Goal: Transaction & Acquisition: Purchase product/service

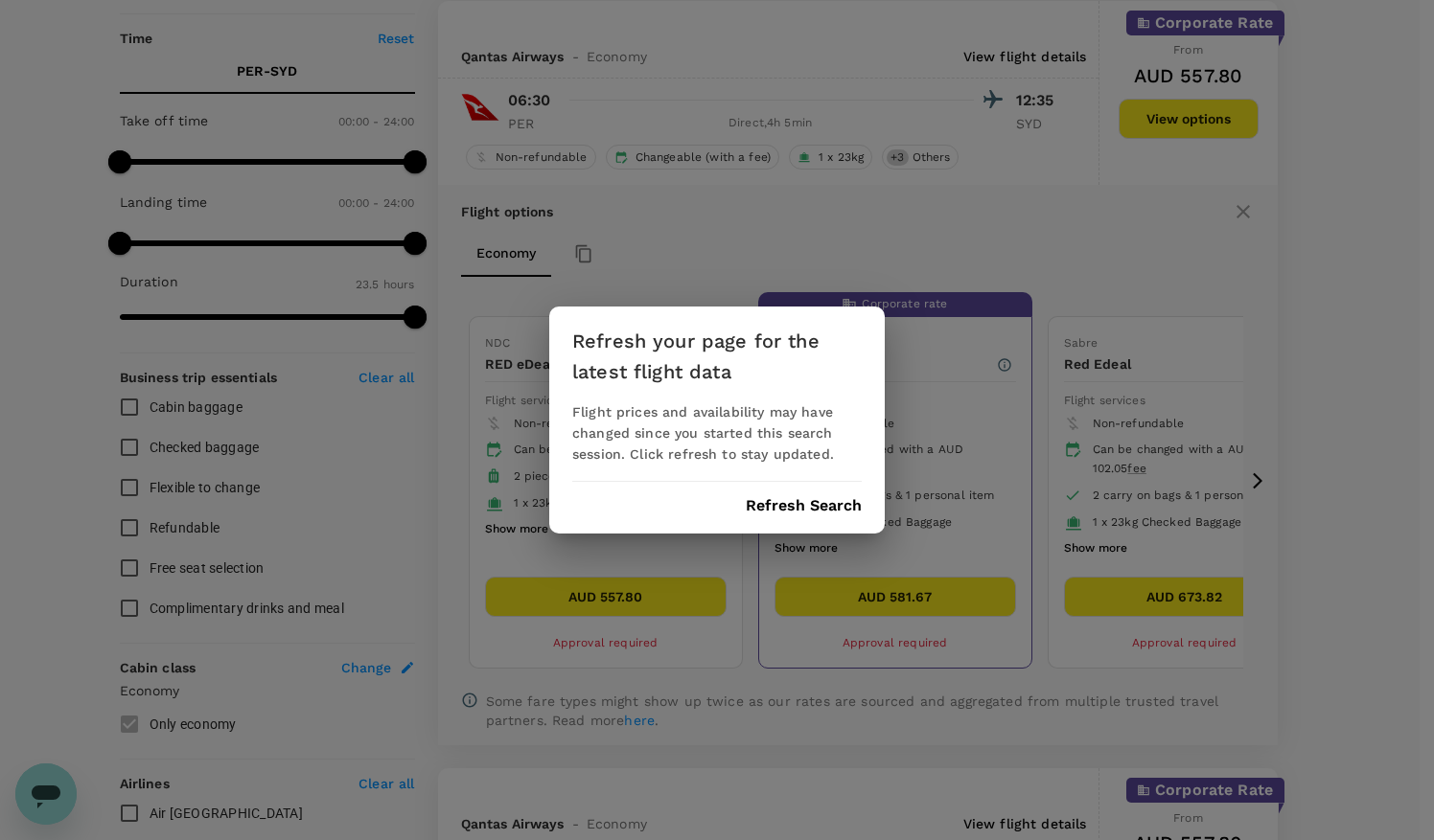
drag, startPoint x: 807, startPoint y: 487, endPoint x: 797, endPoint y: 491, distance: 10.8
click at [805, 488] on div "Refresh your page for the latest flight data Flight prices and availability may…" at bounding box center [717, 420] width 336 height 227
click at [813, 517] on div "Refresh your page for the latest flight data Flight prices and availability may…" at bounding box center [717, 420] width 336 height 227
click at [818, 511] on button "Refresh Search" at bounding box center [803, 506] width 116 height 18
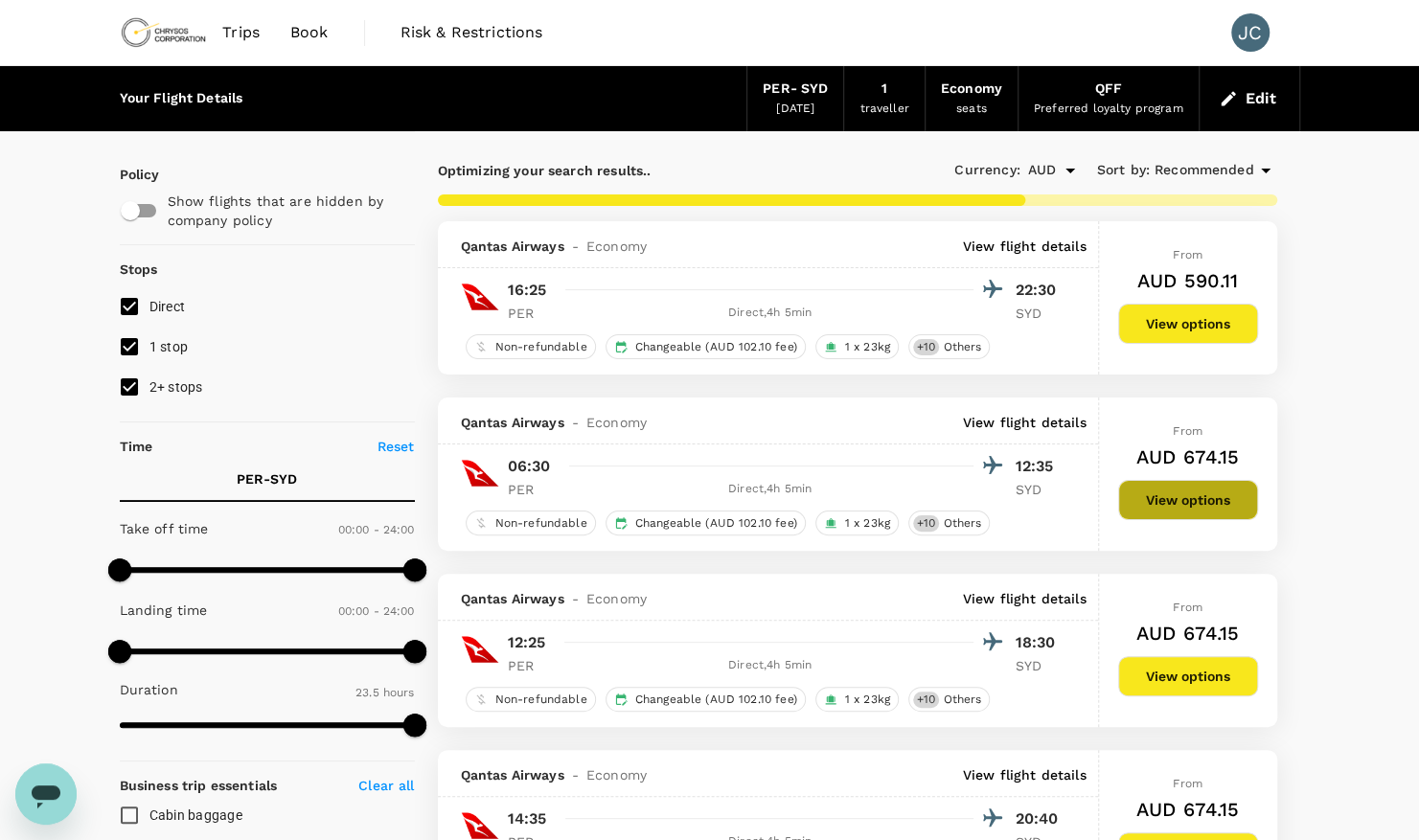
click at [1179, 496] on button "View options" at bounding box center [1188, 499] width 140 height 40
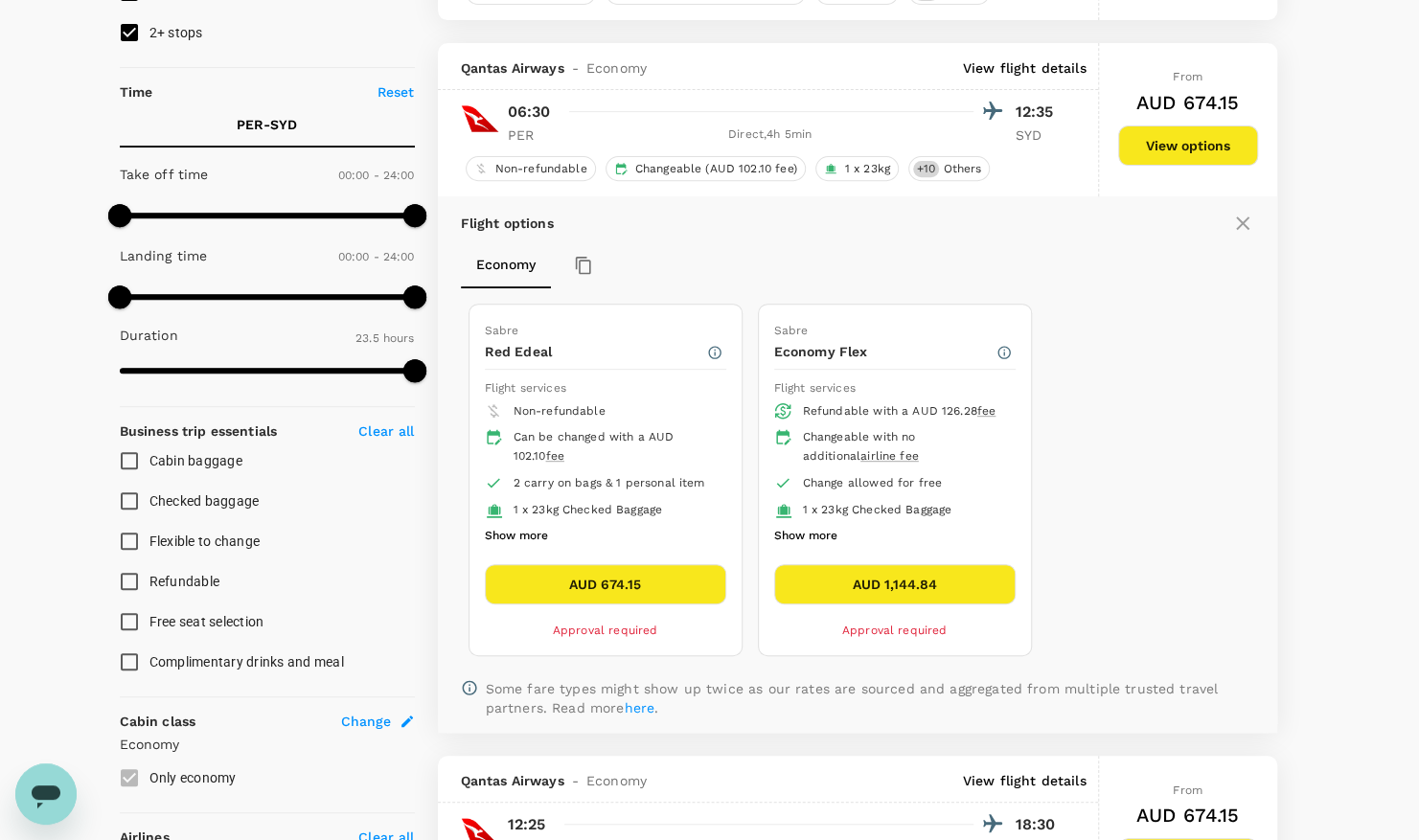
scroll to position [301, 0]
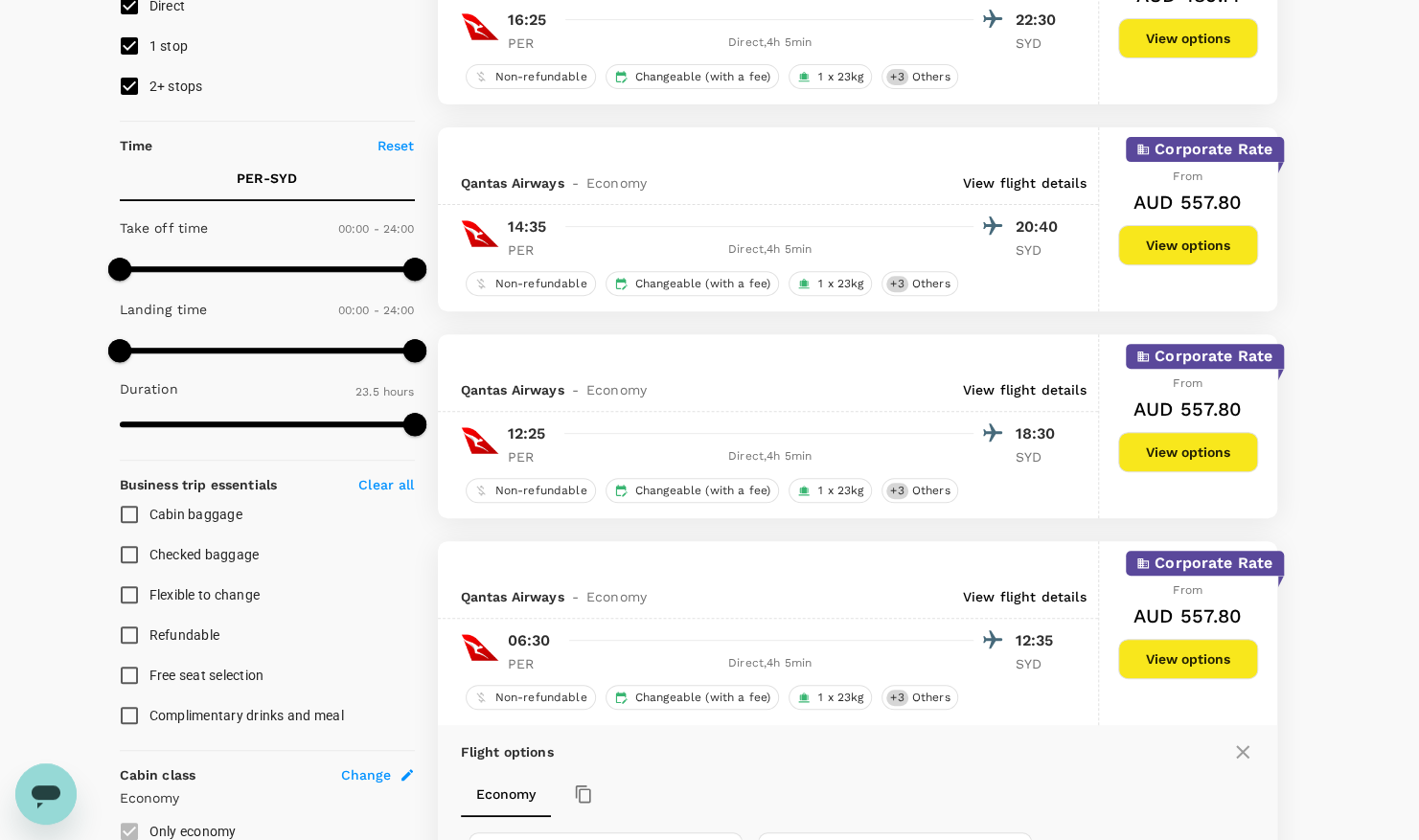
checkbox input "false"
checkbox input "true"
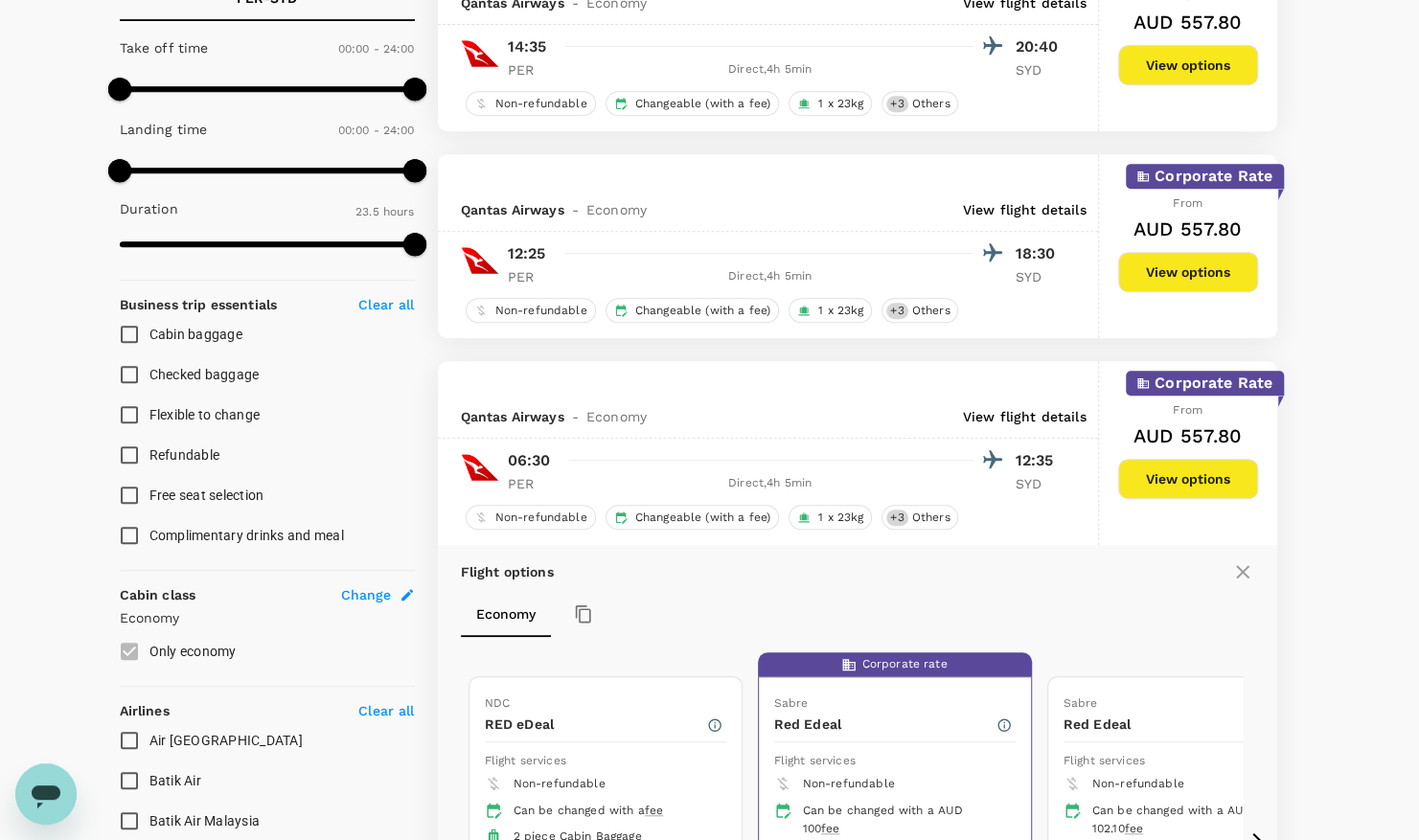
scroll to position [671, 0]
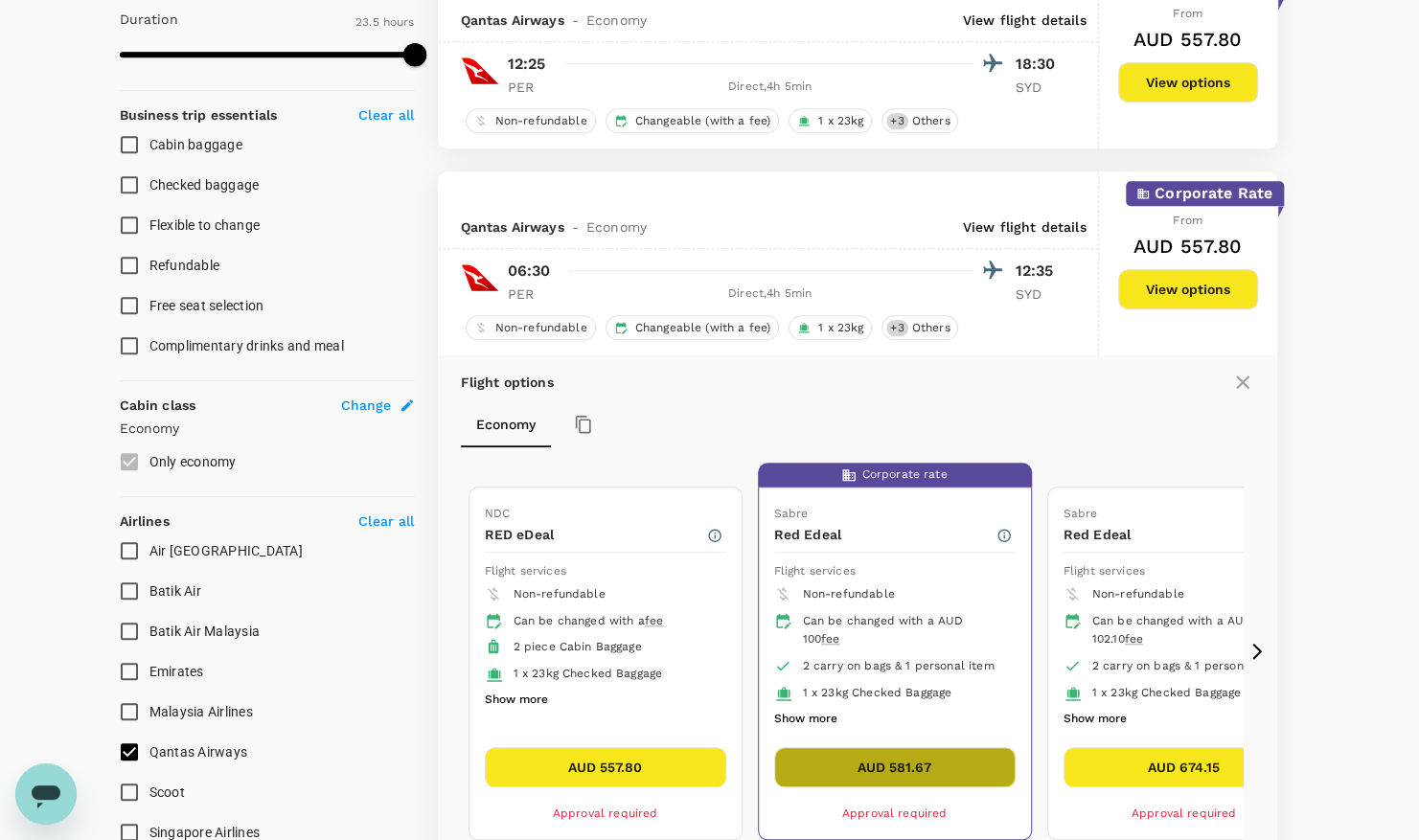
click at [899, 771] on button "AUD 581.67" at bounding box center [895, 767] width 241 height 40
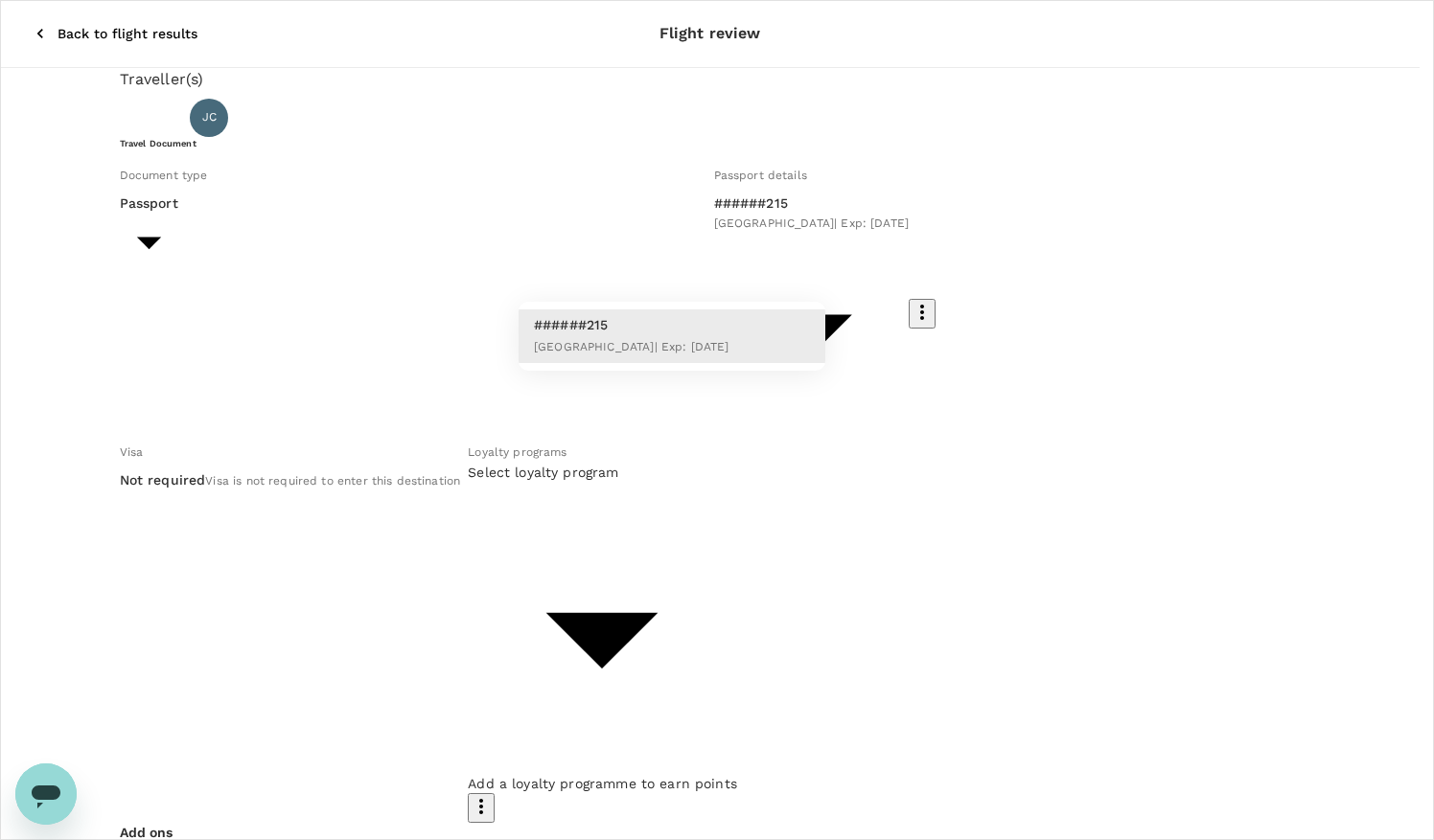
click at [667, 279] on div at bounding box center [717, 420] width 1434 height 840
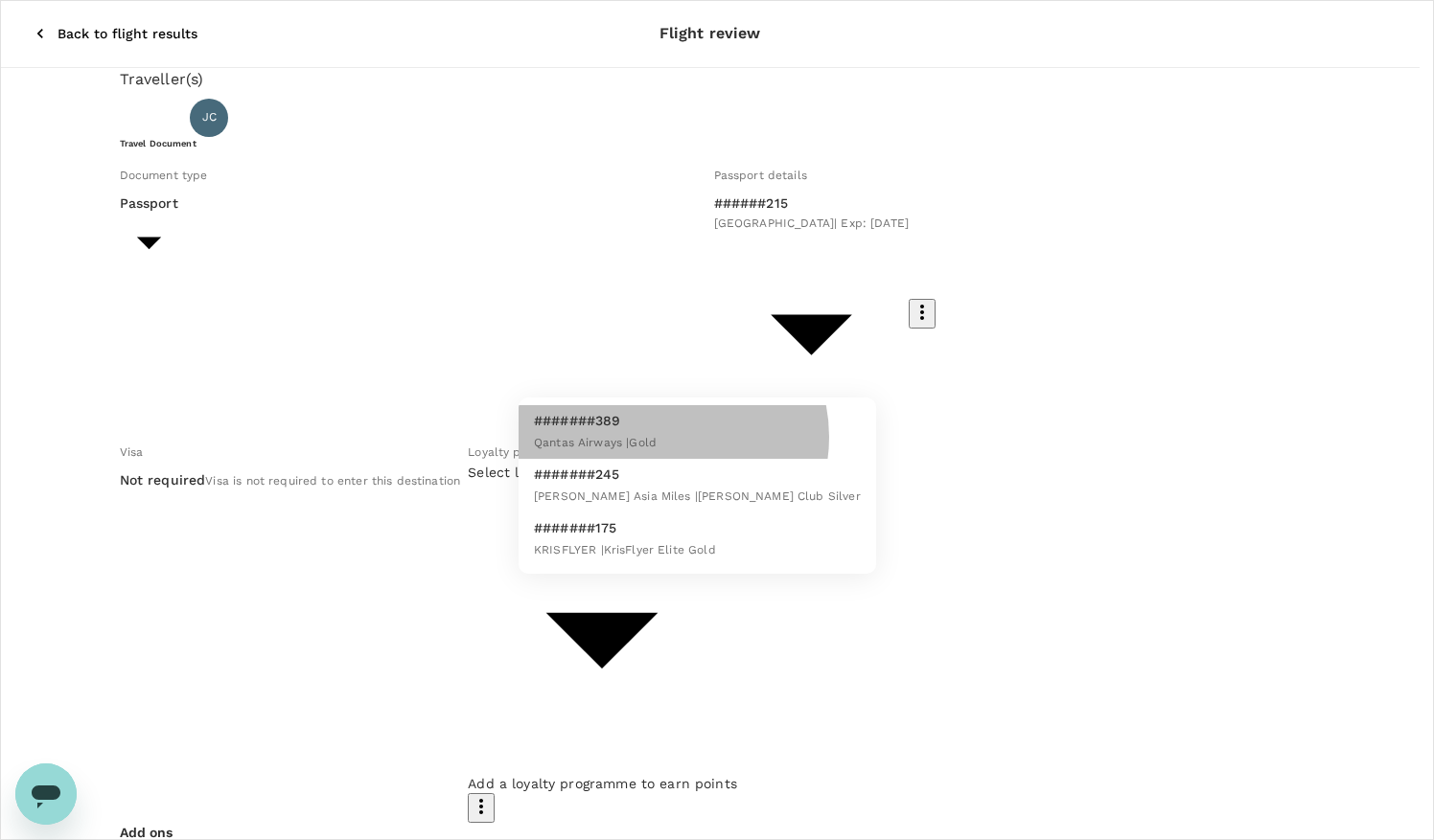
click at [663, 437] on li "#######389 Qantas Airways | Gold" at bounding box center [697, 431] width 357 height 54
type input "69b2b49e-81f2-466c-83da-abccaed59e56"
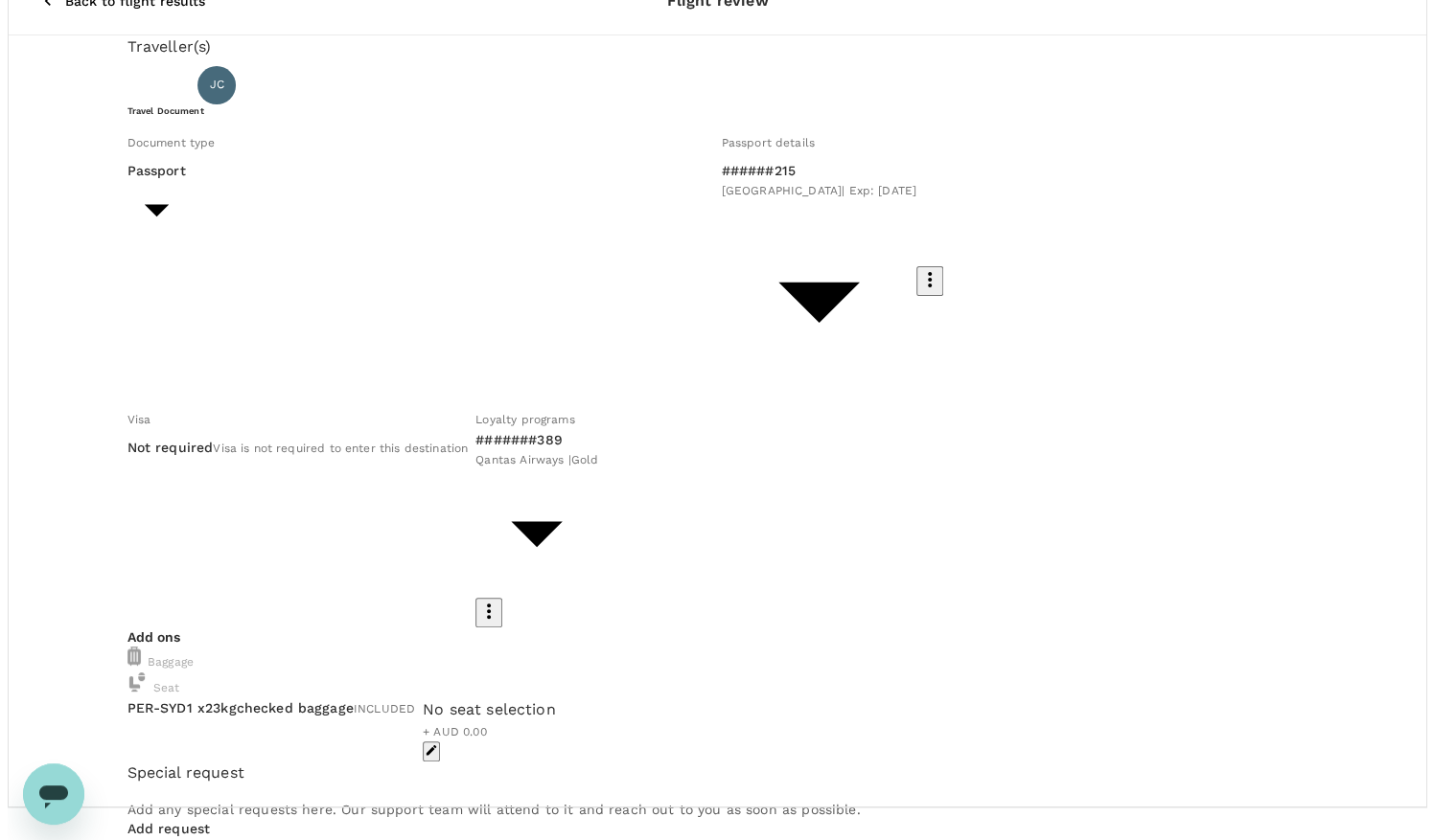
scroll to position [50, 0]
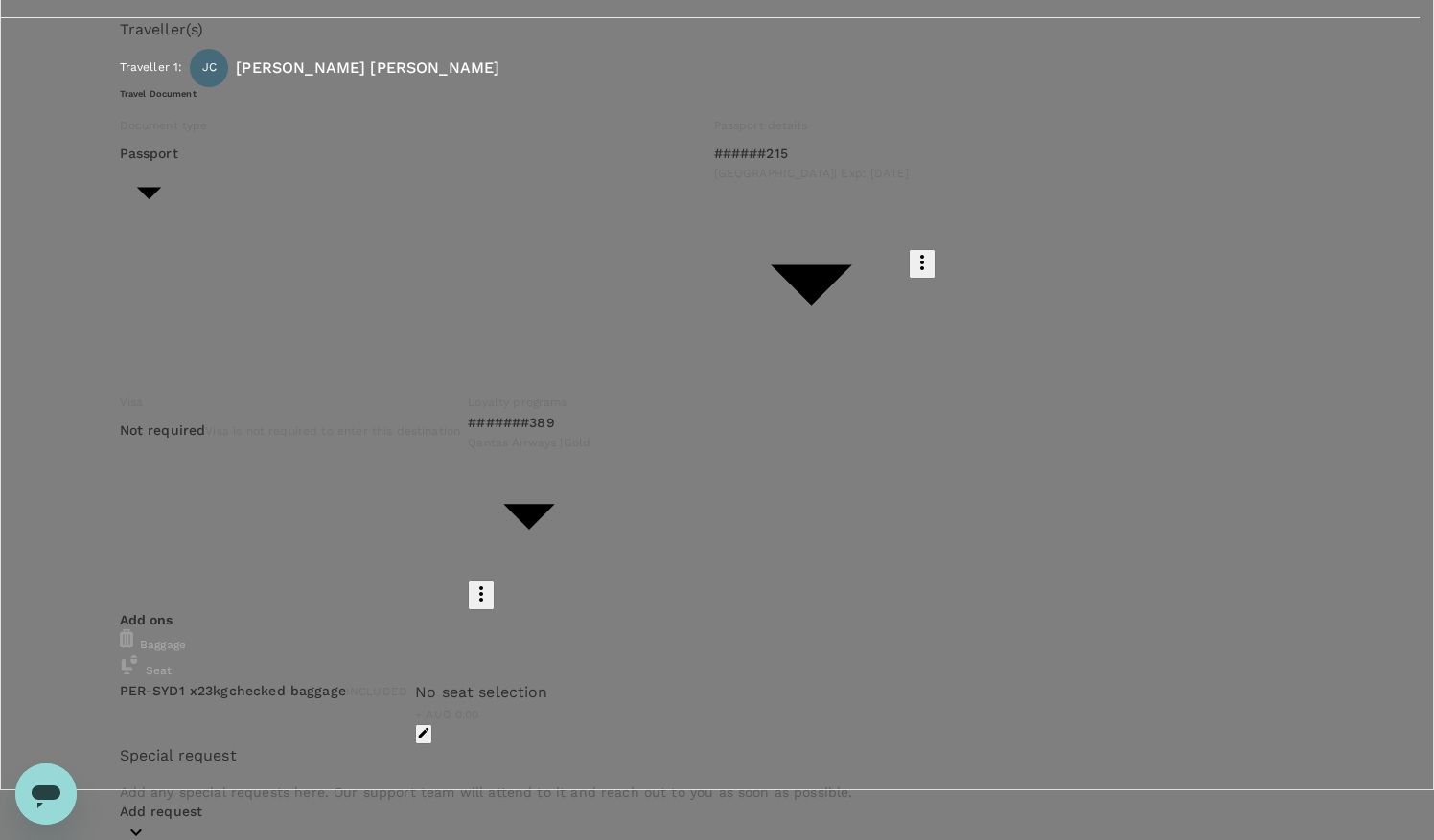
type input "9c4289b1-14a3-4119-8736-521306e5ca8f"
type textarea "Perth to Sydney before Vancouver"
click at [207, 669] on input "radio" at bounding box center [717, 370] width 1434 height 840
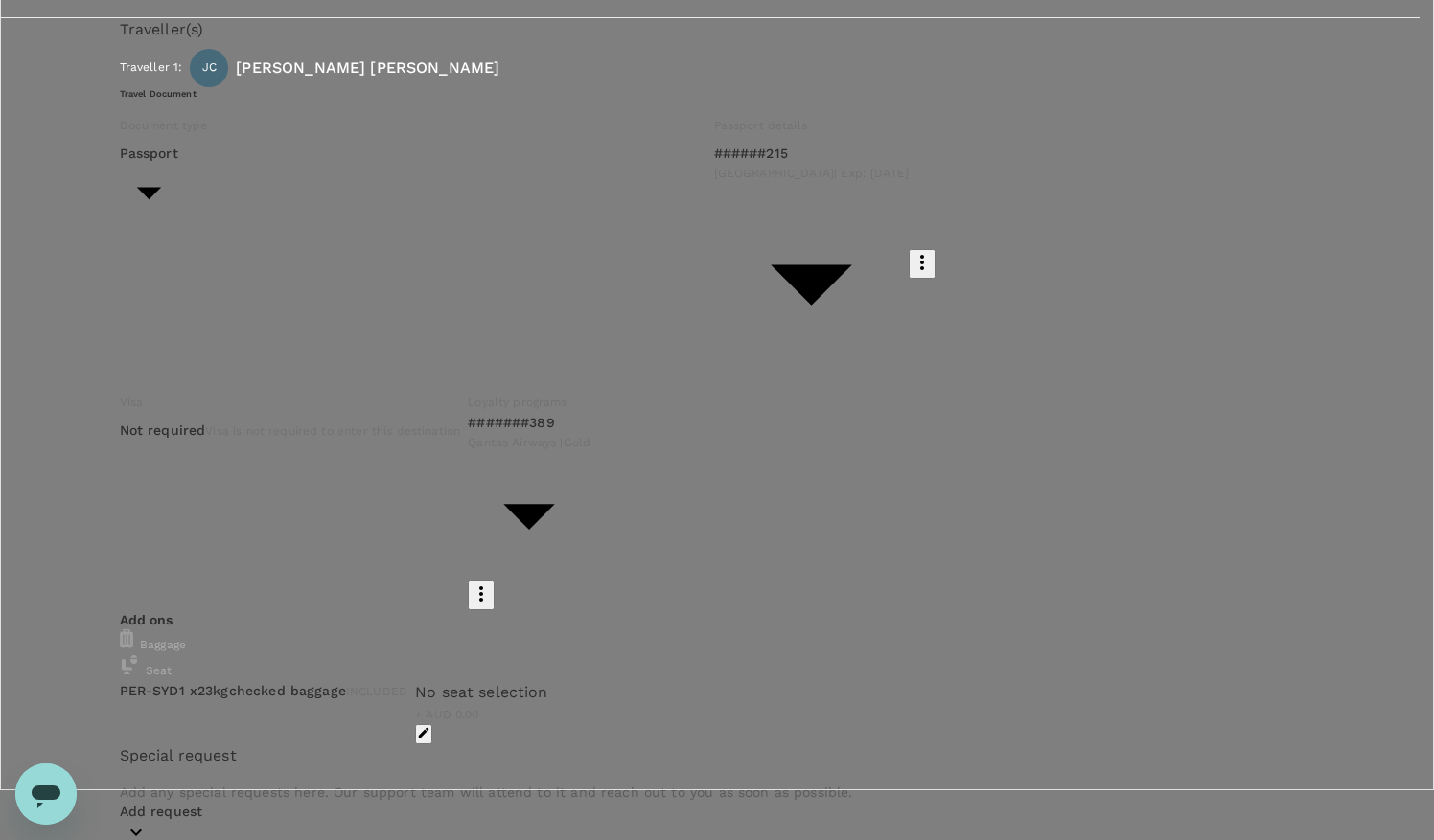
radio input "true"
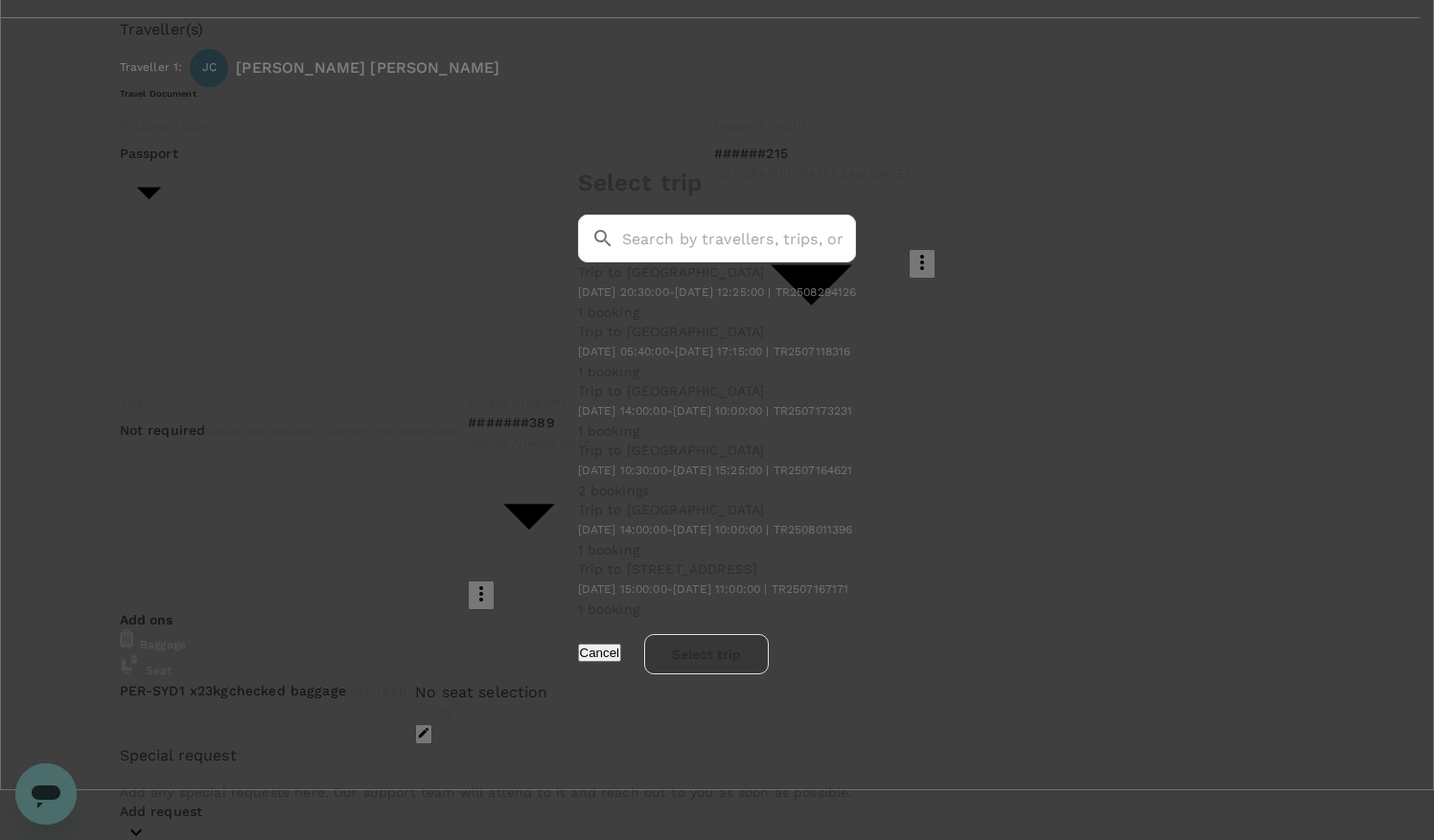
click at [710, 303] on div "Trip to Perth 2025-10-04 20:30:00 - 2025-10-27 12:25:00 | TR2508294126" at bounding box center [717, 282] width 279 height 40
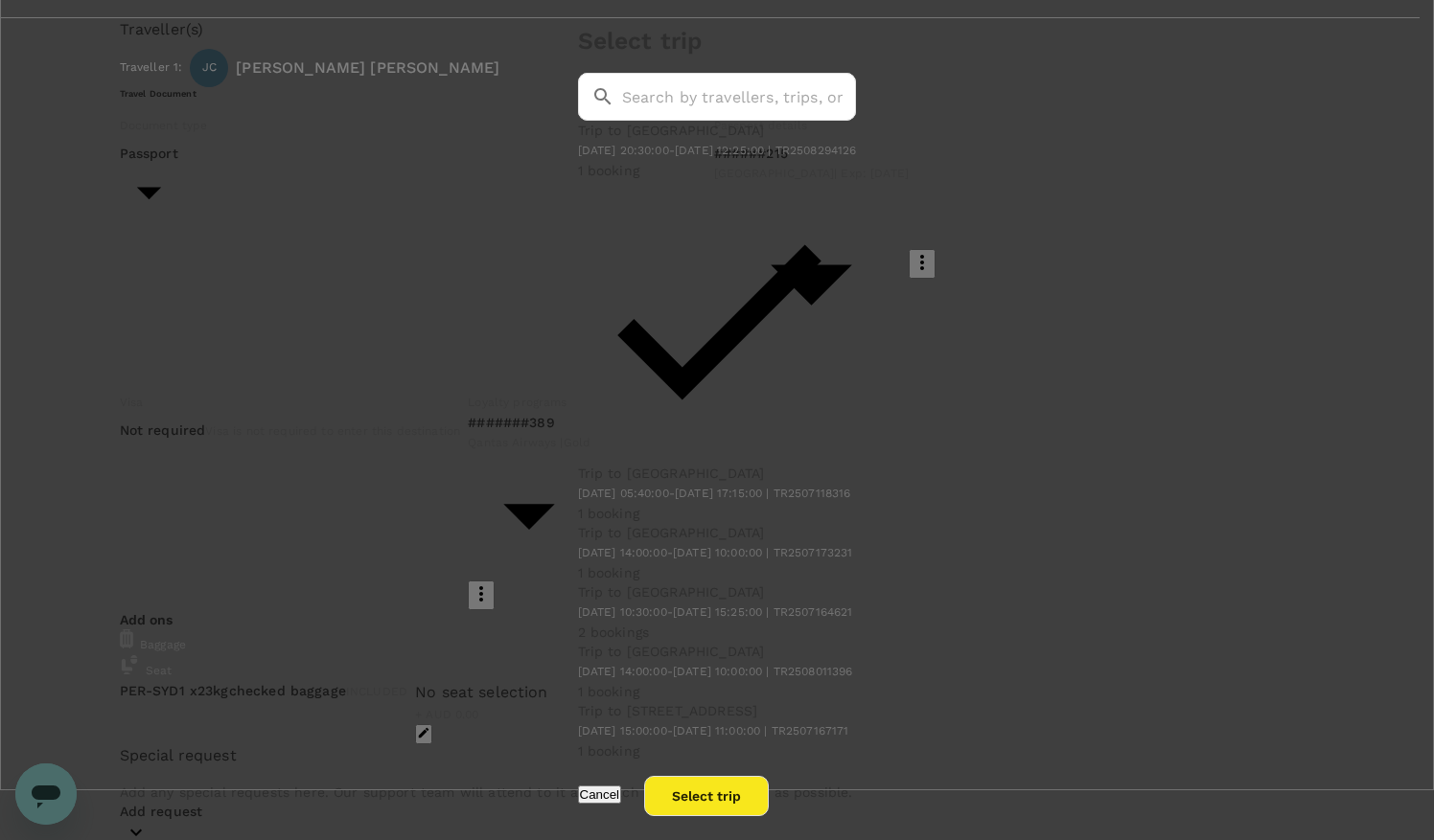
click at [769, 776] on button "Select trip" at bounding box center [707, 795] width 125 height 40
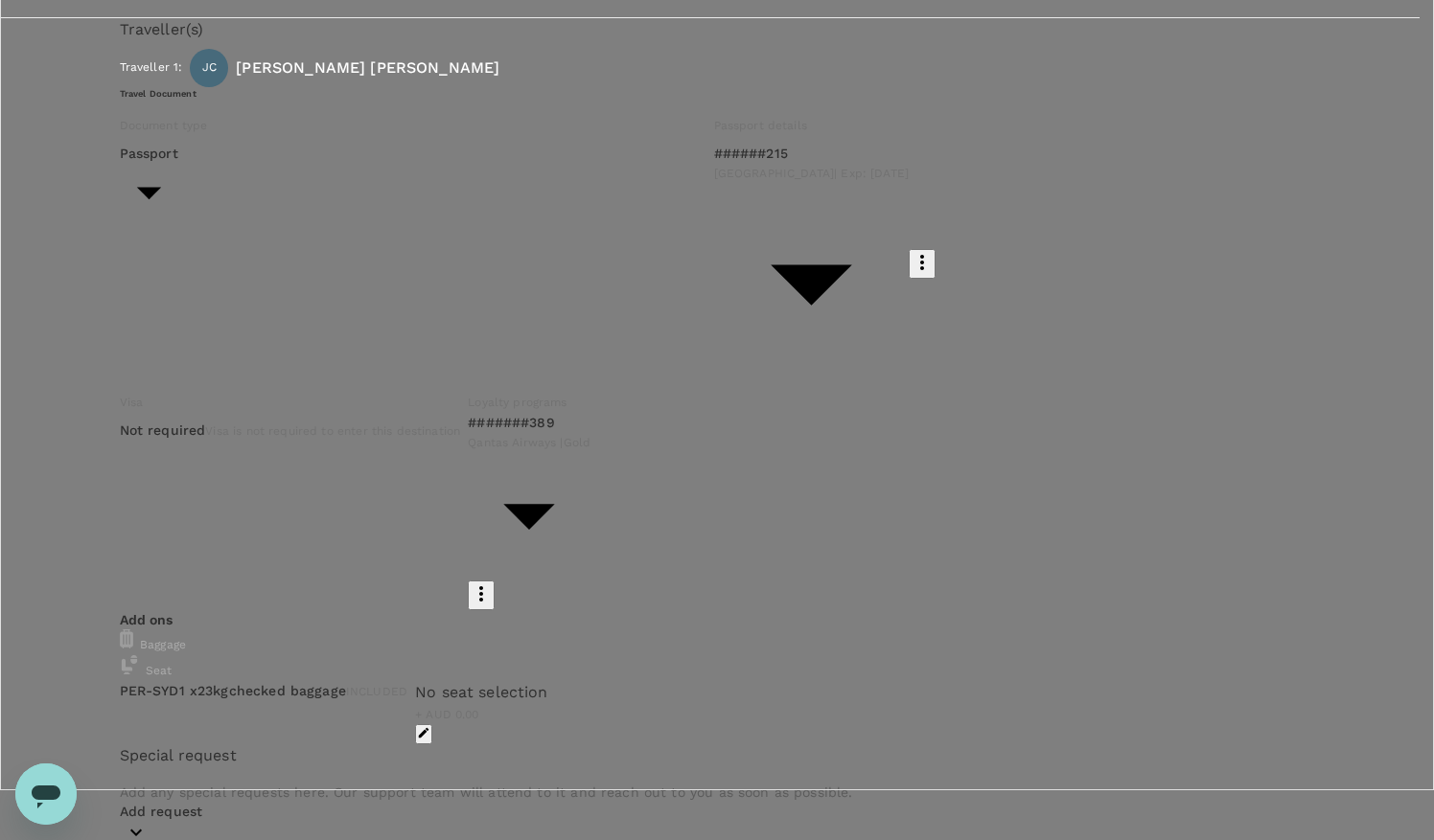
scroll to position [0, 0]
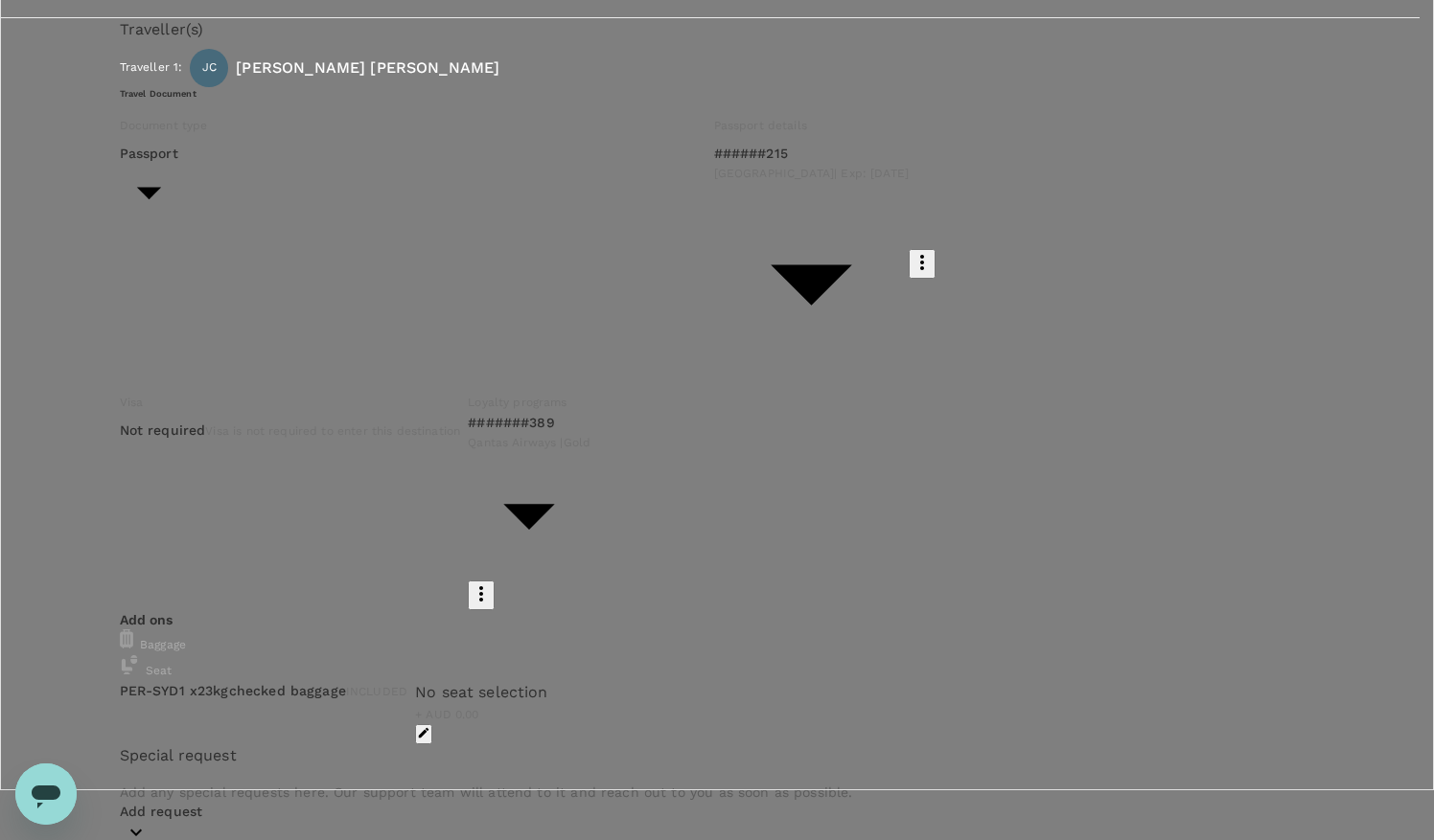
click at [211, 726] on input "radio" at bounding box center [717, 370] width 1434 height 840
radio input "true"
radio input "false"
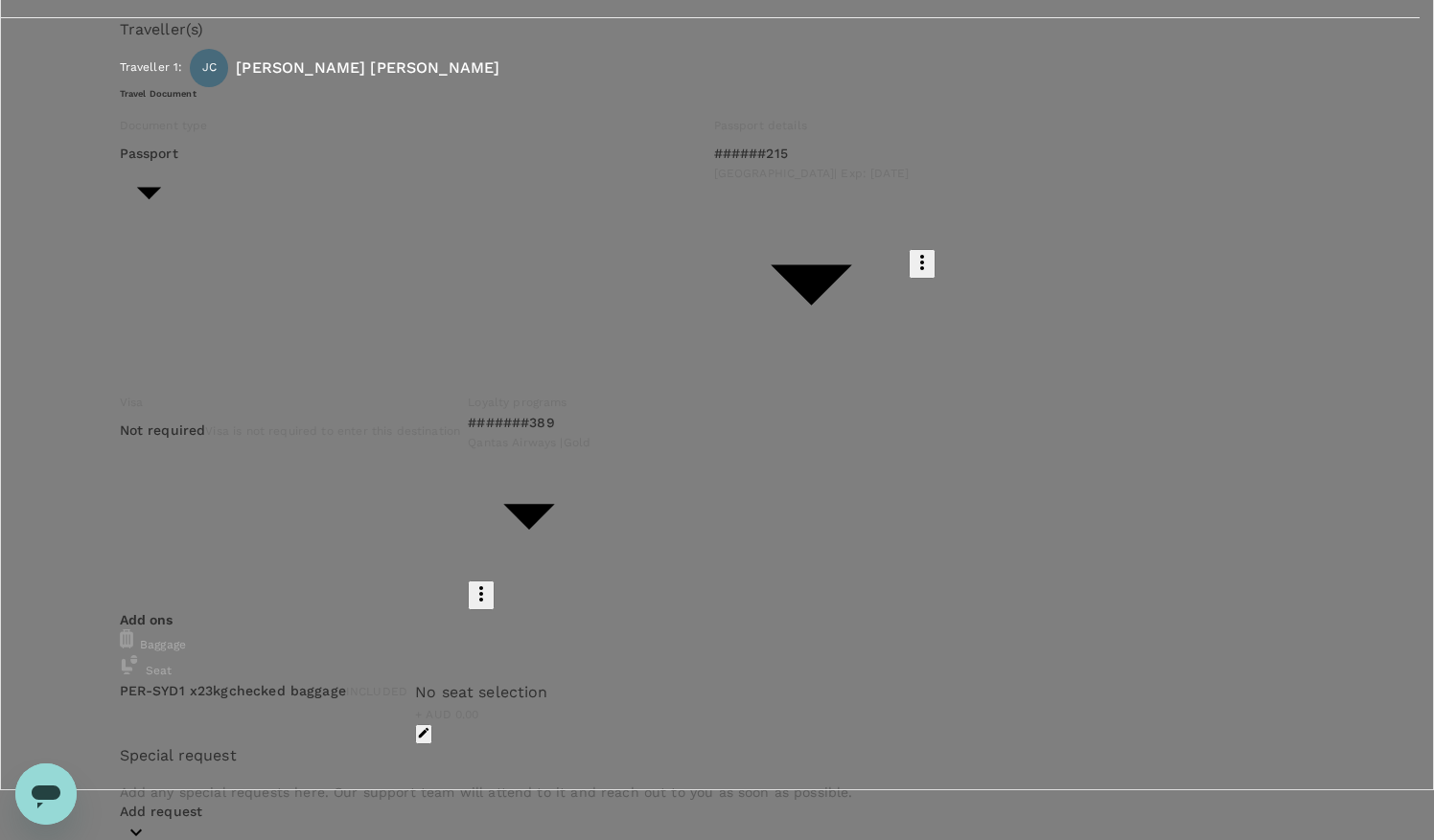
scroll to position [0, 0]
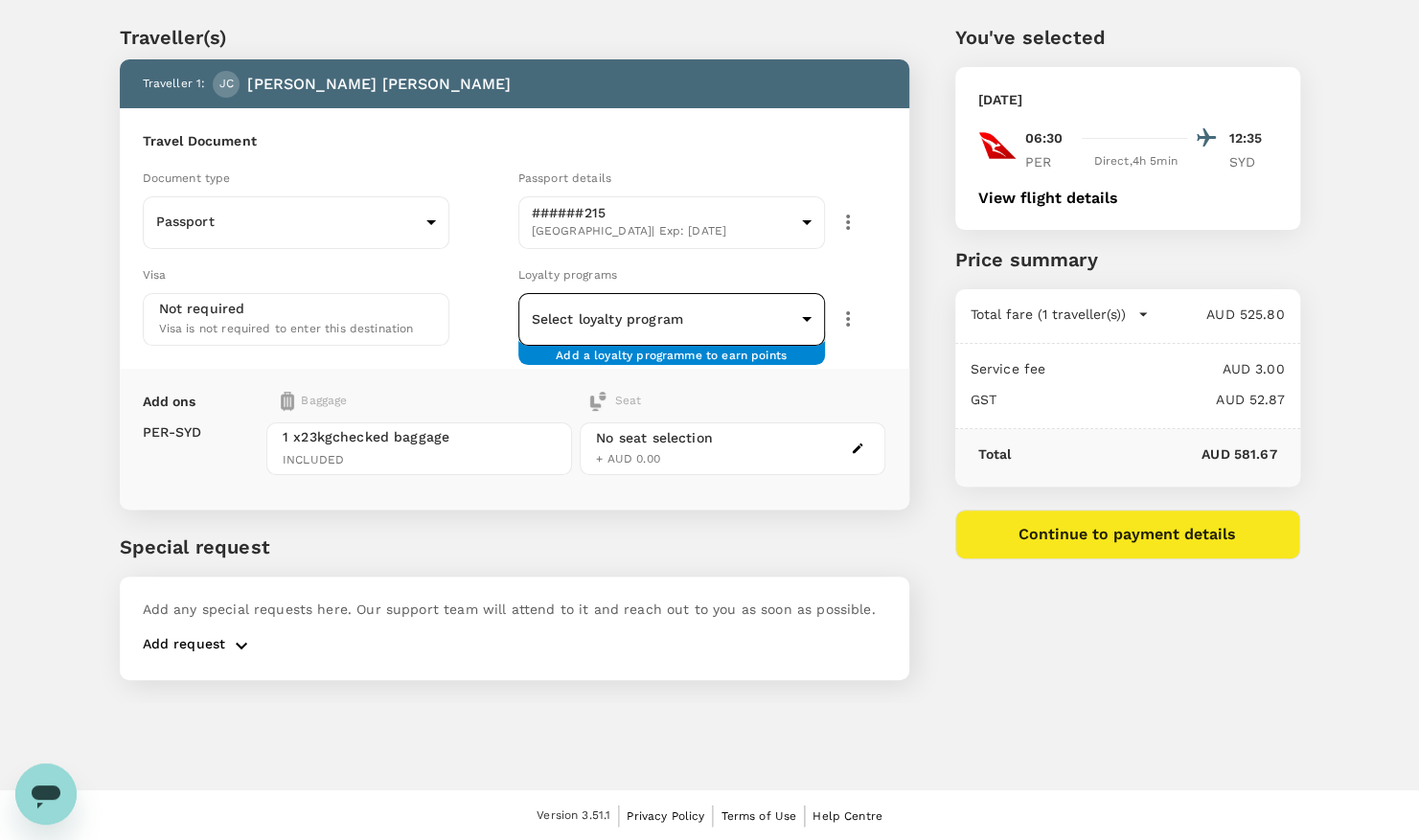
click at [663, 332] on body "Back to flight results Flight review Traveller(s) Traveller 1 : [PERSON_NAME] […" at bounding box center [710, 396] width 1419 height 893
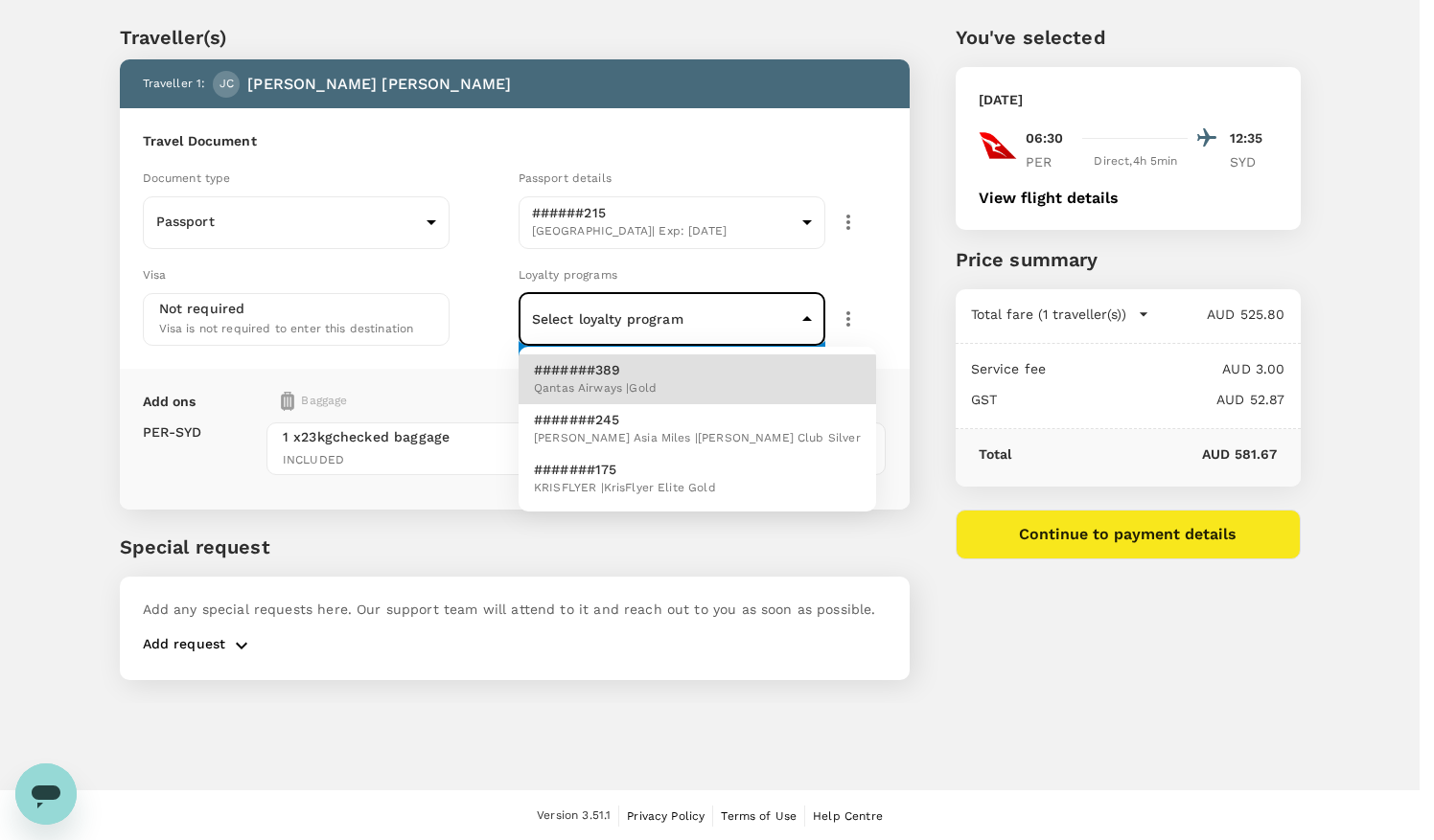
click at [641, 387] on span "Qantas Airways | Gold" at bounding box center [595, 389] width 123 height 19
type input "69b2b49e-81f2-466c-83da-abccaed59e56"
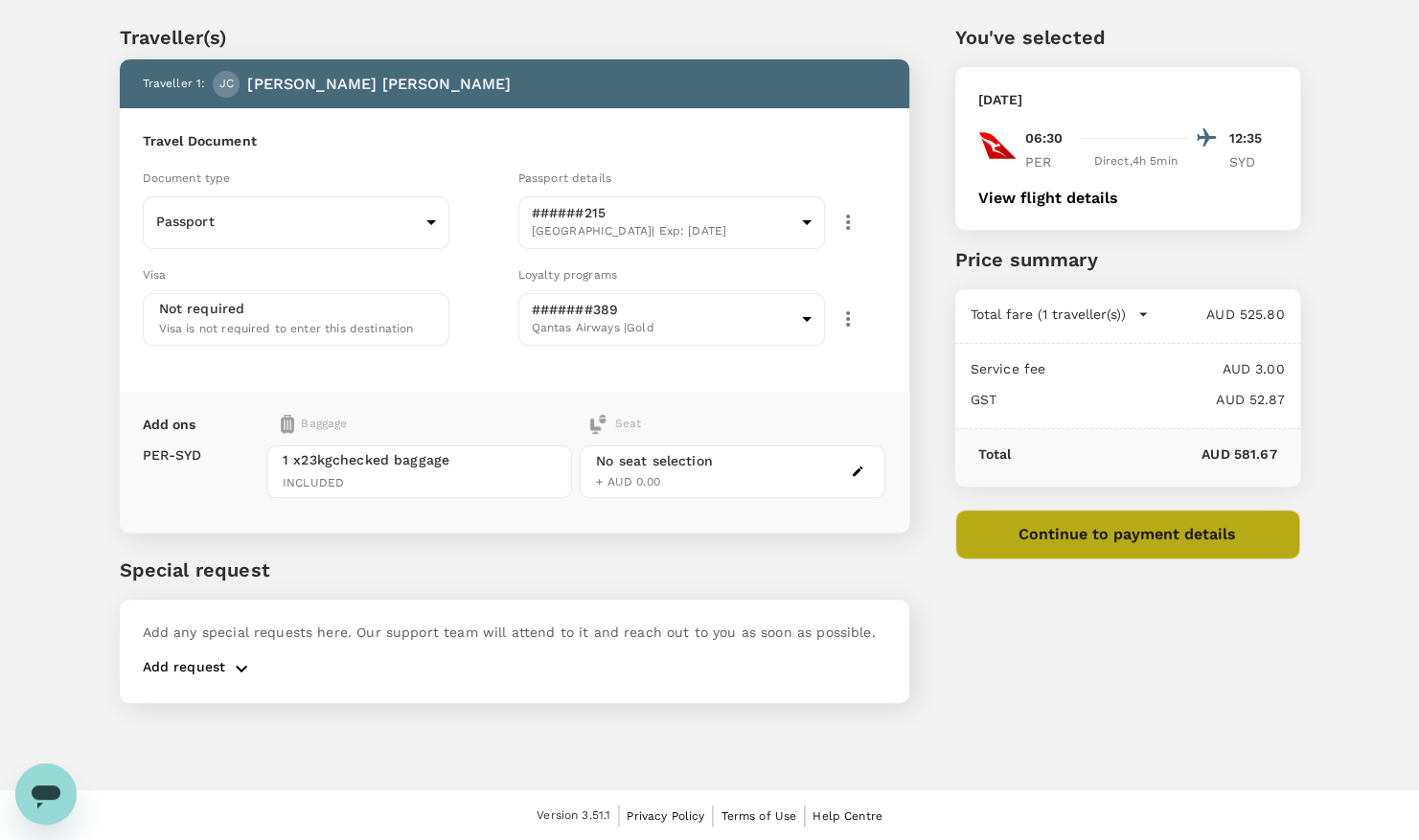
click at [1120, 516] on button "Continue to payment details" at bounding box center [1128, 534] width 345 height 50
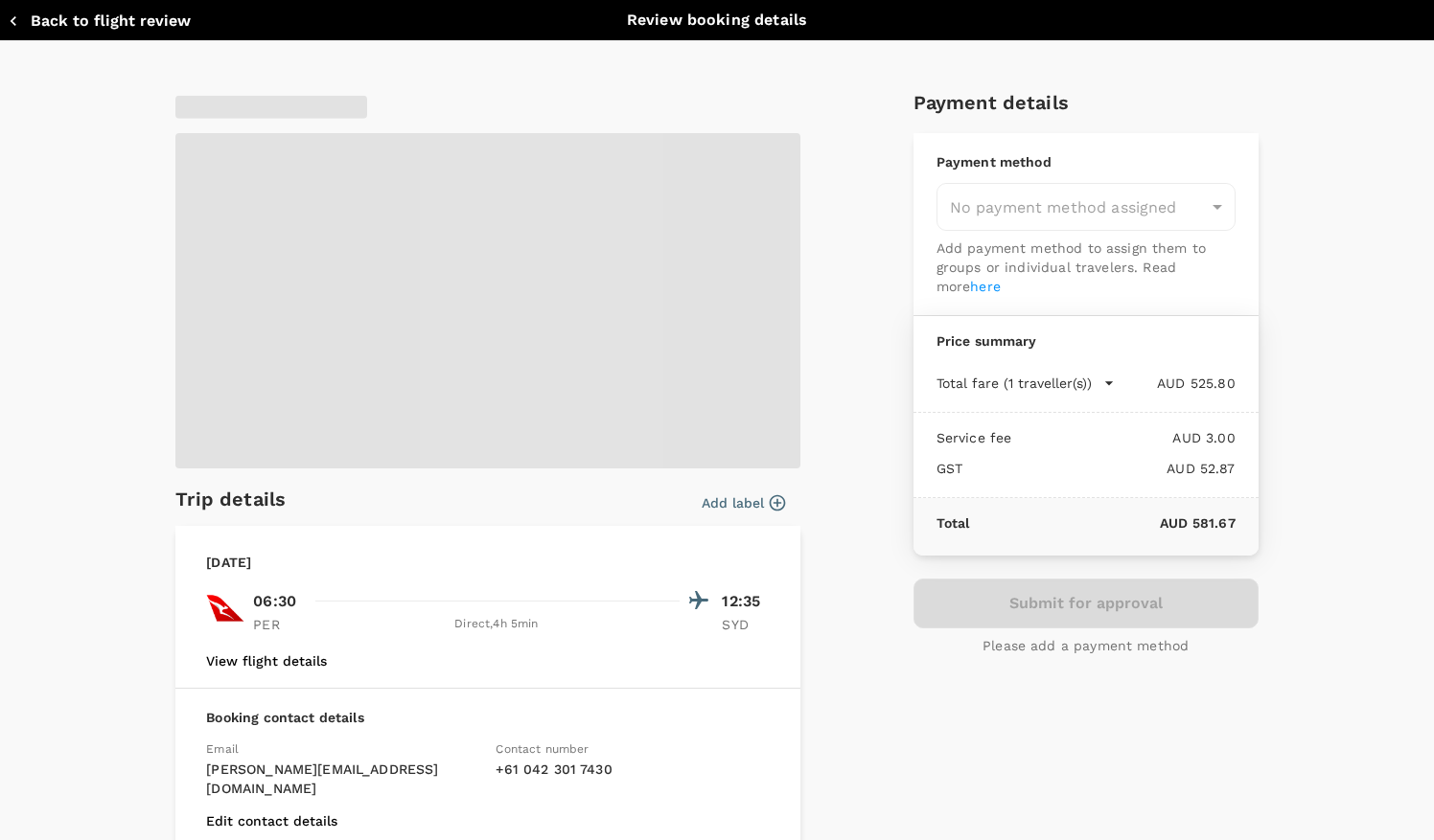
type input "9c4289b1-14a3-4119-8736-521306e5ca8f"
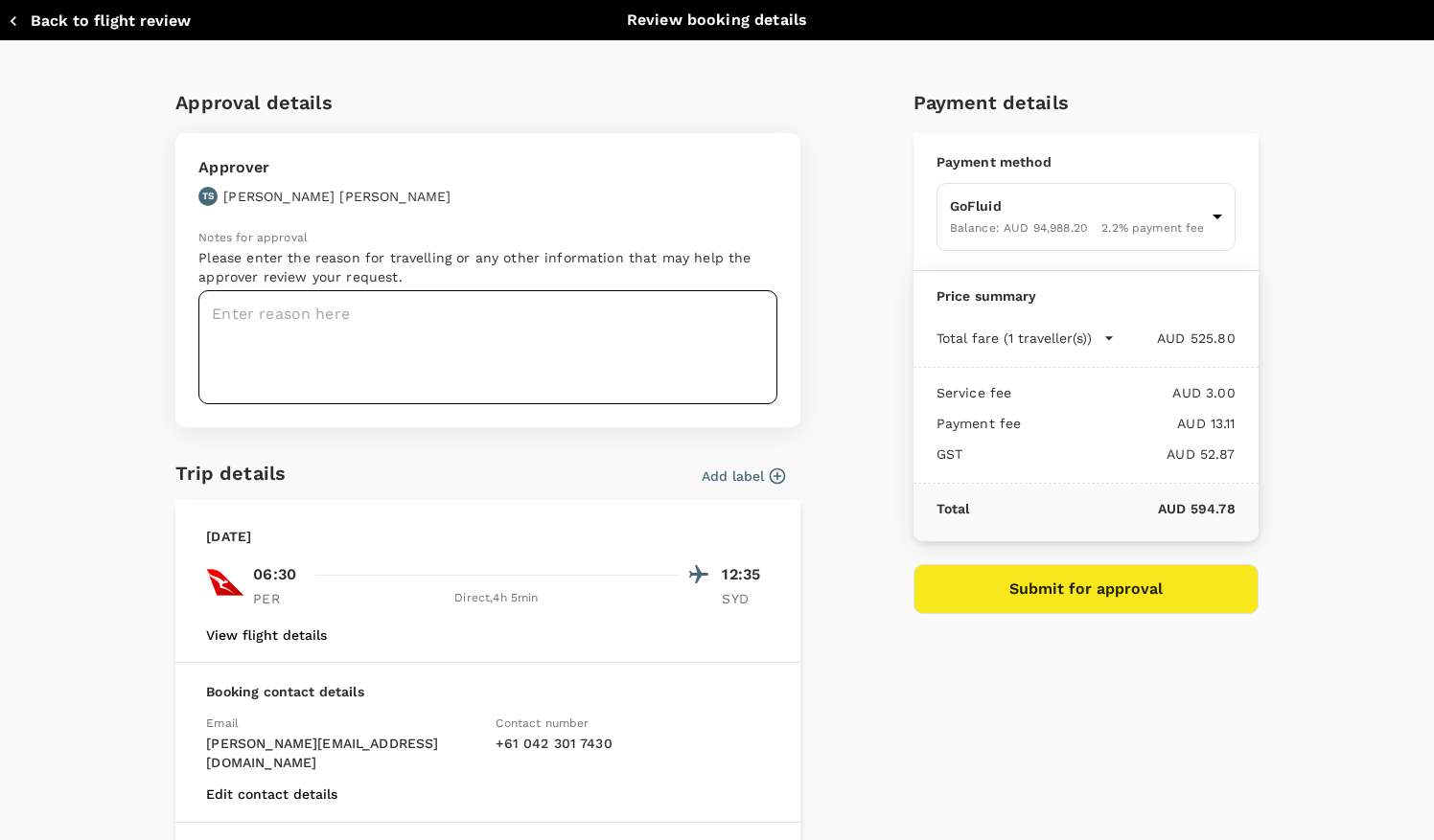
click at [419, 332] on textarea at bounding box center [488, 347] width 579 height 114
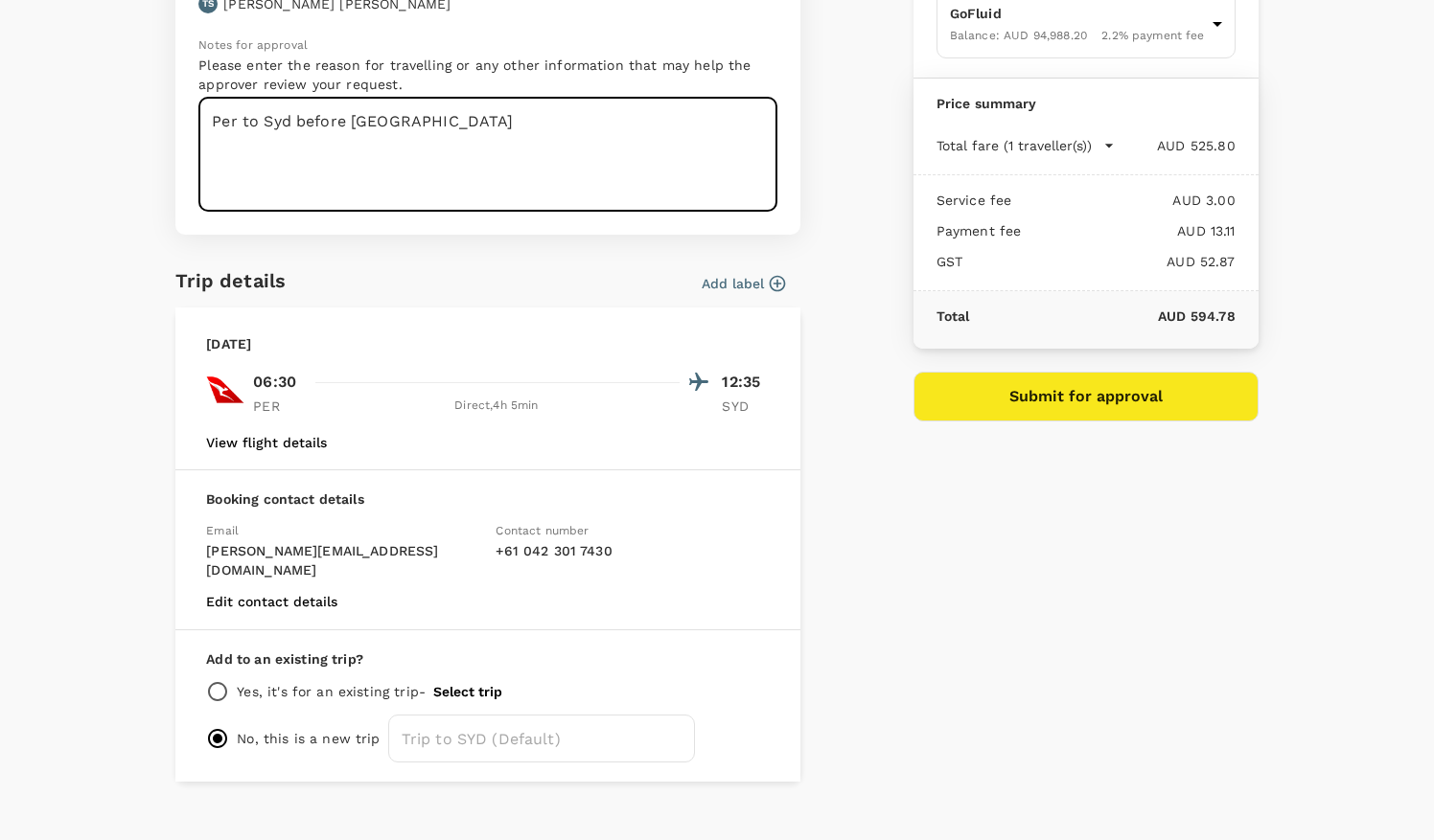
scroll to position [200, 0]
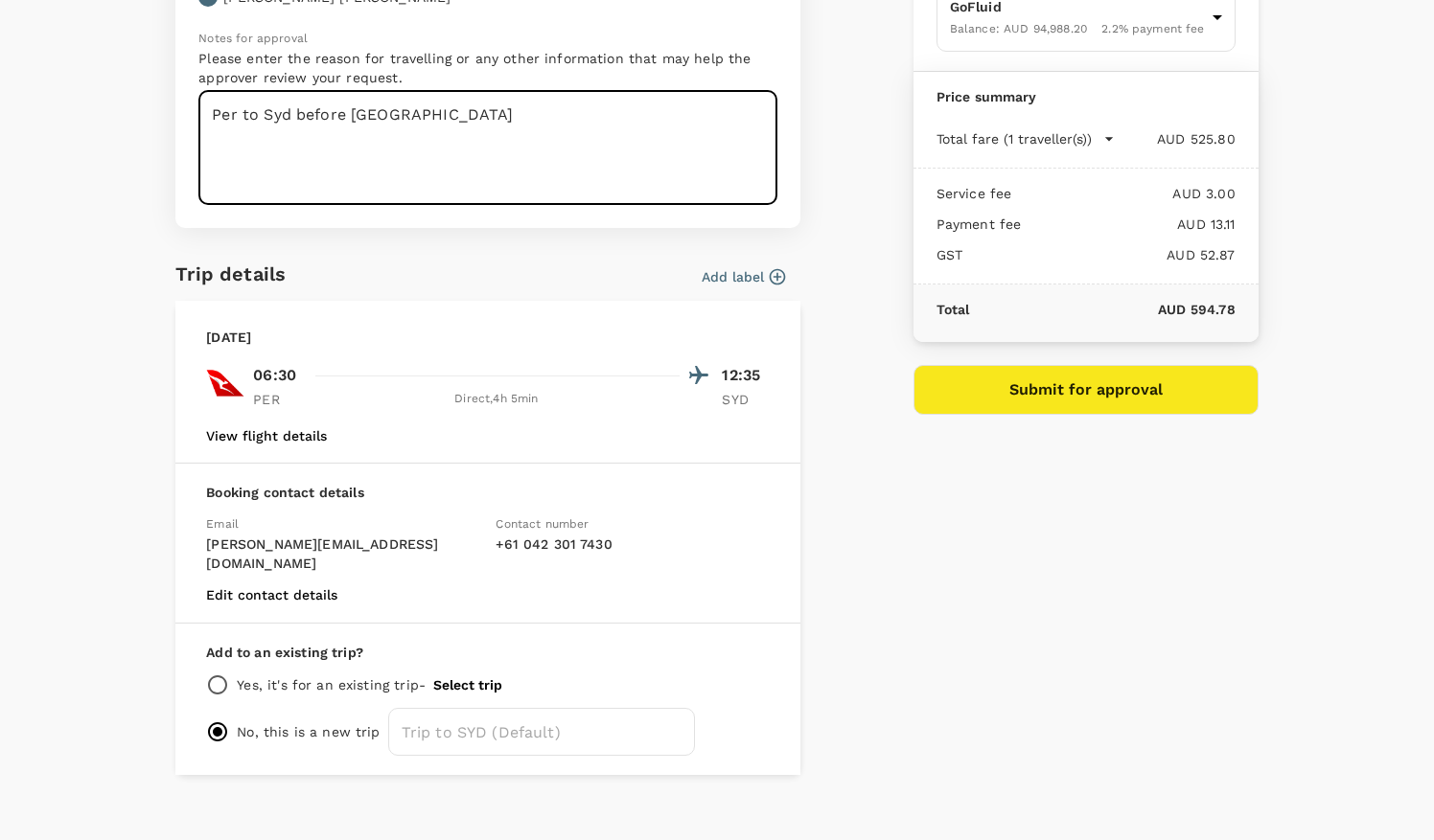
type textarea "Per to Syd before Vancouver"
click at [997, 393] on button "Submit for approval" at bounding box center [1085, 389] width 345 height 50
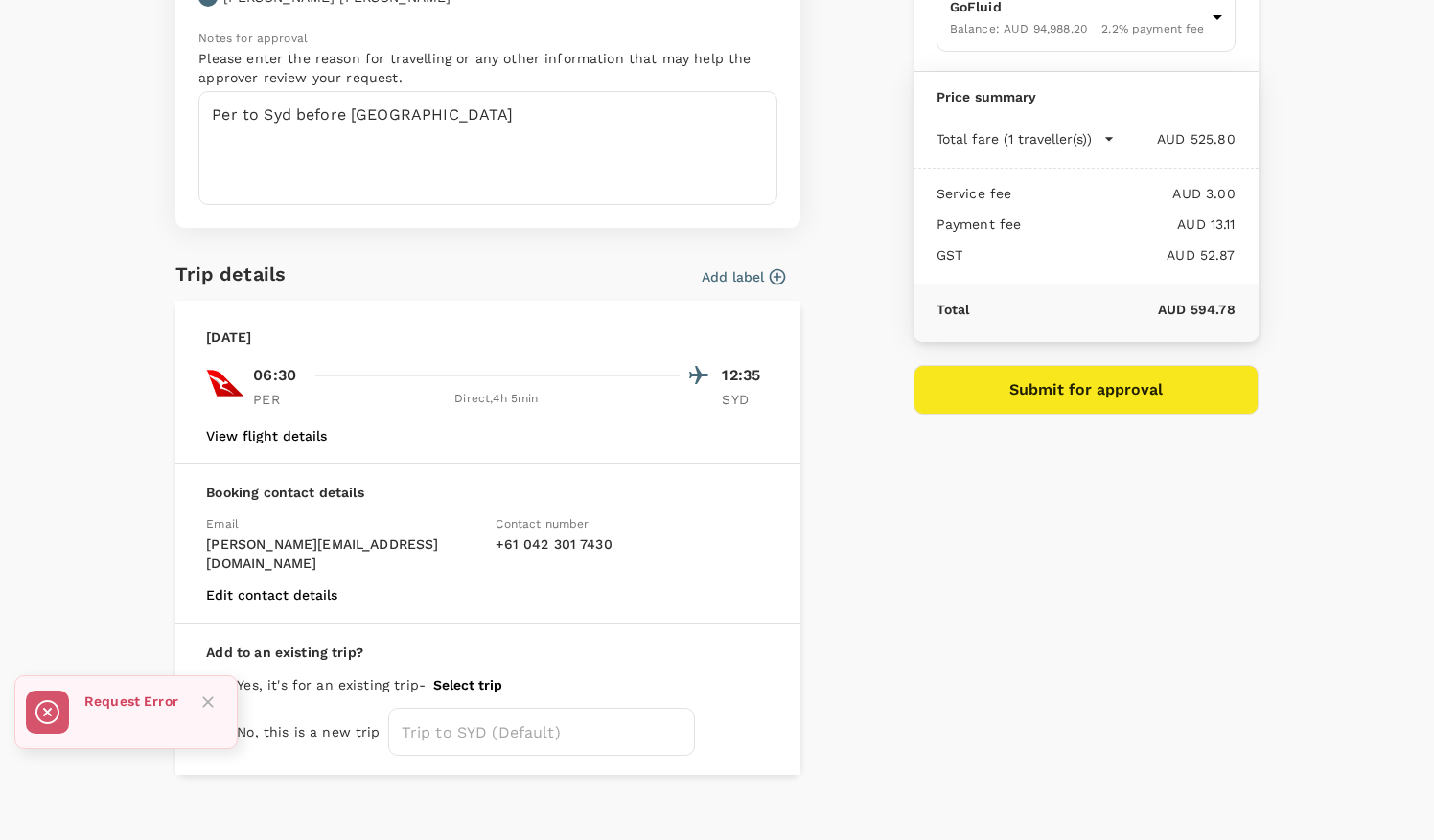
click at [215, 700] on icon "Close" at bounding box center [208, 703] width 19 height 19
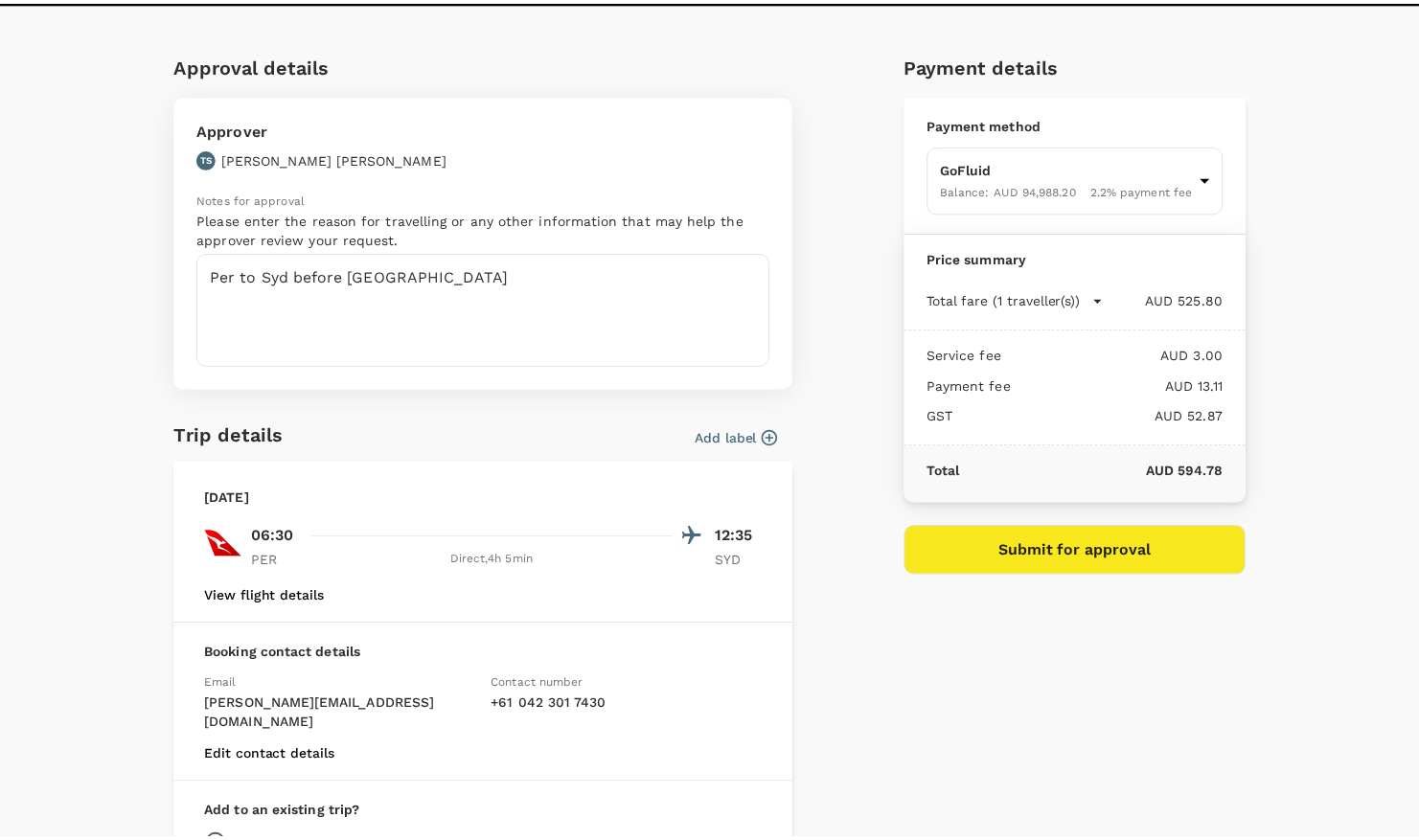
scroll to position [0, 0]
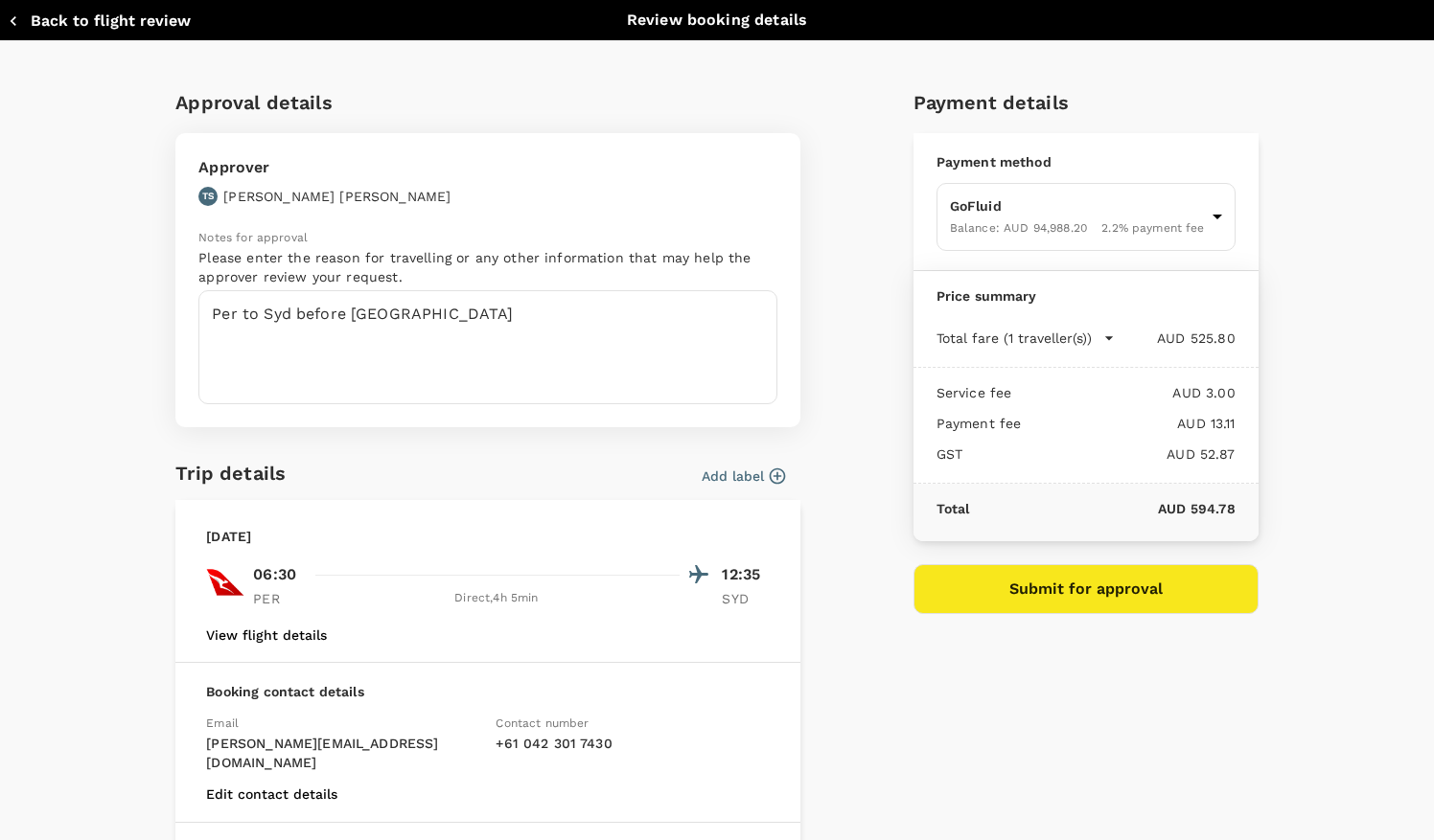
click at [1325, 249] on div "Approval details Approver TS Timothy Sennett Notes for approval Please enter th…" at bounding box center [717, 551] width 1434 height 1021
click at [105, 14] on button "Back to flight review" at bounding box center [99, 21] width 183 height 19
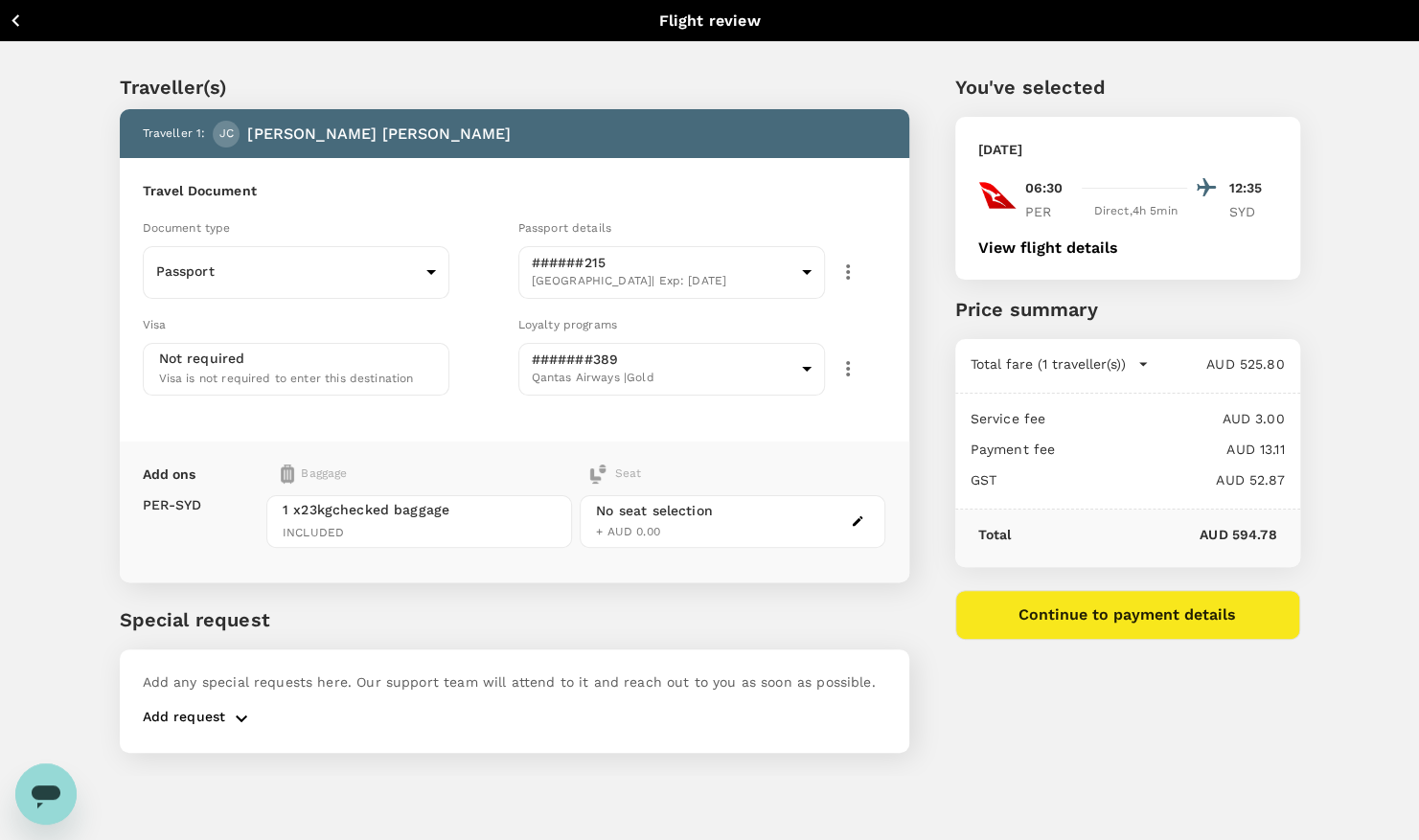
click at [0, 18] on html "Back to flight results Flight review Traveller(s) Traveller 1 : JC Joel Chuah C…" at bounding box center [710, 446] width 1419 height 893
click at [11, 21] on icon "button" at bounding box center [16, 20] width 24 height 24
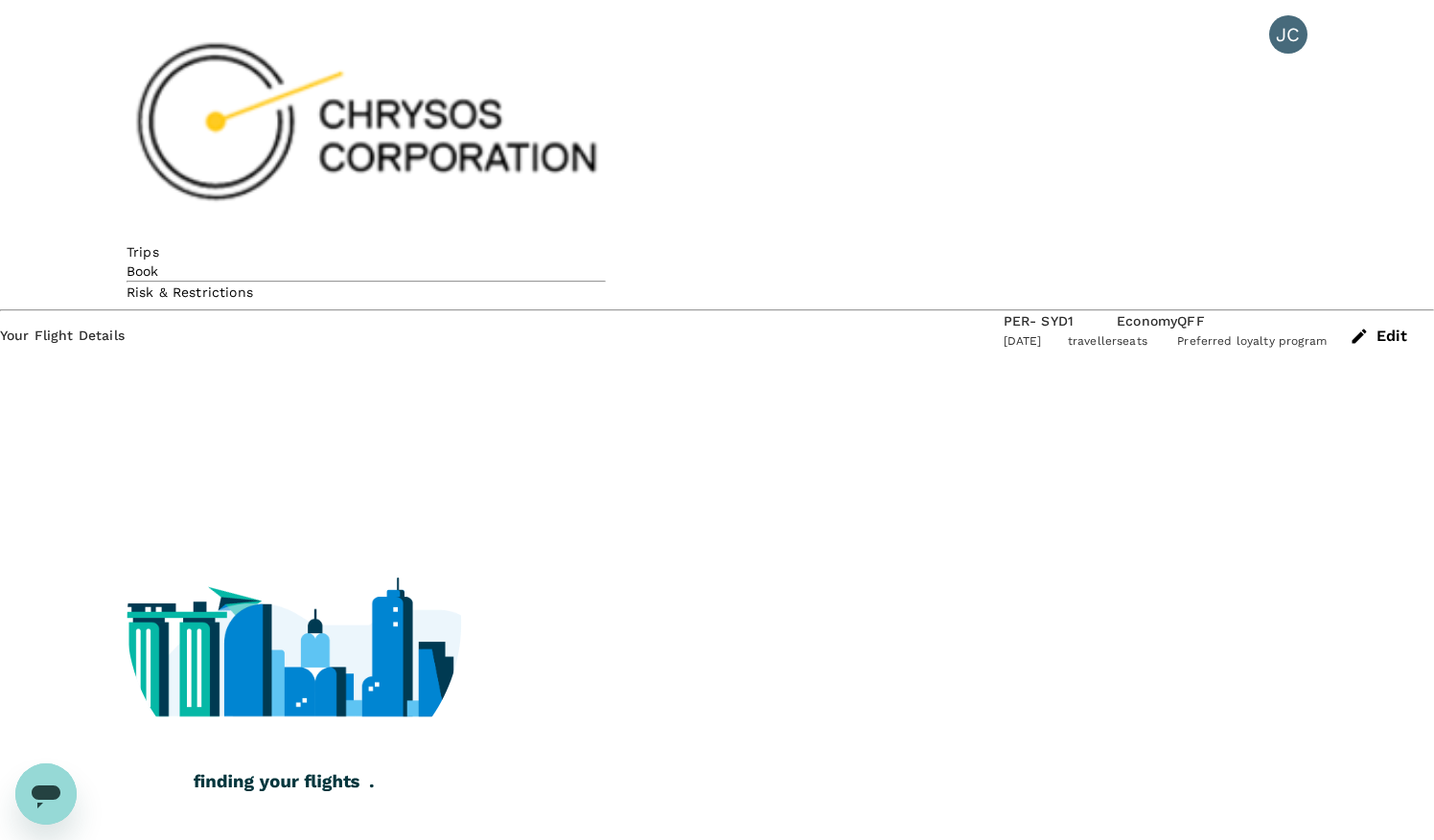
click at [159, 35] on img at bounding box center [366, 123] width 479 height 230
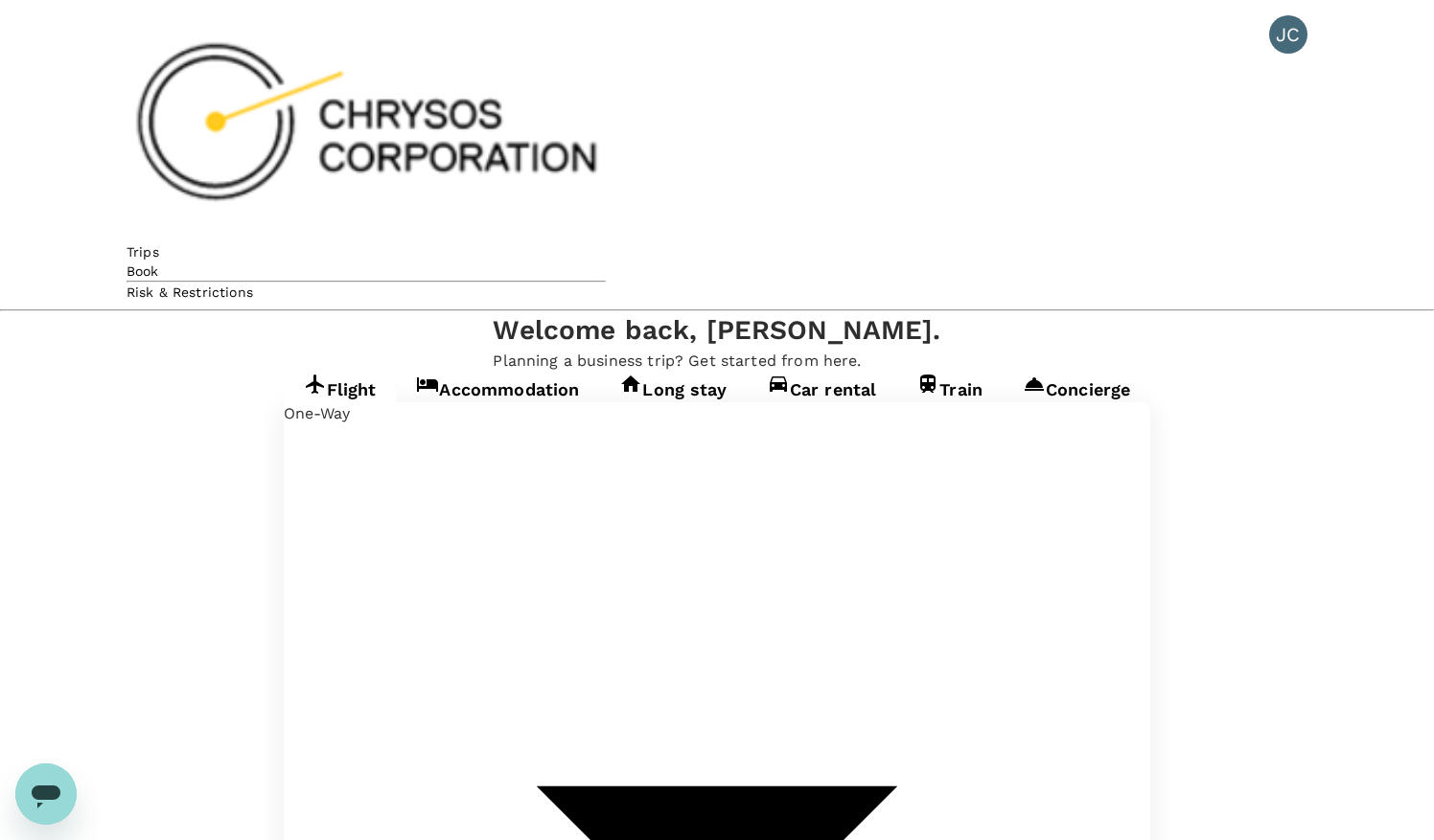
type input "[GEOGRAPHIC_DATA] ([GEOGRAPHIC_DATA])"
type input "[PERSON_NAME][GEOGRAPHIC_DATA][PERSON_NAME] (SYD)"
type input "[GEOGRAPHIC_DATA] ([GEOGRAPHIC_DATA])"
type input "[PERSON_NAME][GEOGRAPHIC_DATA][PERSON_NAME] (SYD)"
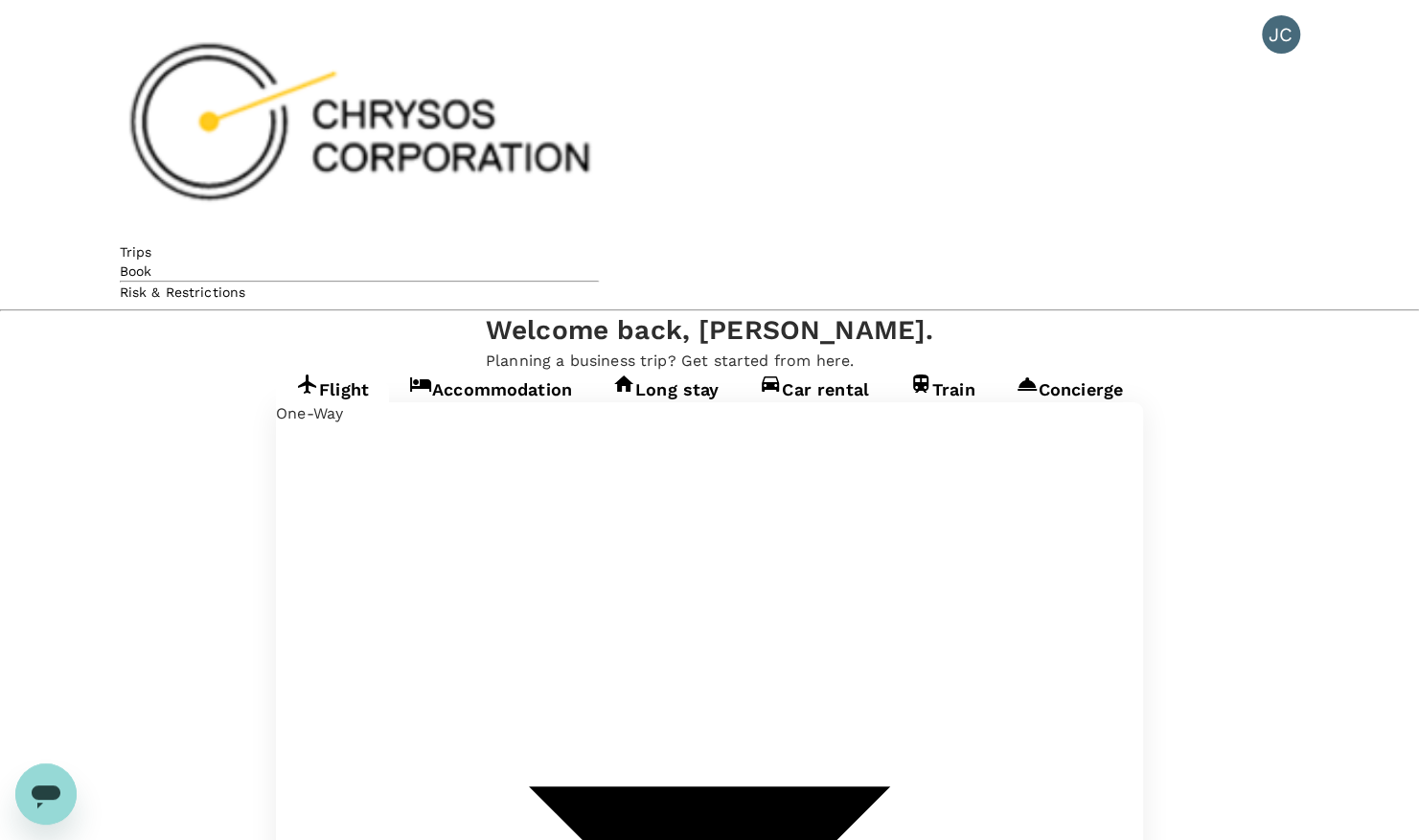
type input "[GEOGRAPHIC_DATA] ([GEOGRAPHIC_DATA])"
type input "[PERSON_NAME][GEOGRAPHIC_DATA][PERSON_NAME] (SYD)"
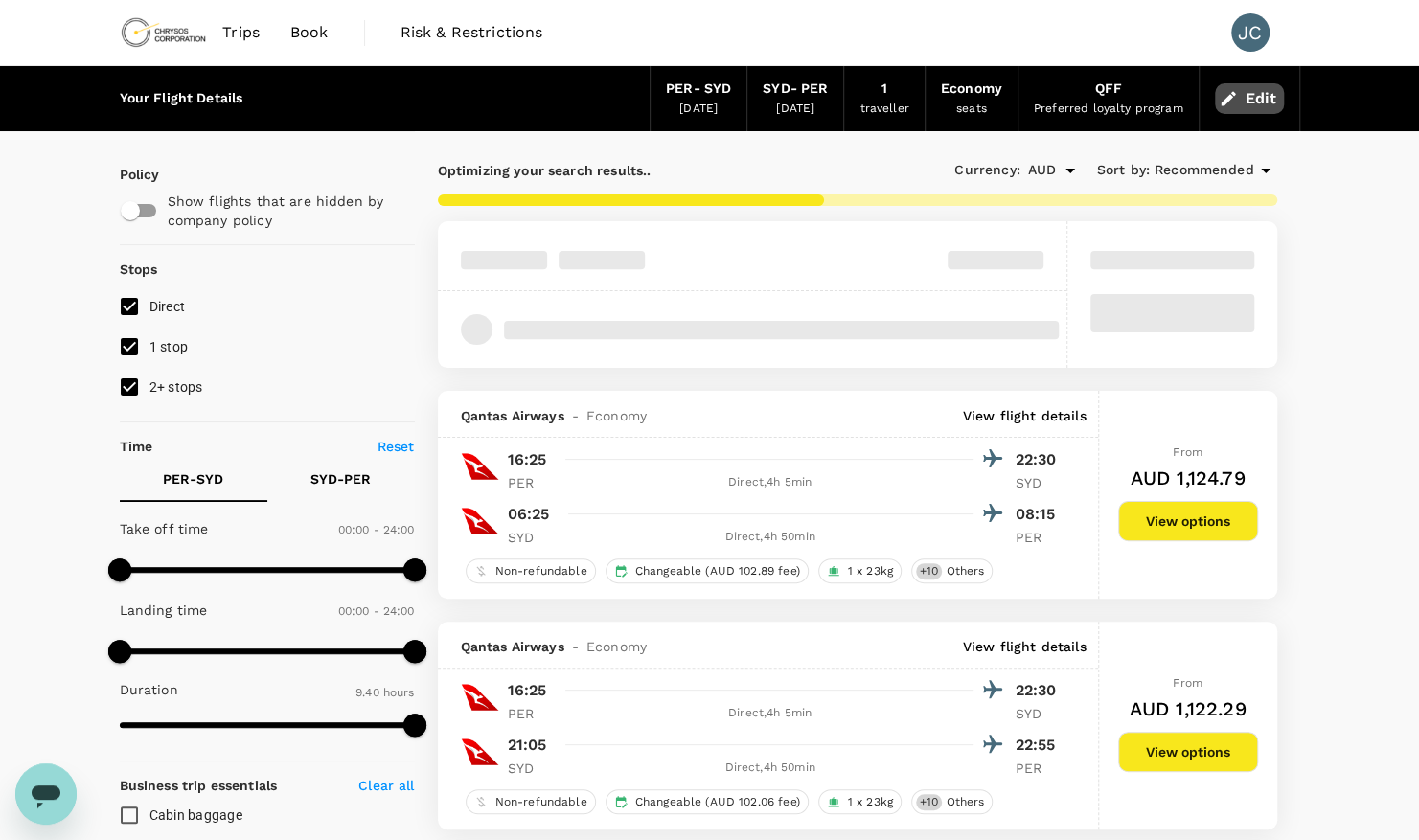
click at [1250, 108] on button "Edit" at bounding box center [1249, 99] width 69 height 31
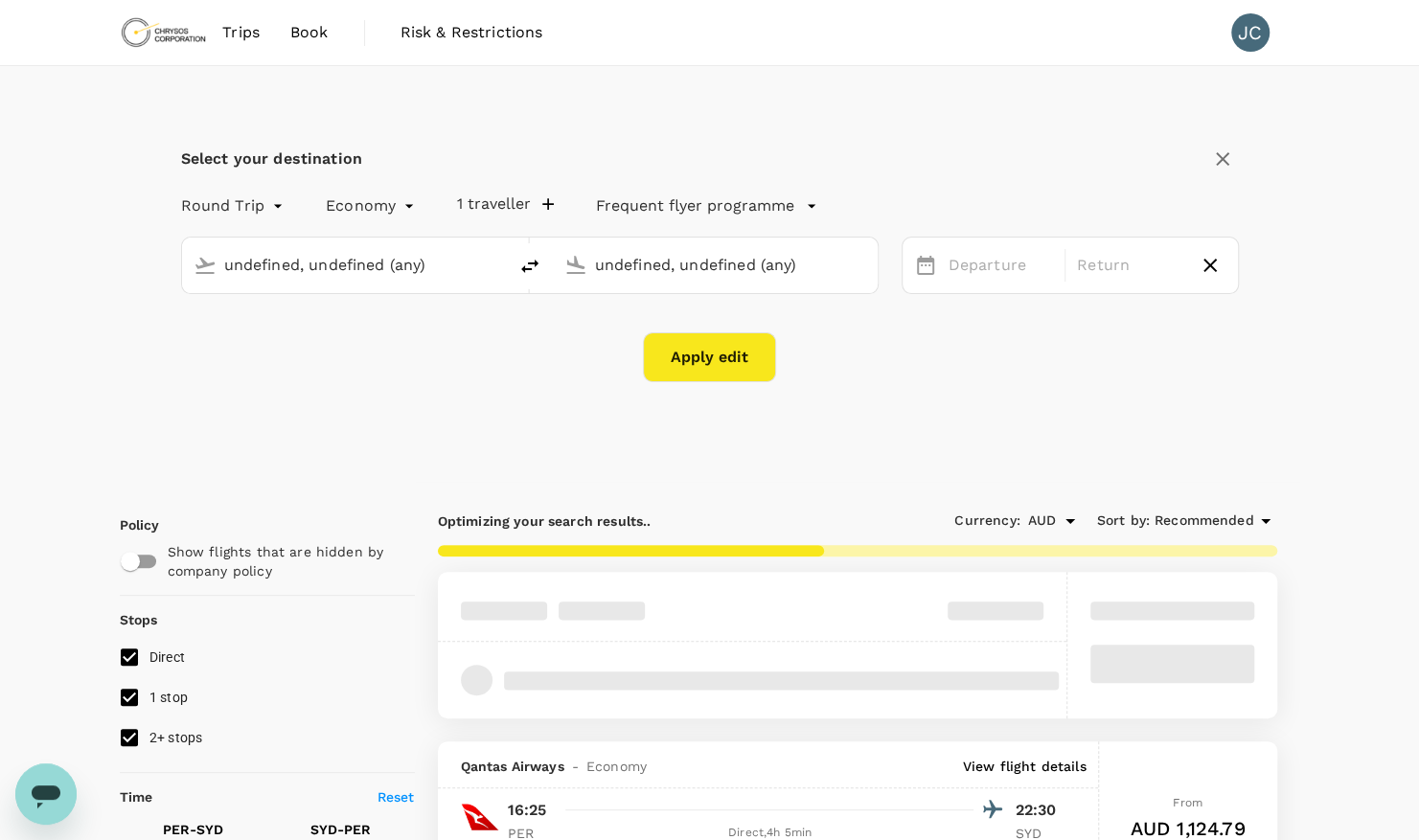
type input "[GEOGRAPHIC_DATA] ([GEOGRAPHIC_DATA])"
type input "[PERSON_NAME][GEOGRAPHIC_DATA][PERSON_NAME] (SYD)"
type input "[GEOGRAPHIC_DATA] ([GEOGRAPHIC_DATA])"
type input "[PERSON_NAME][GEOGRAPHIC_DATA][PERSON_NAME] (SYD)"
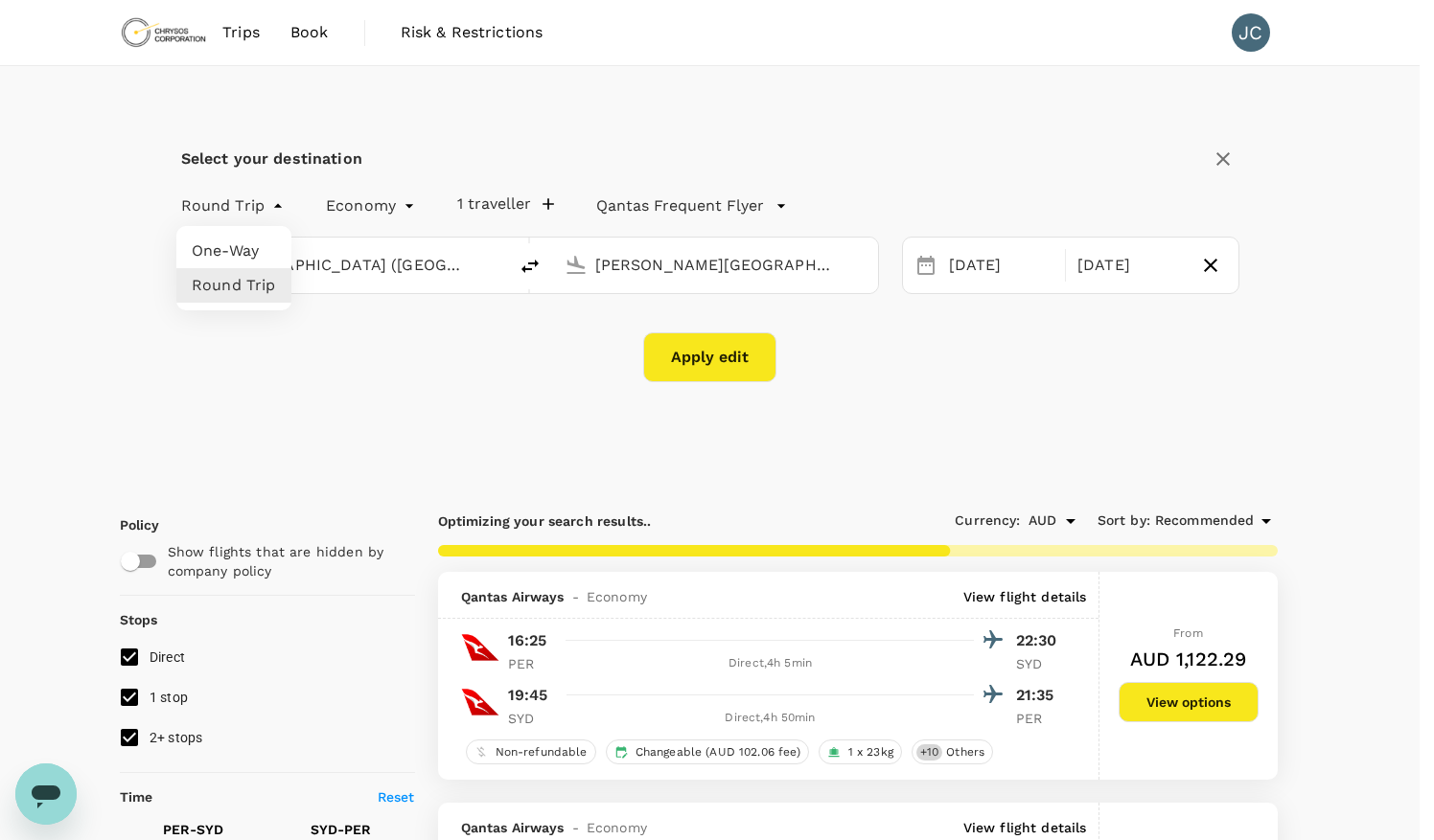
click at [215, 253] on li "One-Way" at bounding box center [234, 250] width 115 height 34
type input "oneway"
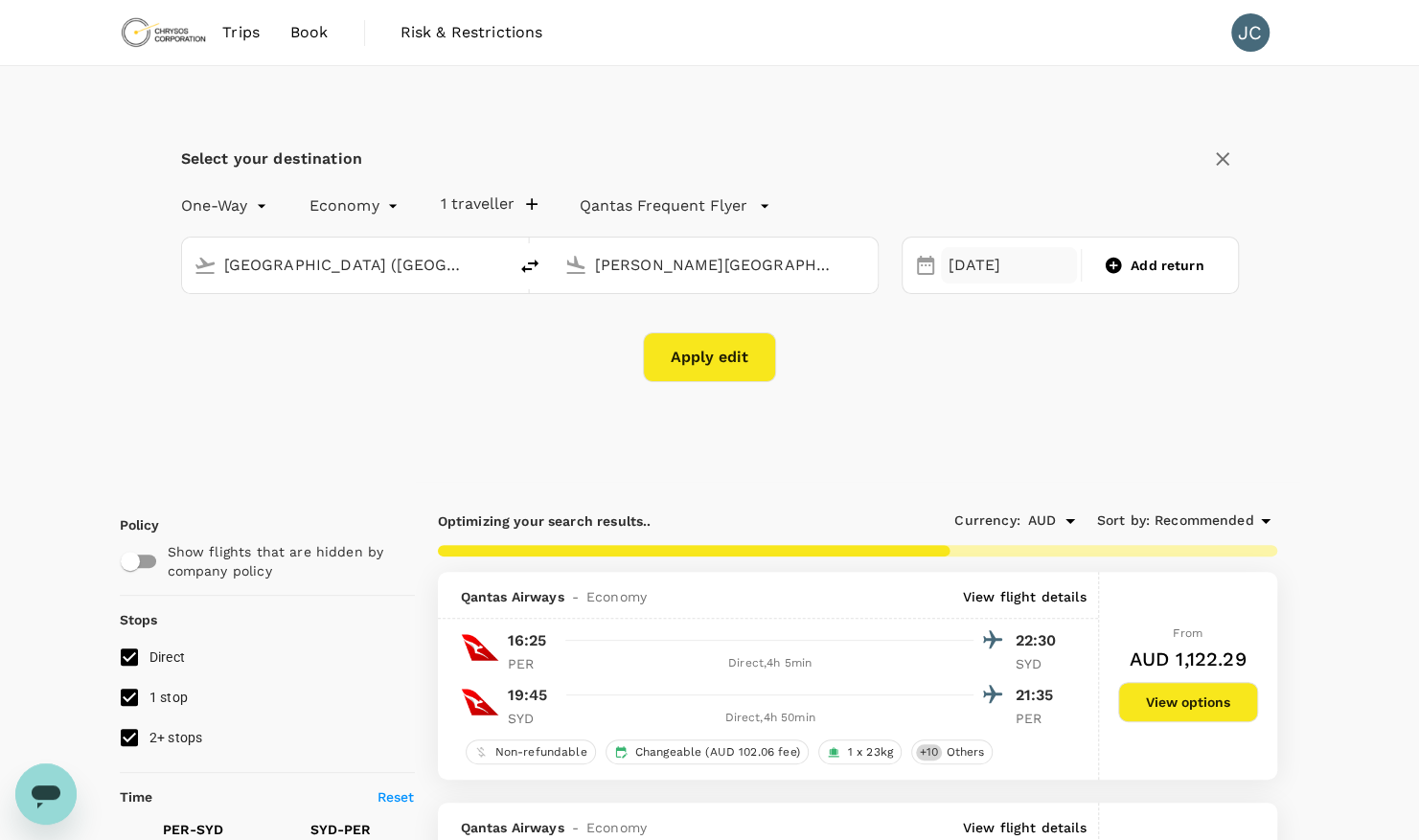
click at [983, 263] on div "30 Sep" at bounding box center [1009, 266] width 137 height 37
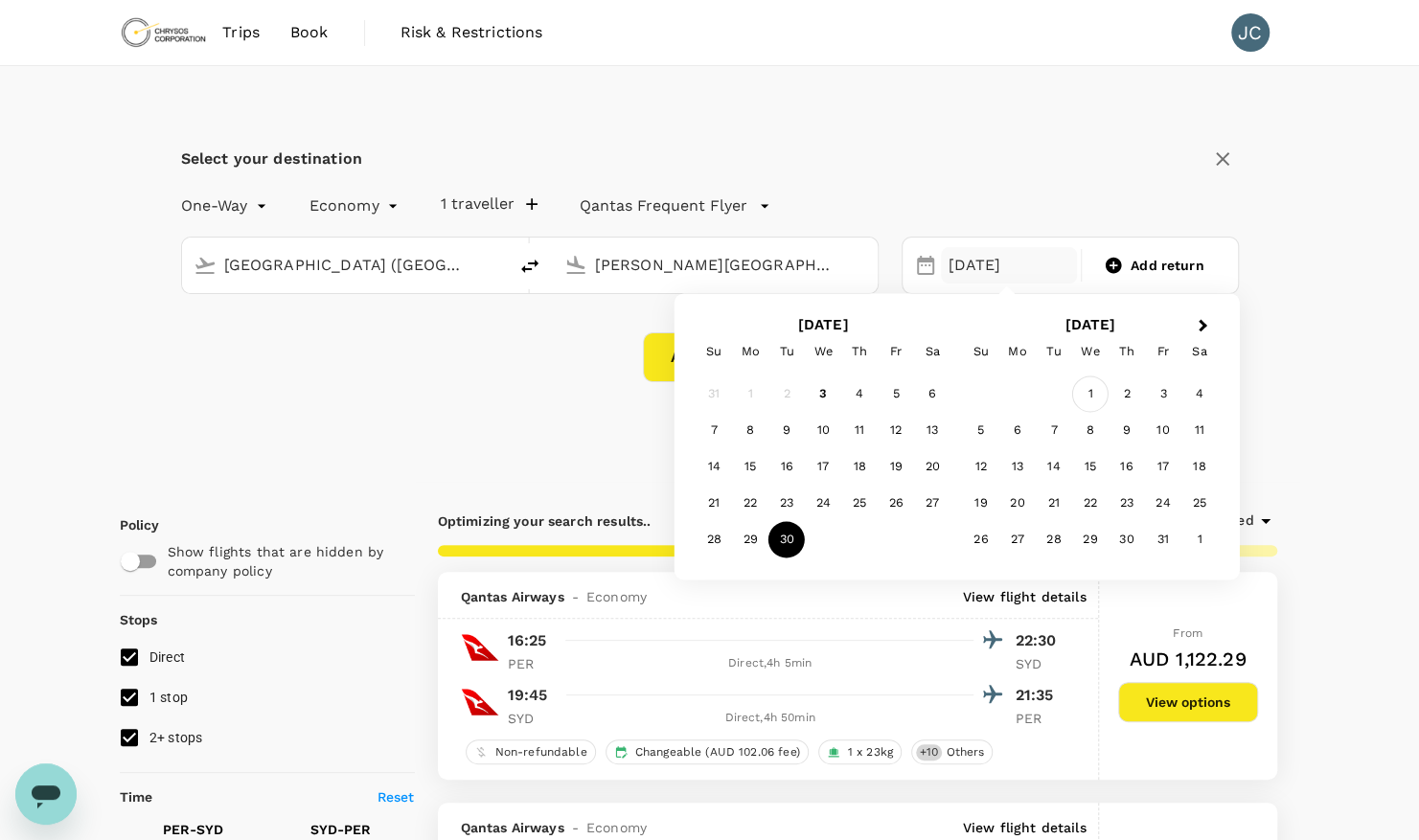
click at [1093, 388] on div "1" at bounding box center [1089, 394] width 36 height 36
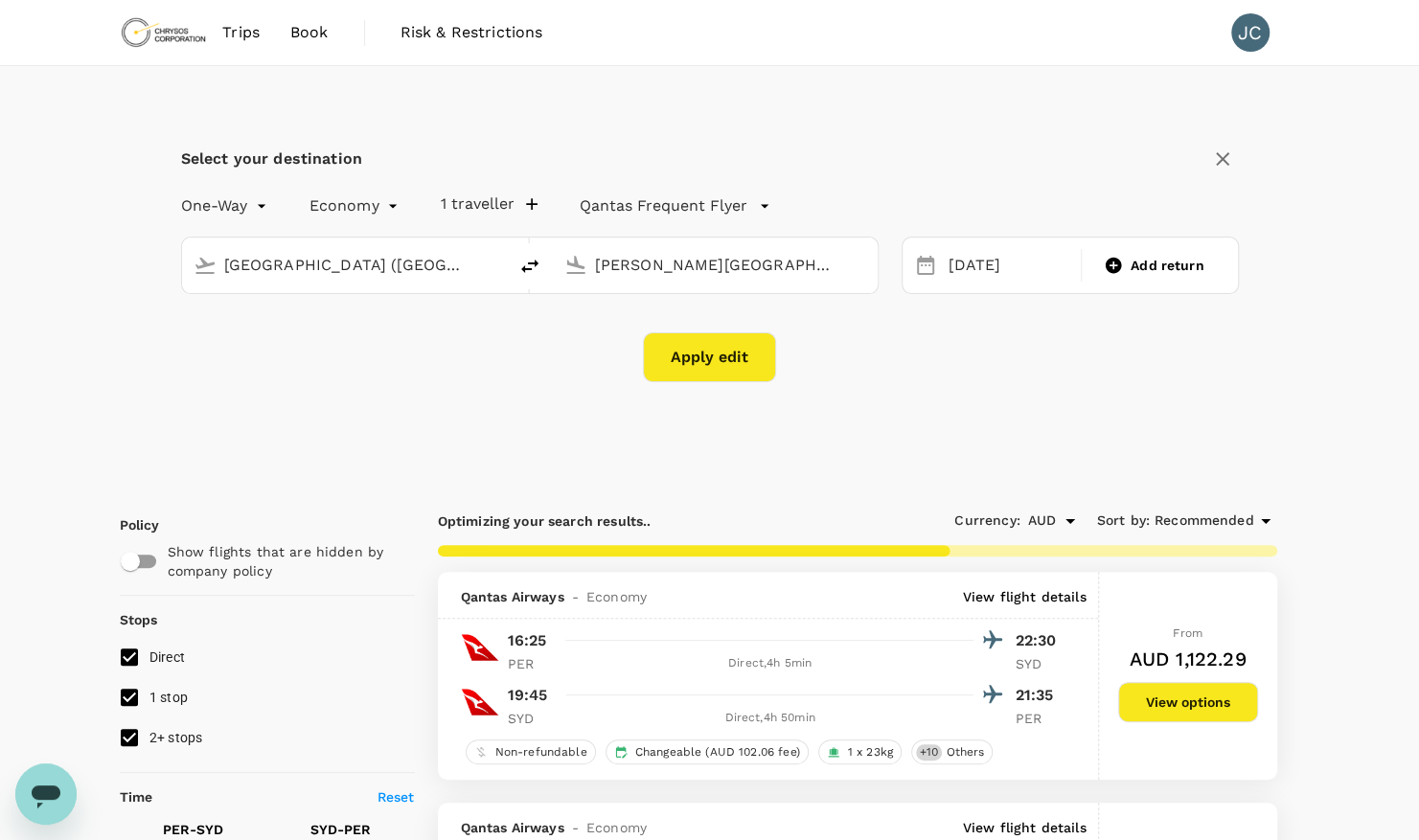
click at [658, 348] on button "Apply edit" at bounding box center [710, 357] width 133 height 50
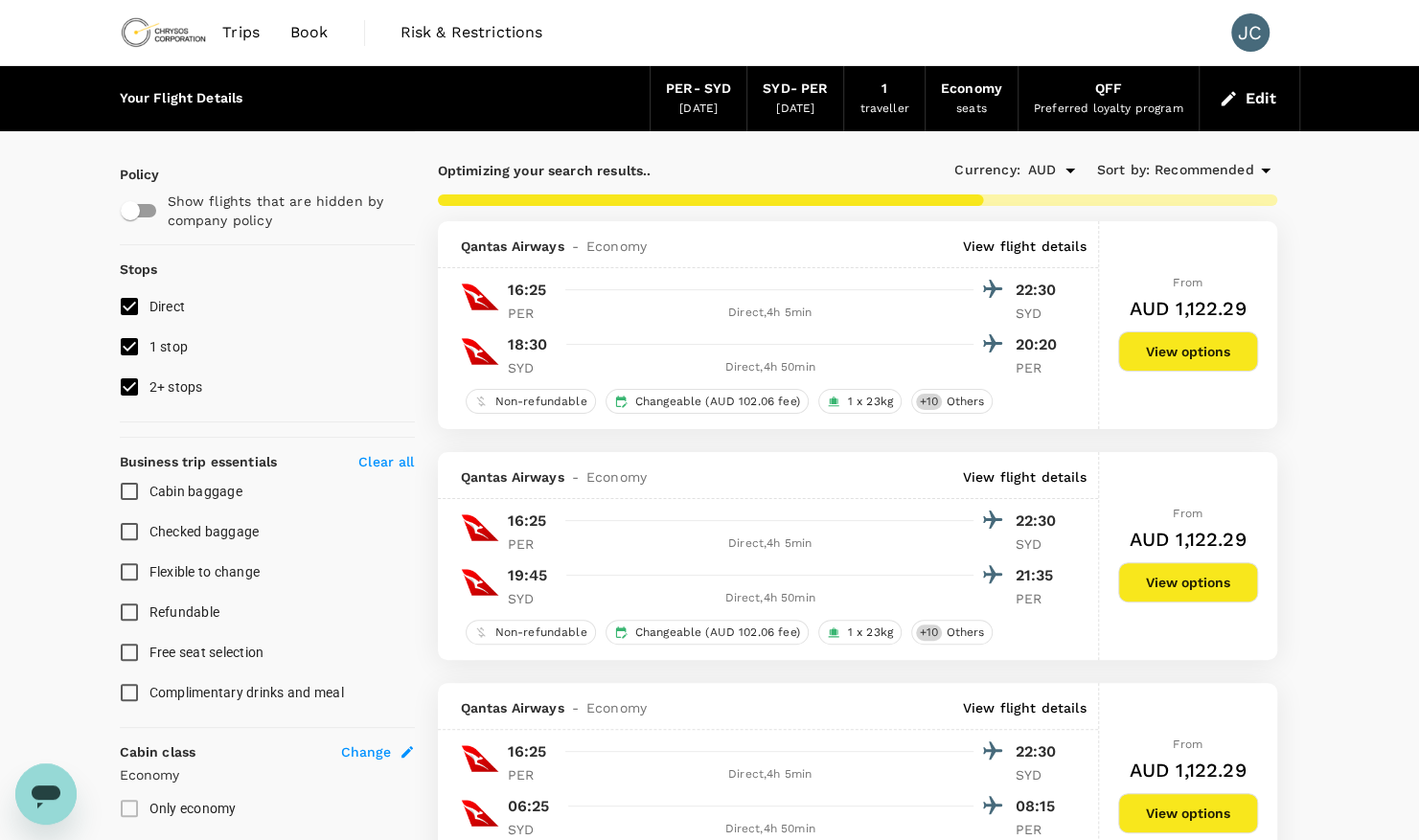
checkbox input "false"
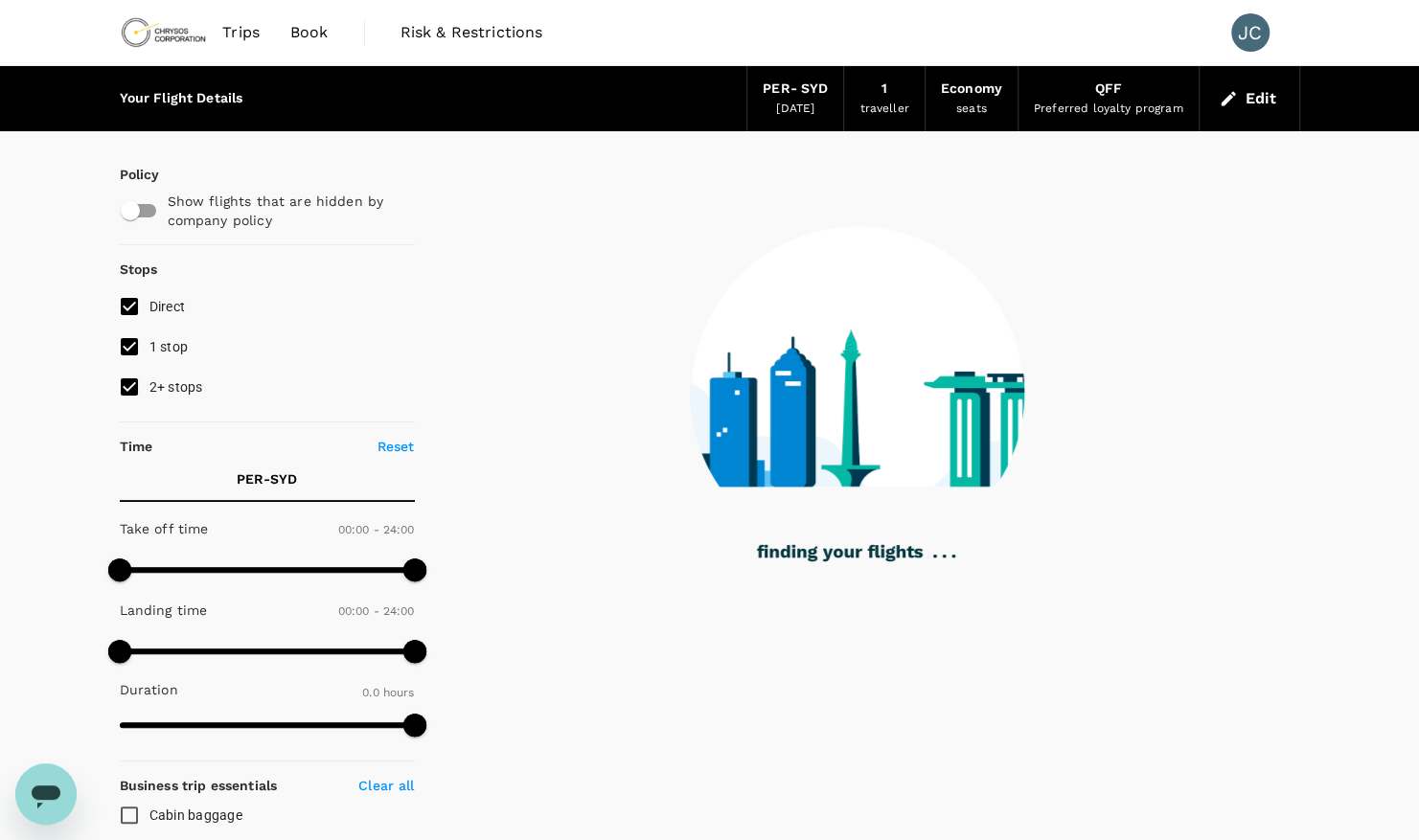
type input "1385"
checkbox input "true"
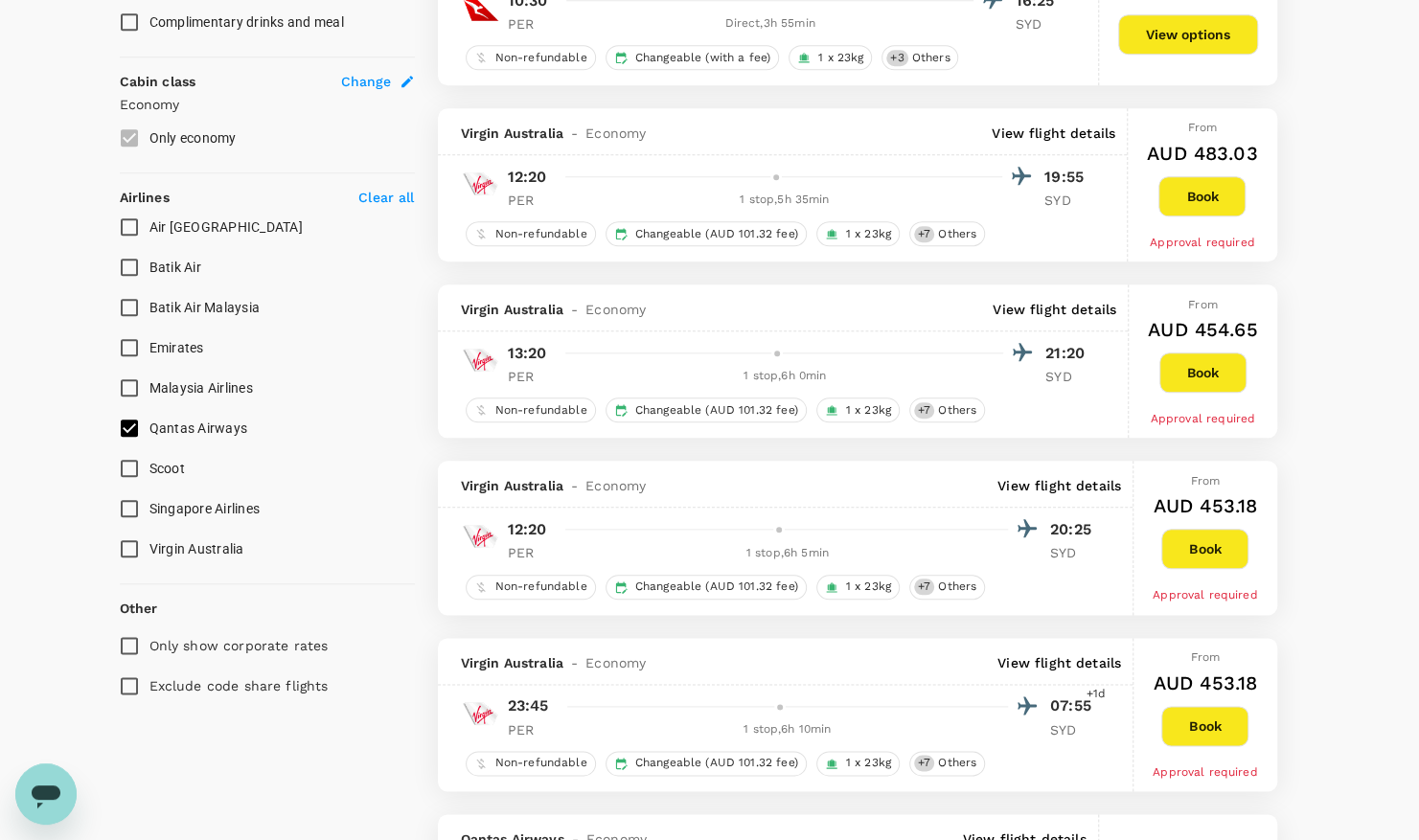
scroll to position [1017, 0]
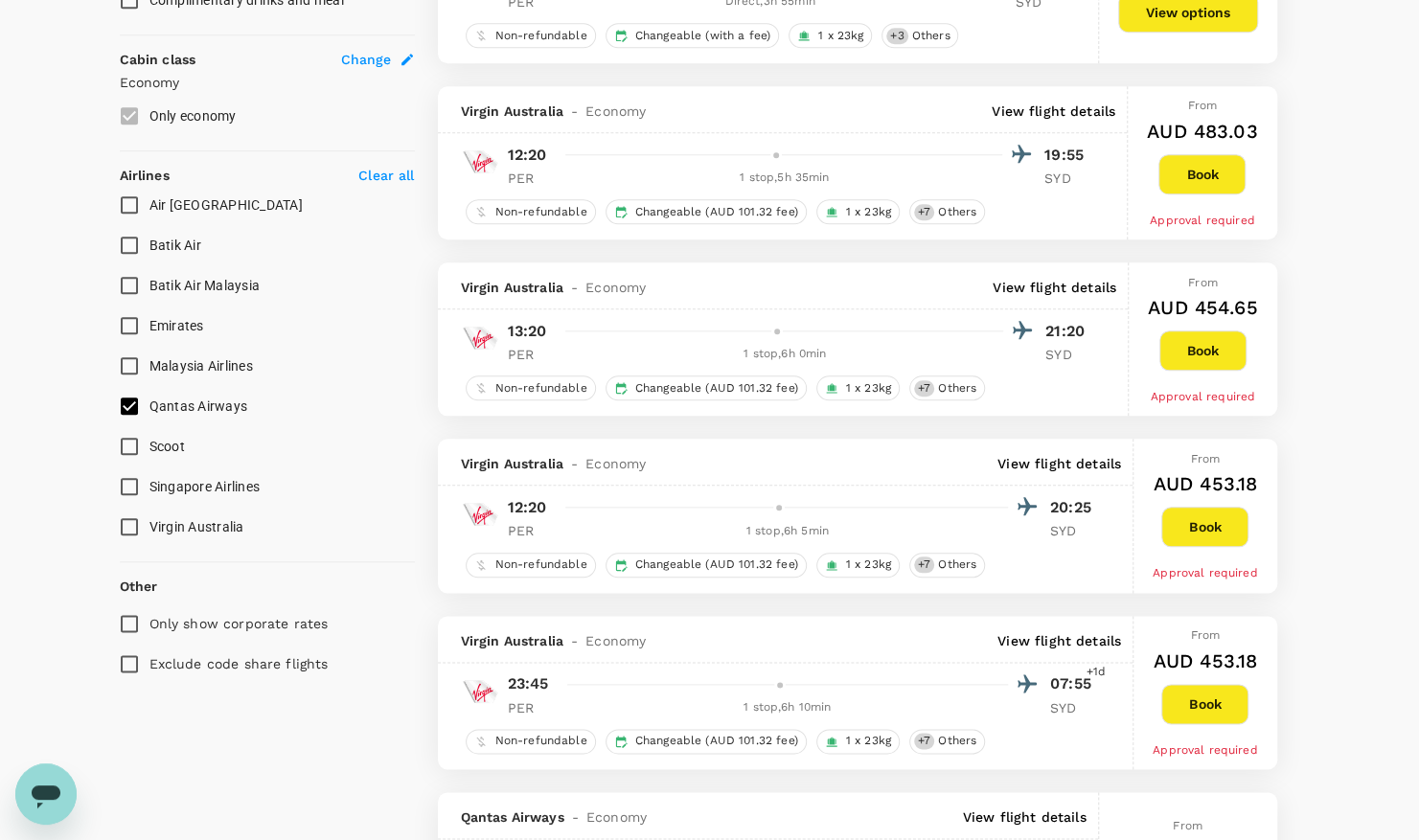
click at [155, 399] on span "Qantas Airways" at bounding box center [199, 407] width 98 height 16
click at [150, 398] on input "Qantas Airways" at bounding box center [128, 406] width 40 height 40
click at [155, 399] on span "Qantas Airways" at bounding box center [199, 407] width 98 height 16
click at [150, 398] on input "Qantas Airways" at bounding box center [128, 406] width 40 height 40
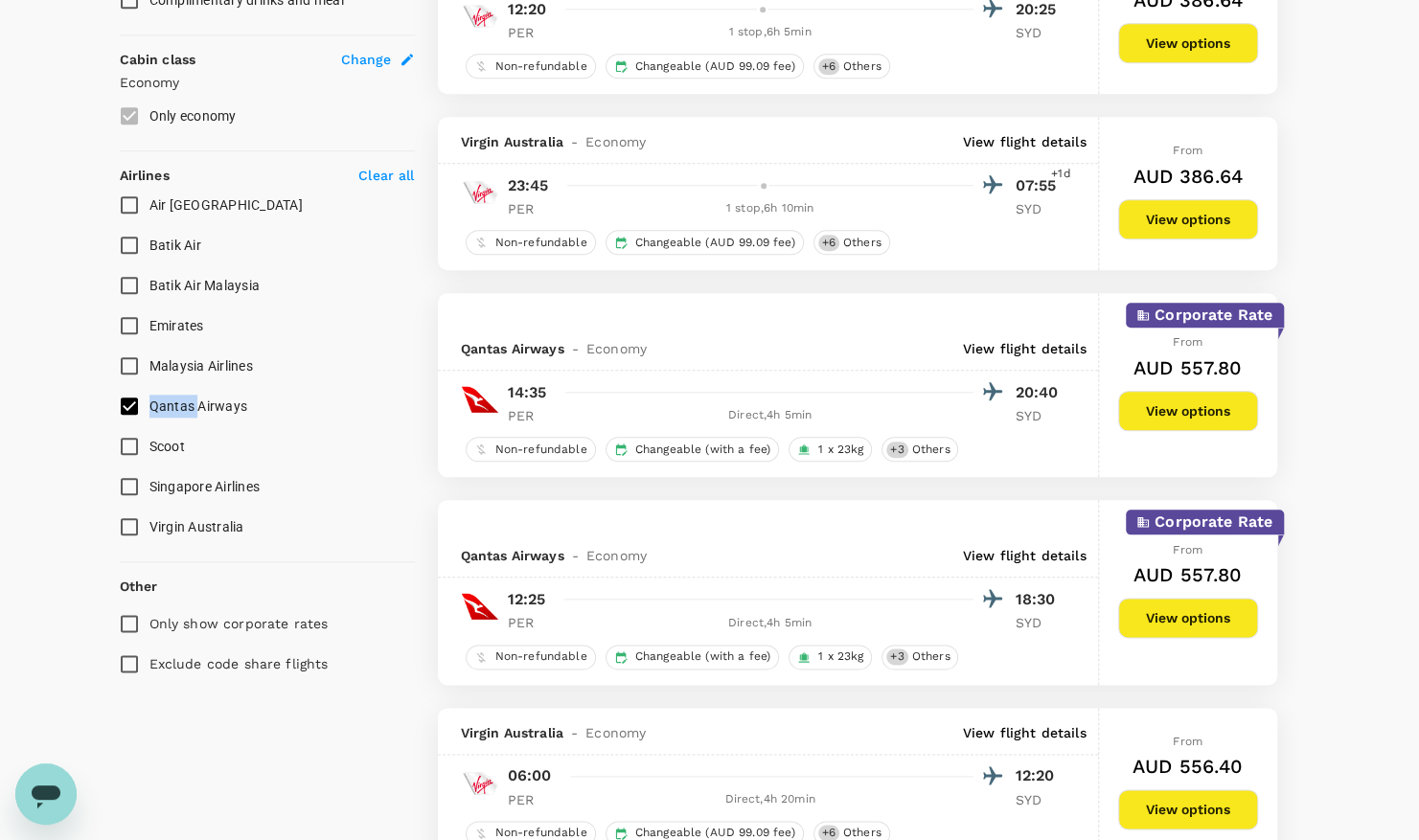
scroll to position [938, 0]
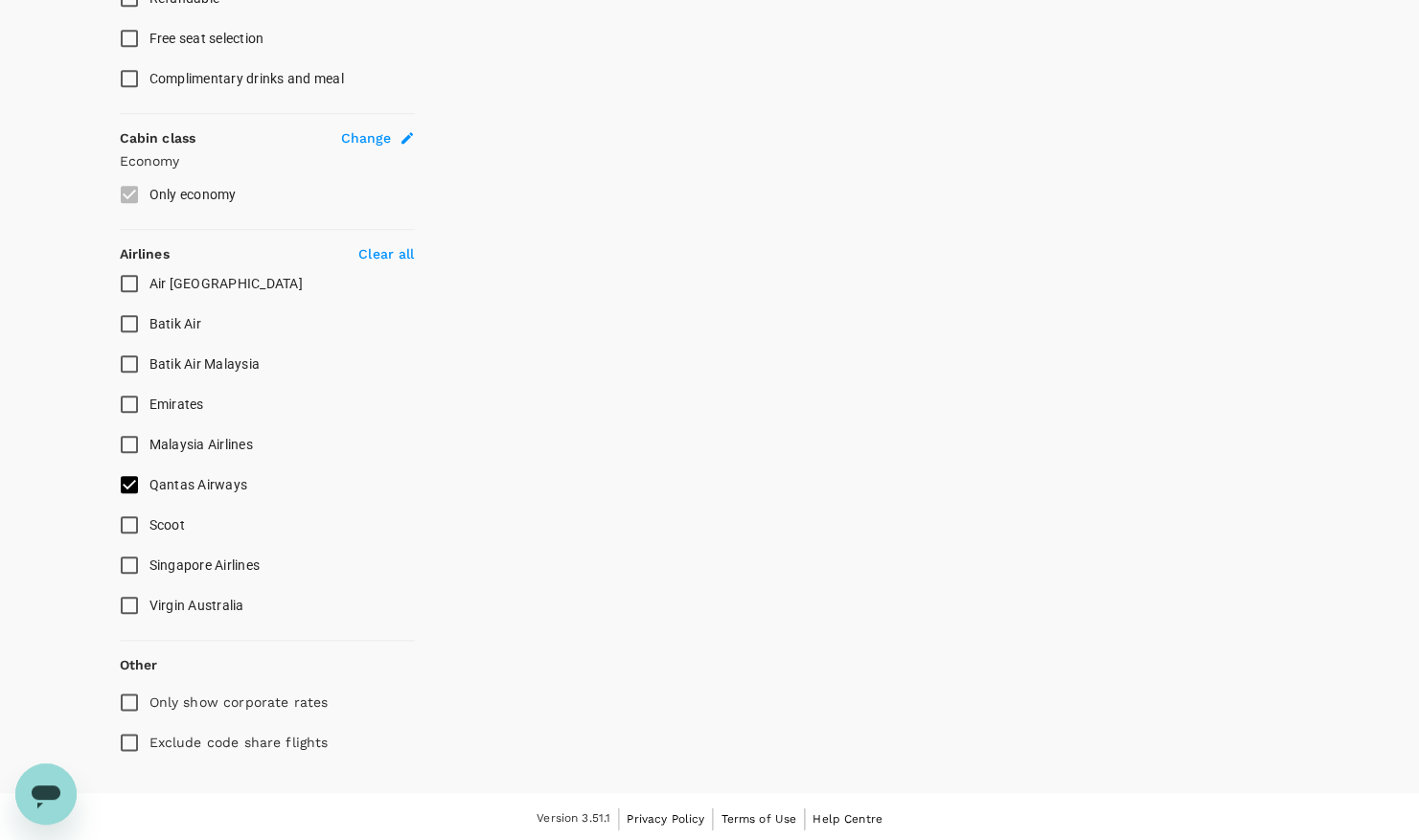
drag, startPoint x: 155, startPoint y: 398, endPoint x: 25, endPoint y: 406, distance: 130.2
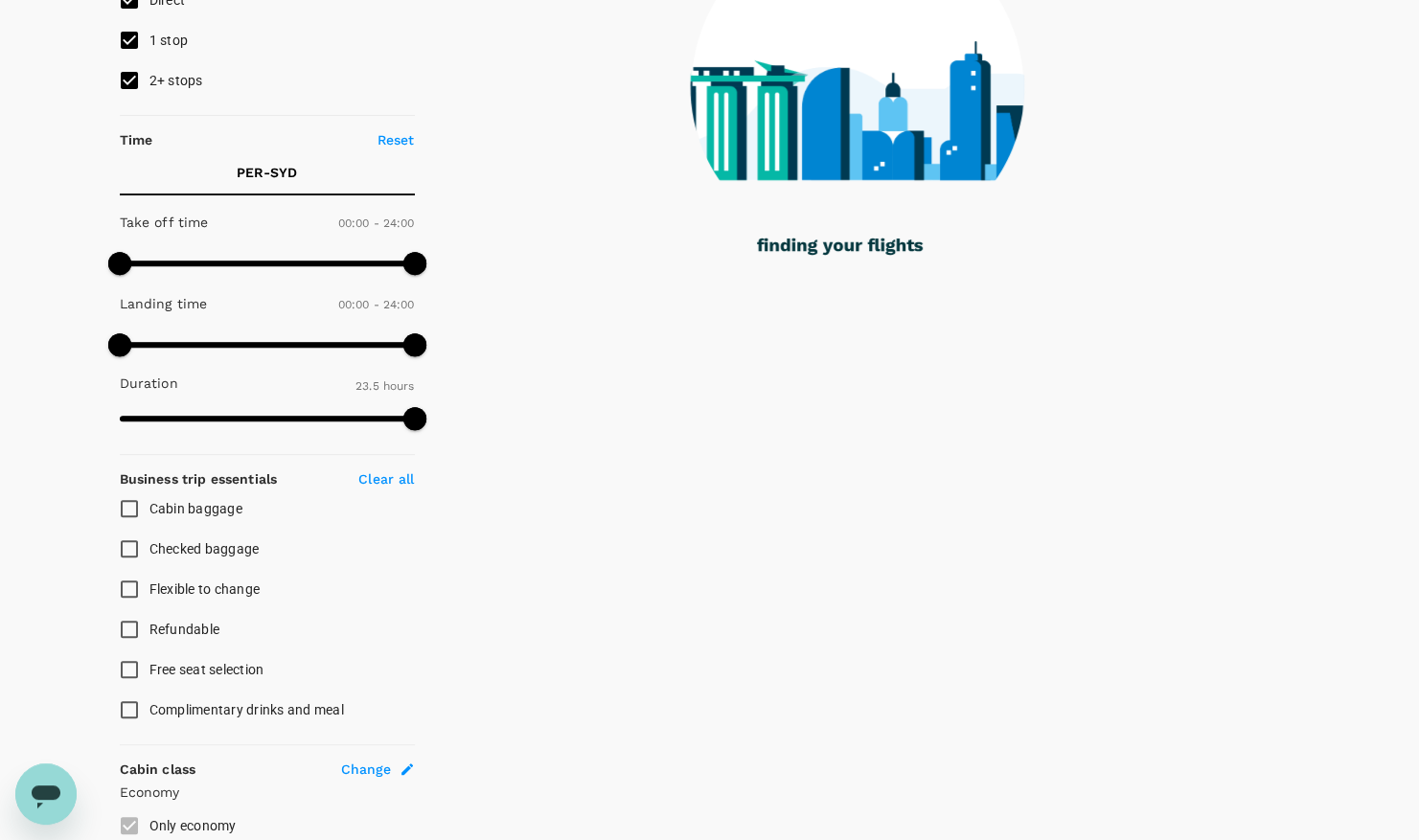
scroll to position [0, 0]
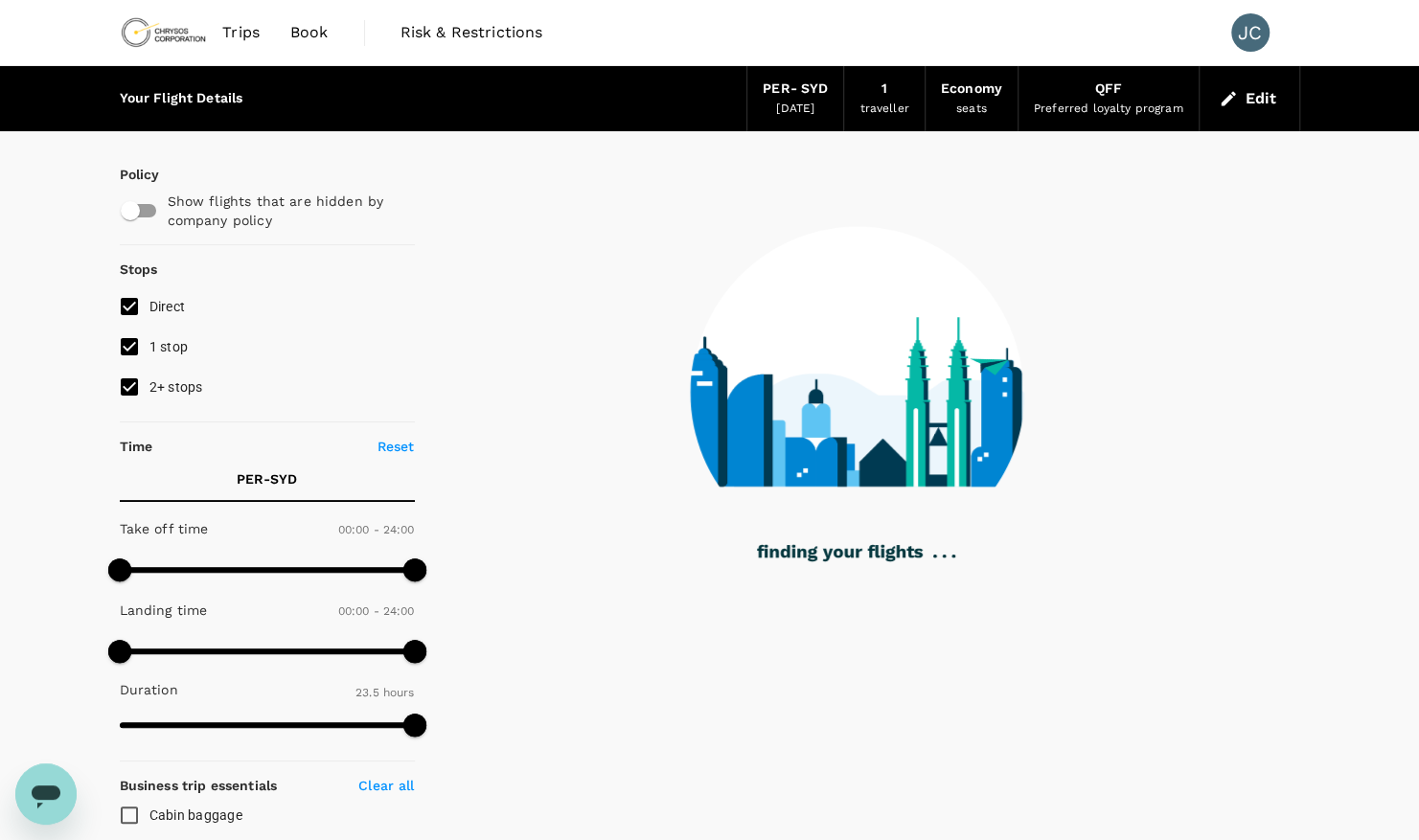
checkbox input "false"
checkbox input "true"
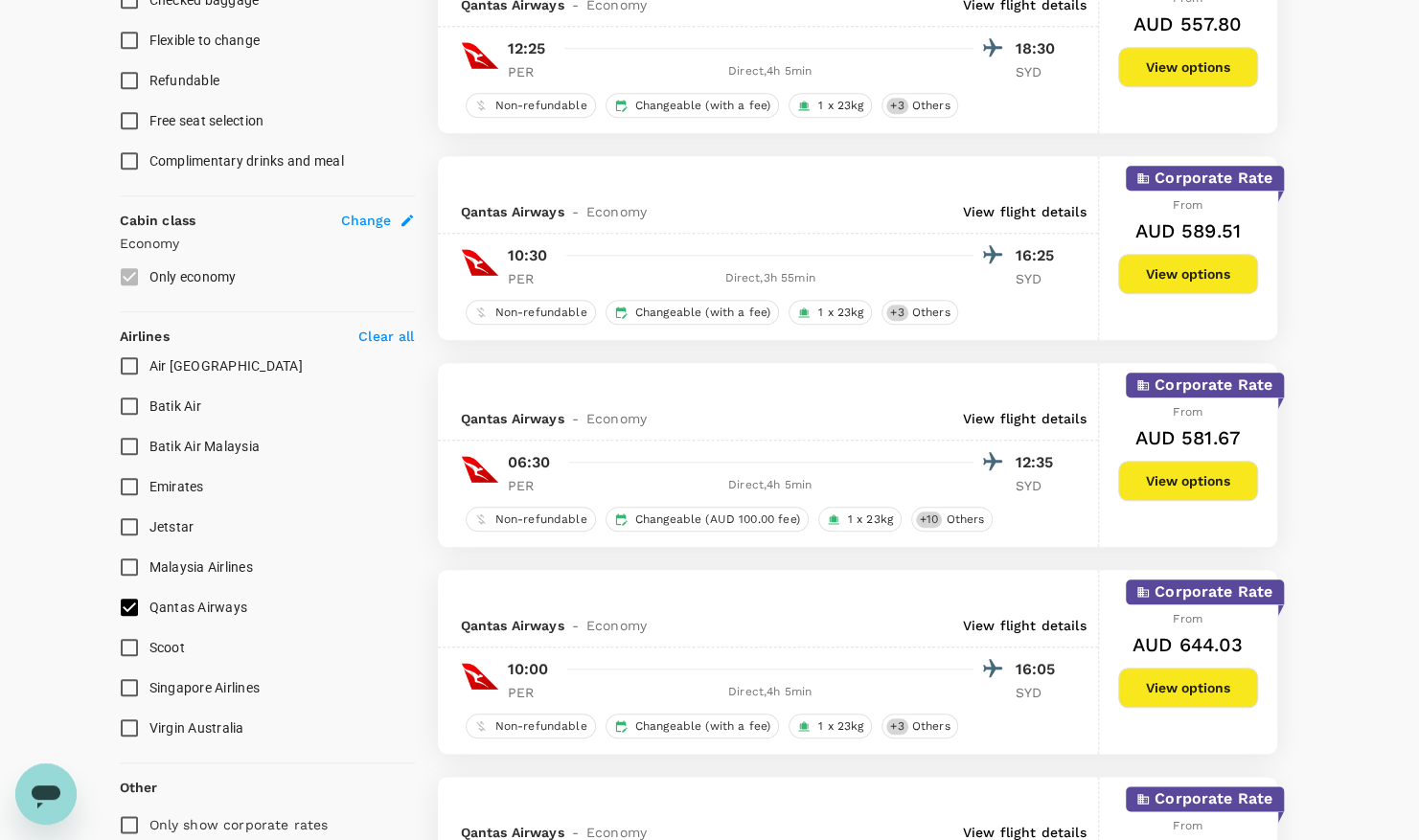
scroll to position [857, 0]
click at [1197, 465] on button "View options" at bounding box center [1188, 480] width 140 height 40
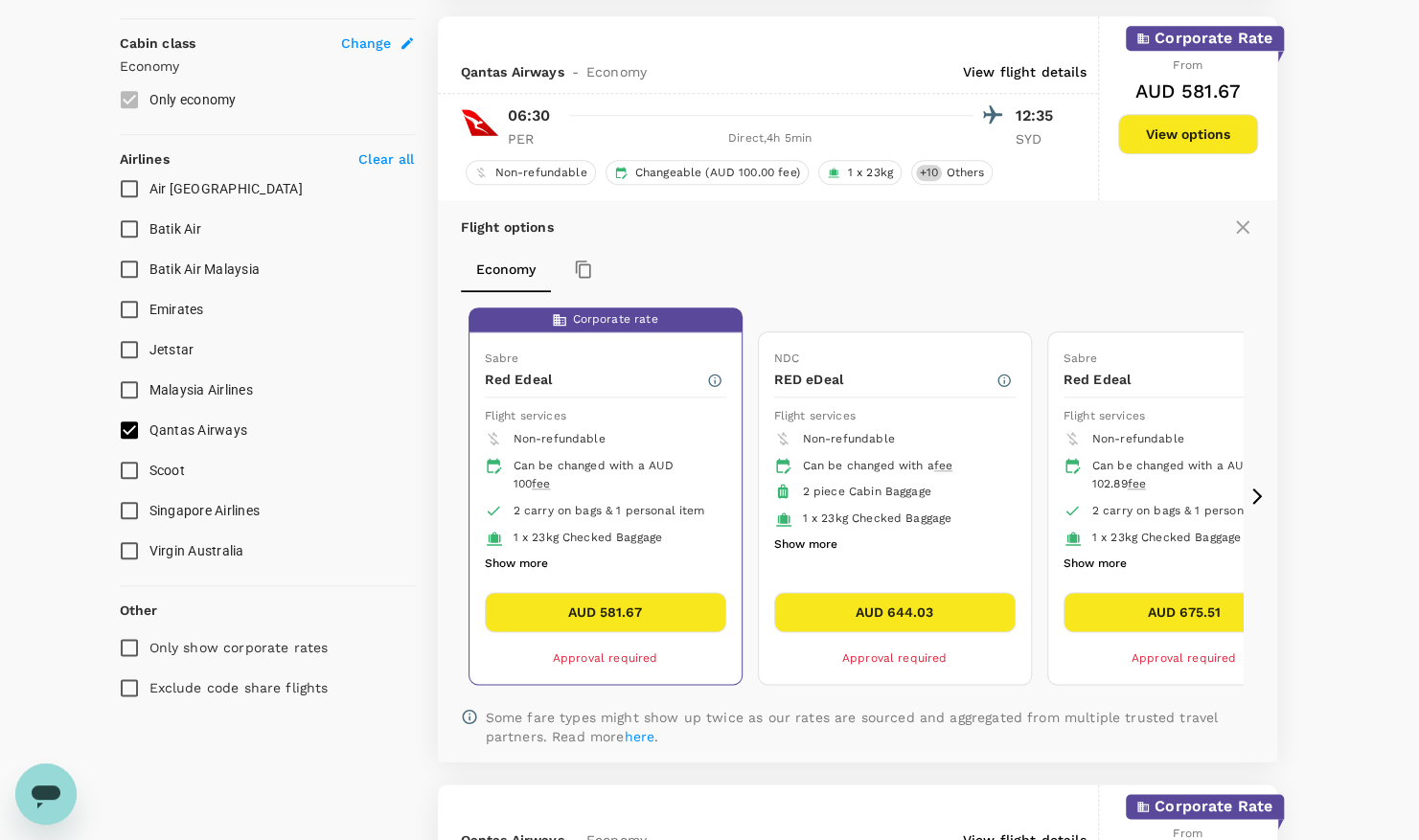
scroll to position [1046, 0]
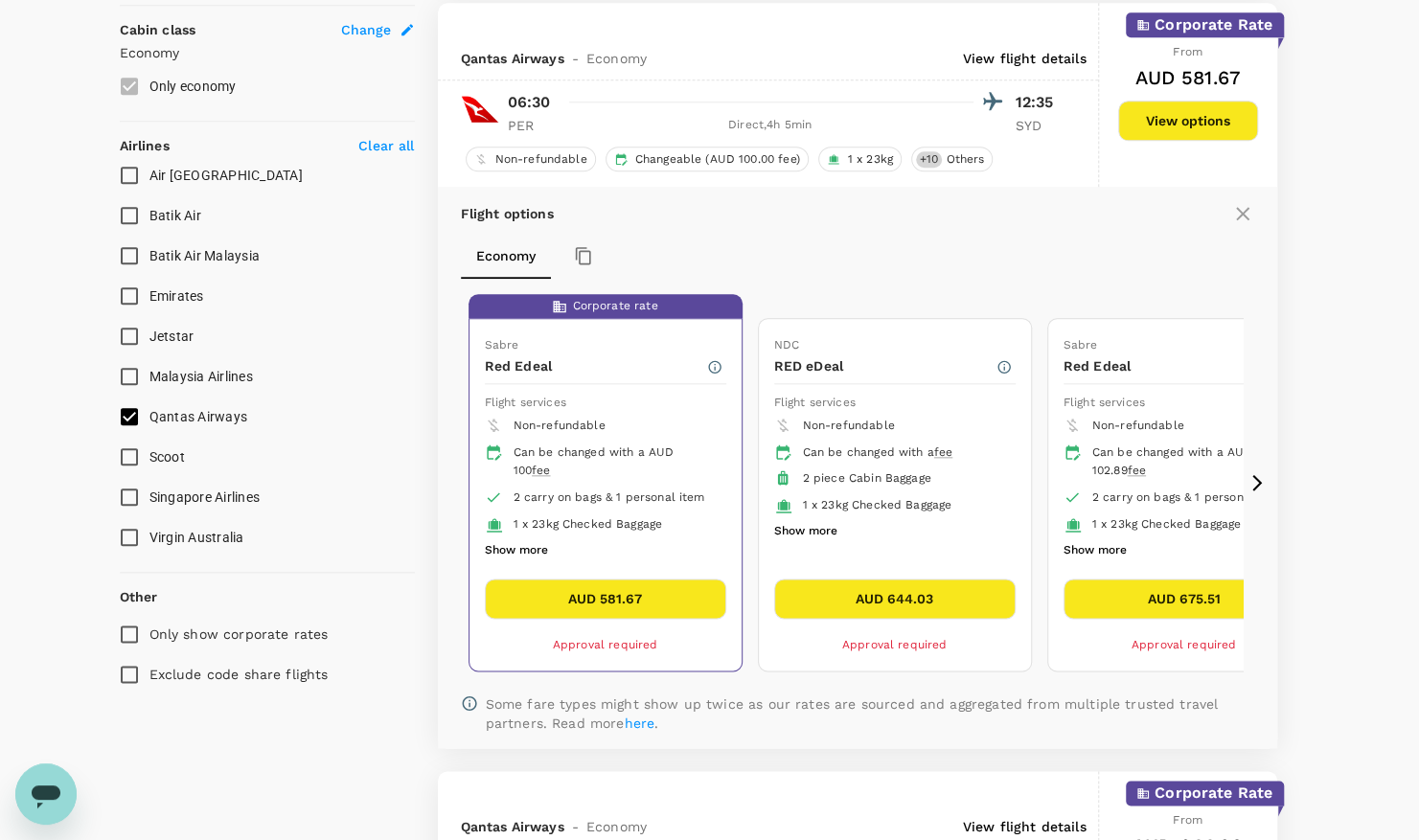
click at [651, 587] on button "AUD 581.67" at bounding box center [605, 599] width 241 height 40
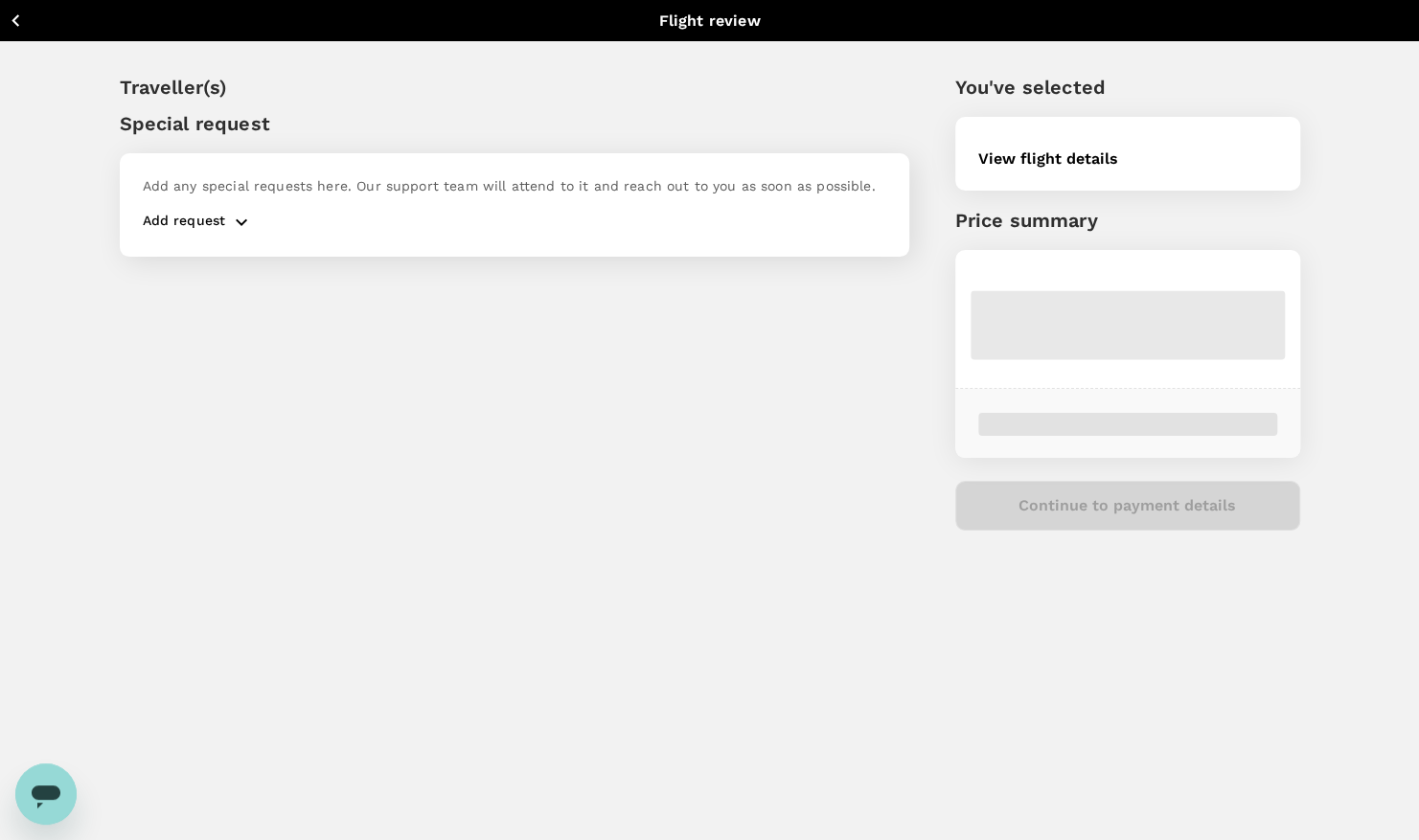
click at [236, 230] on icon "button" at bounding box center [241, 223] width 23 height 23
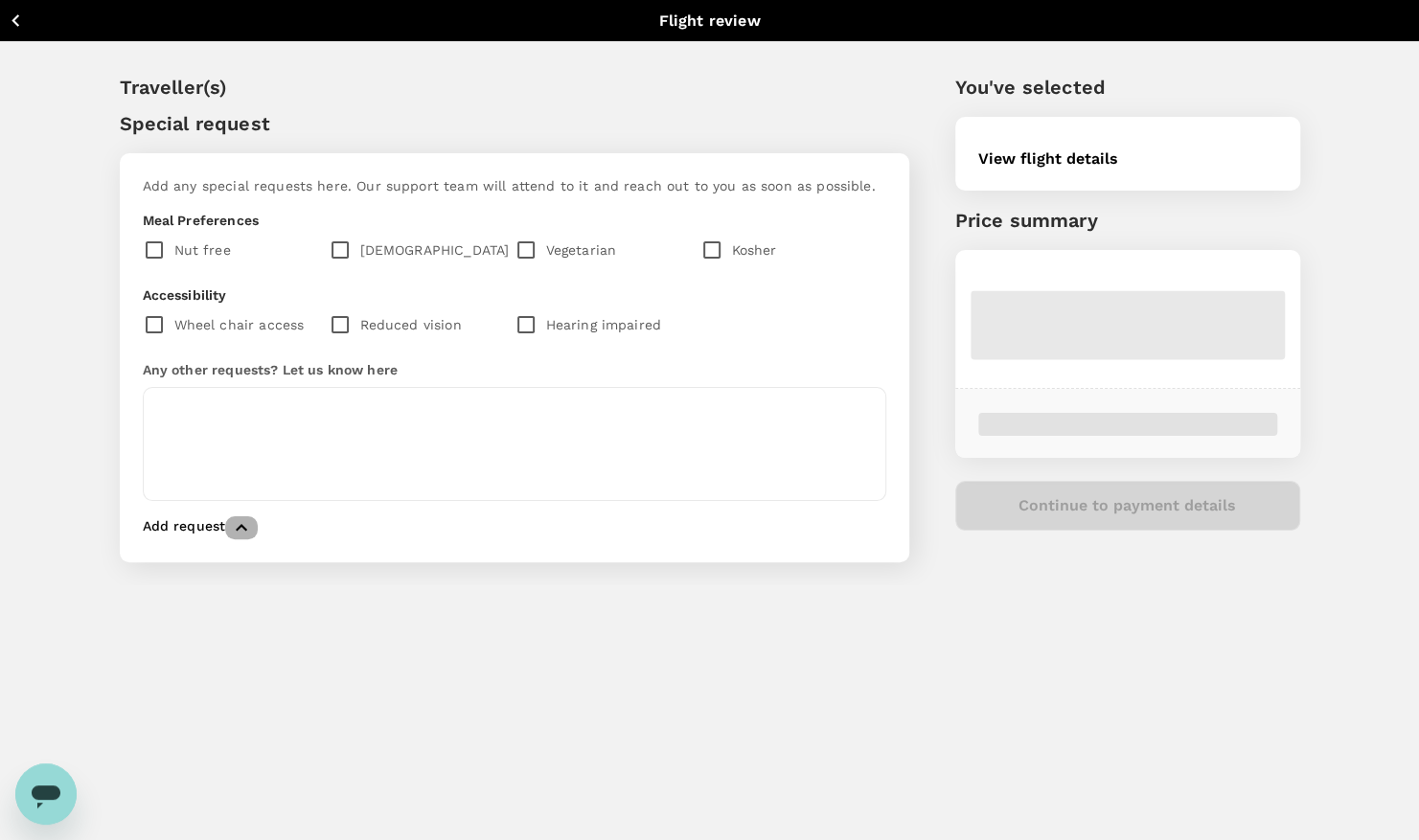
click at [226, 524] on button "button" at bounding box center [240, 529] width 32 height 23
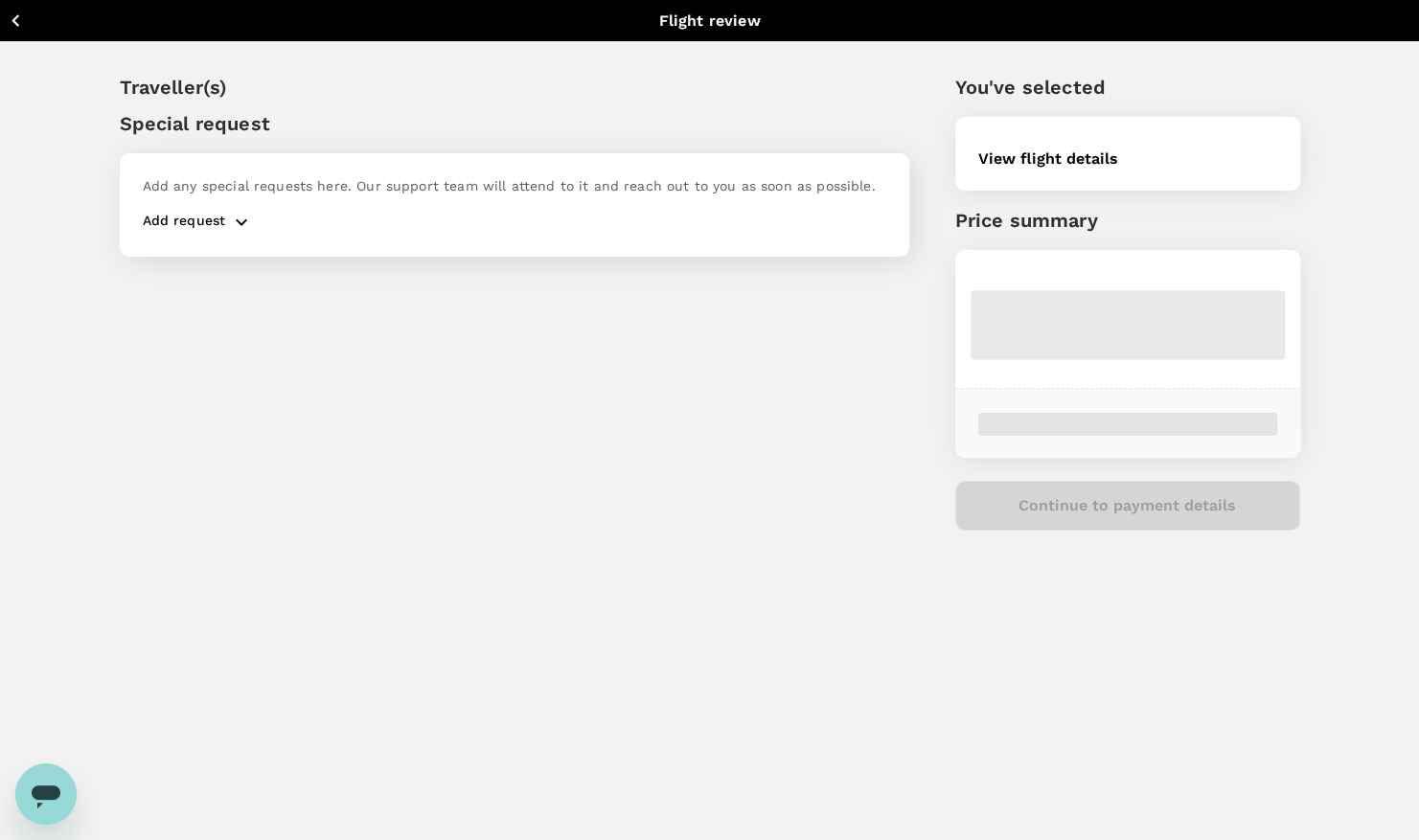
click at [1075, 157] on button "View flight details" at bounding box center [1048, 160] width 140 height 18
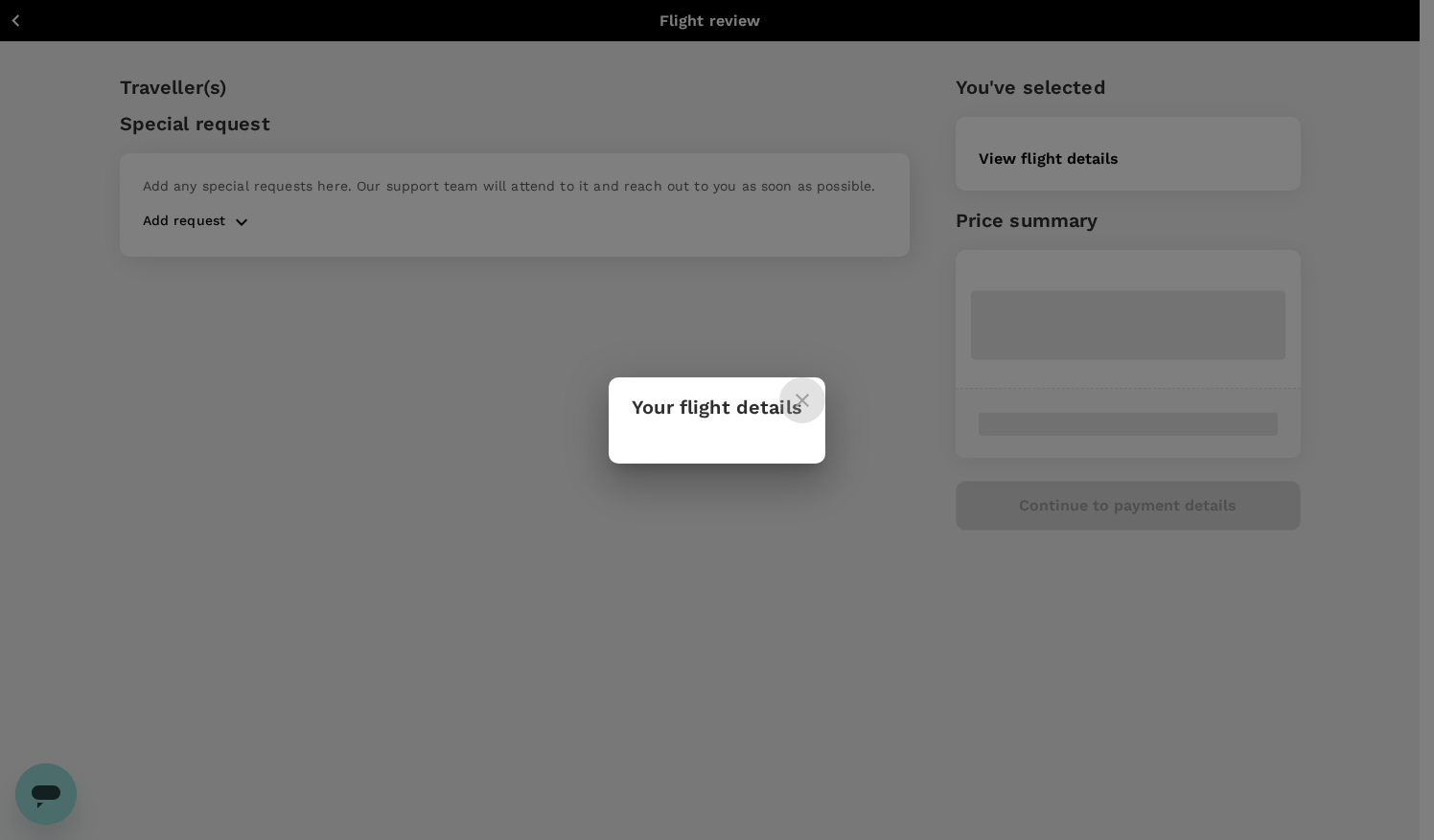
click at [793, 397] on icon "close" at bounding box center [802, 401] width 23 height 23
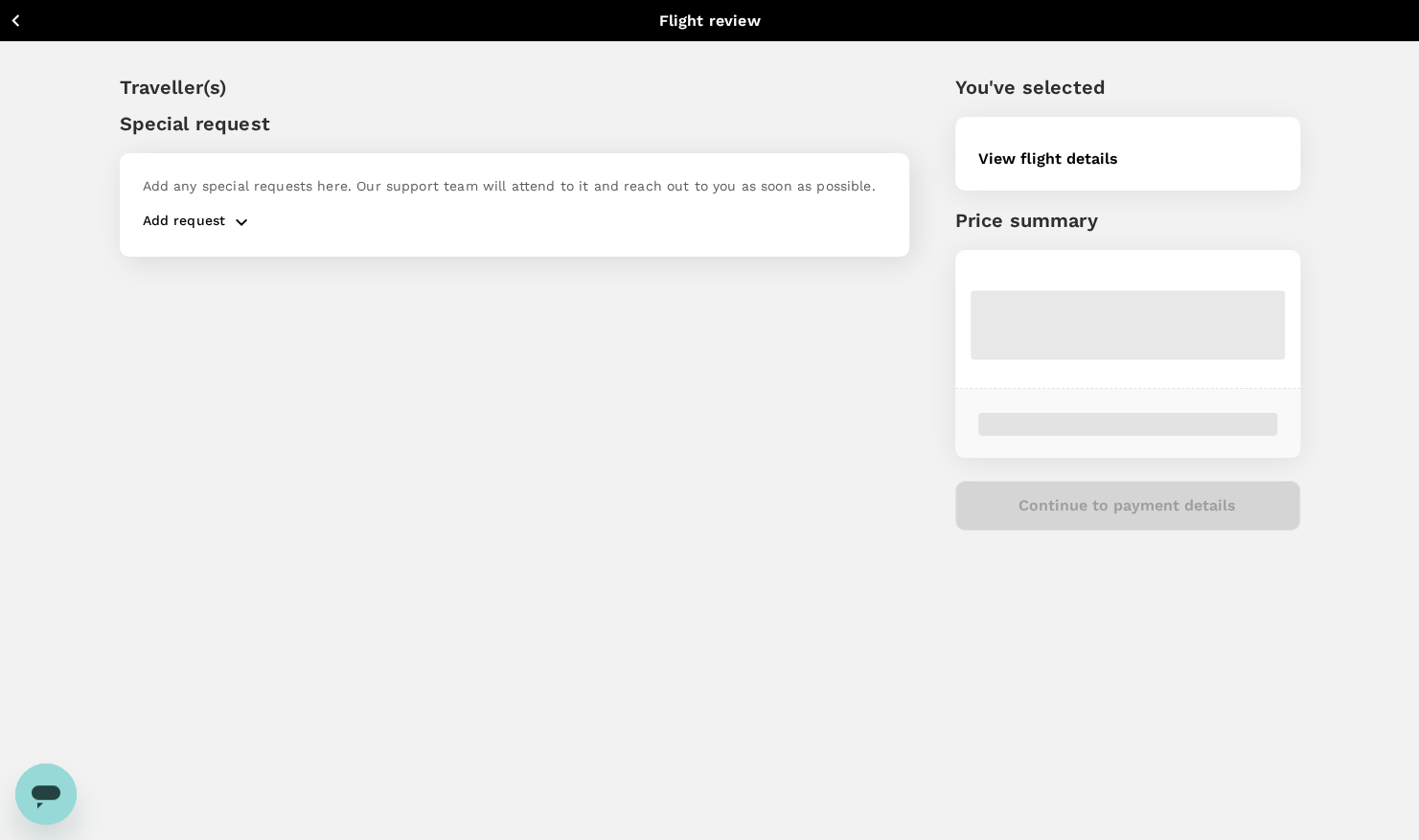
click at [31, 21] on button "Back to flight results" at bounding box center [91, 20] width 167 height 24
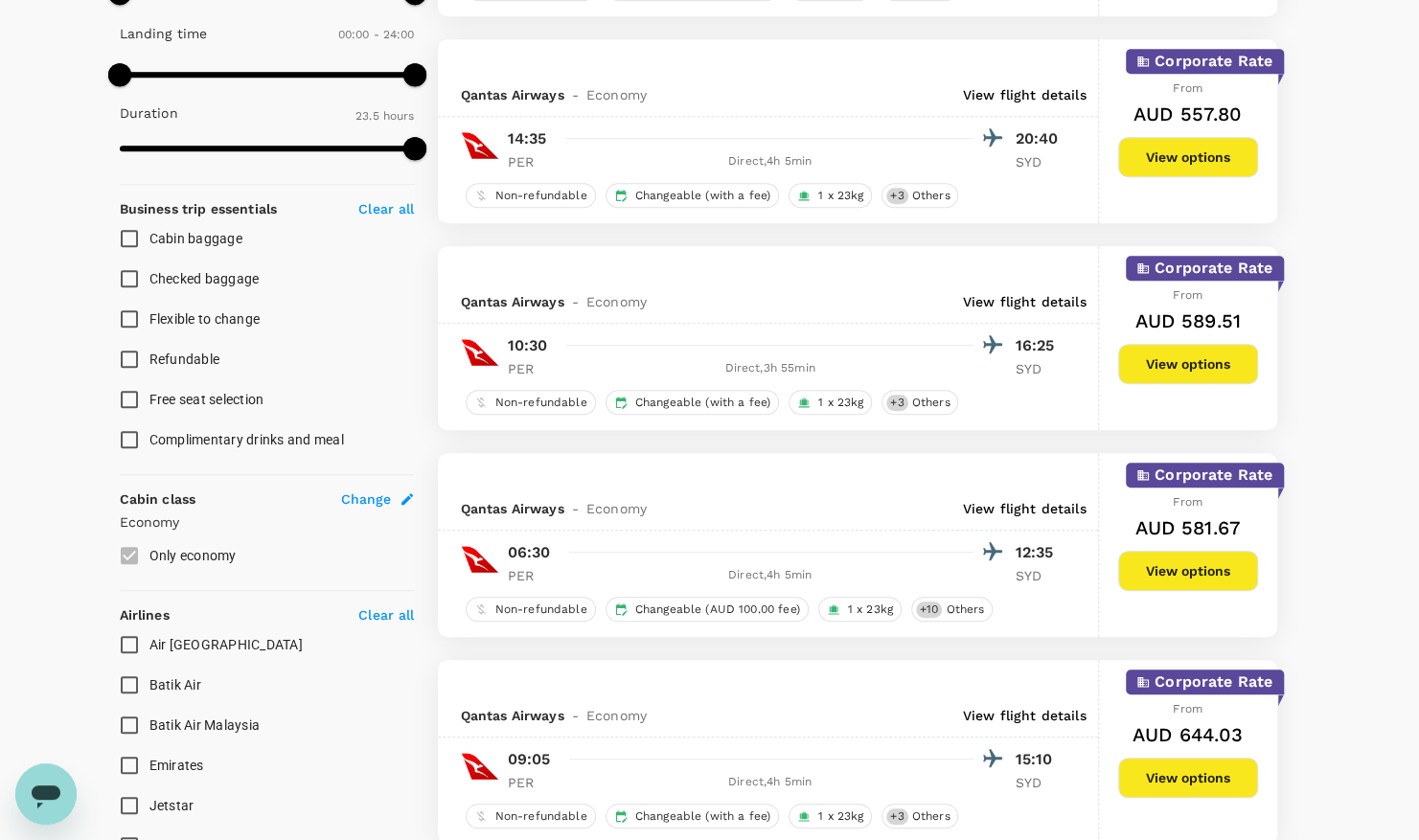
scroll to position [578, 0]
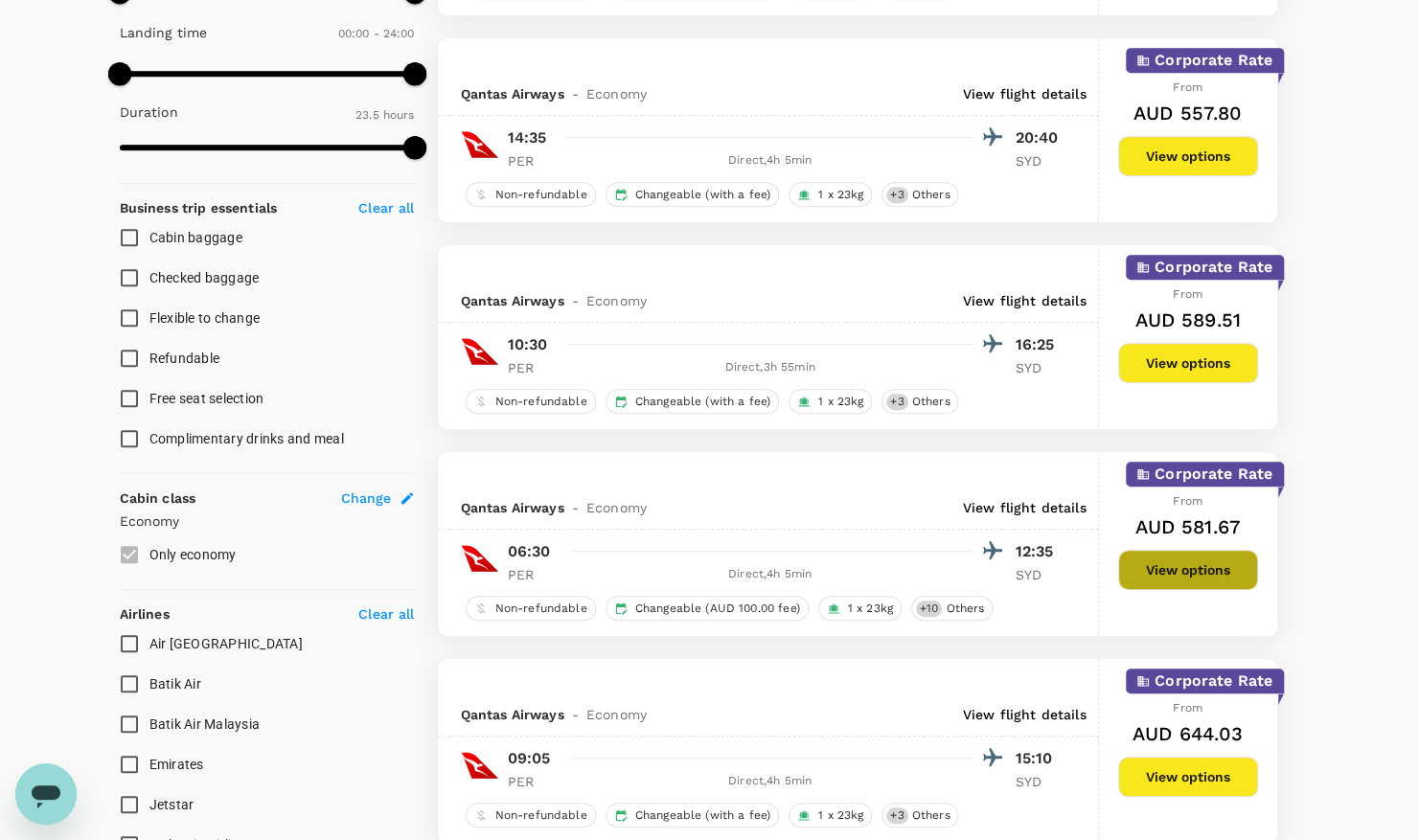
click at [1164, 566] on button "View options" at bounding box center [1188, 569] width 140 height 40
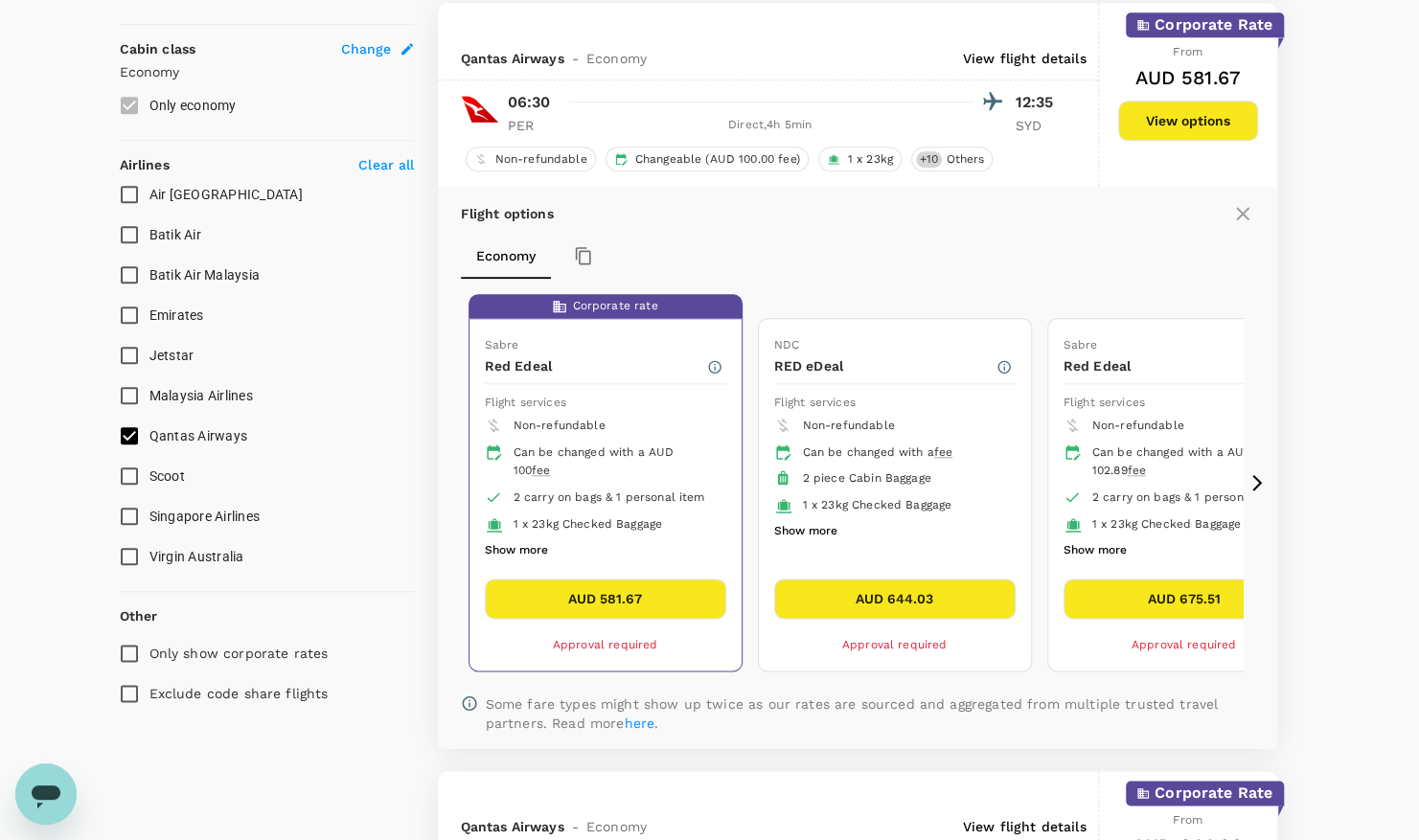
scroll to position [1153, 0]
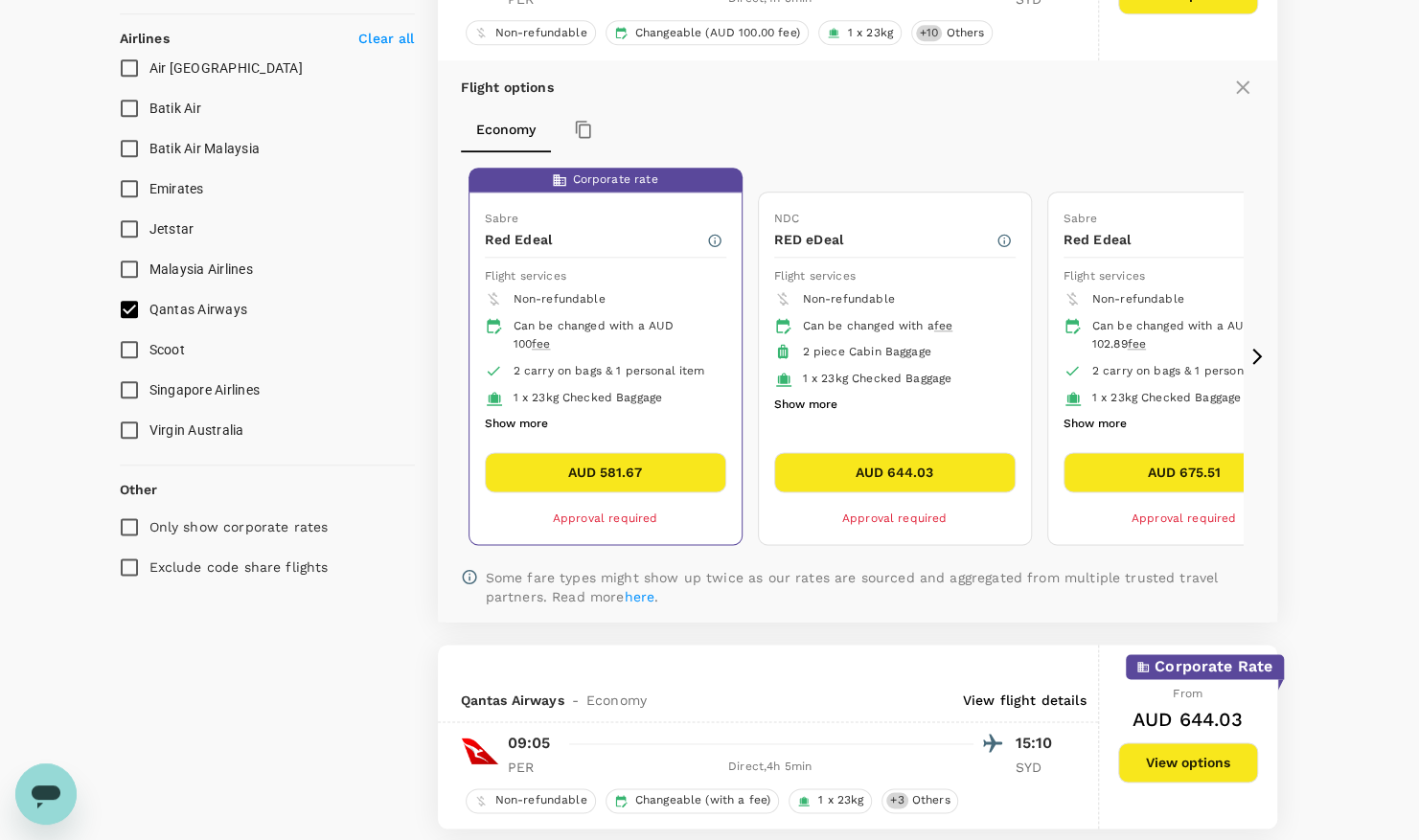
click at [653, 453] on button "AUD 581.67" at bounding box center [605, 472] width 241 height 40
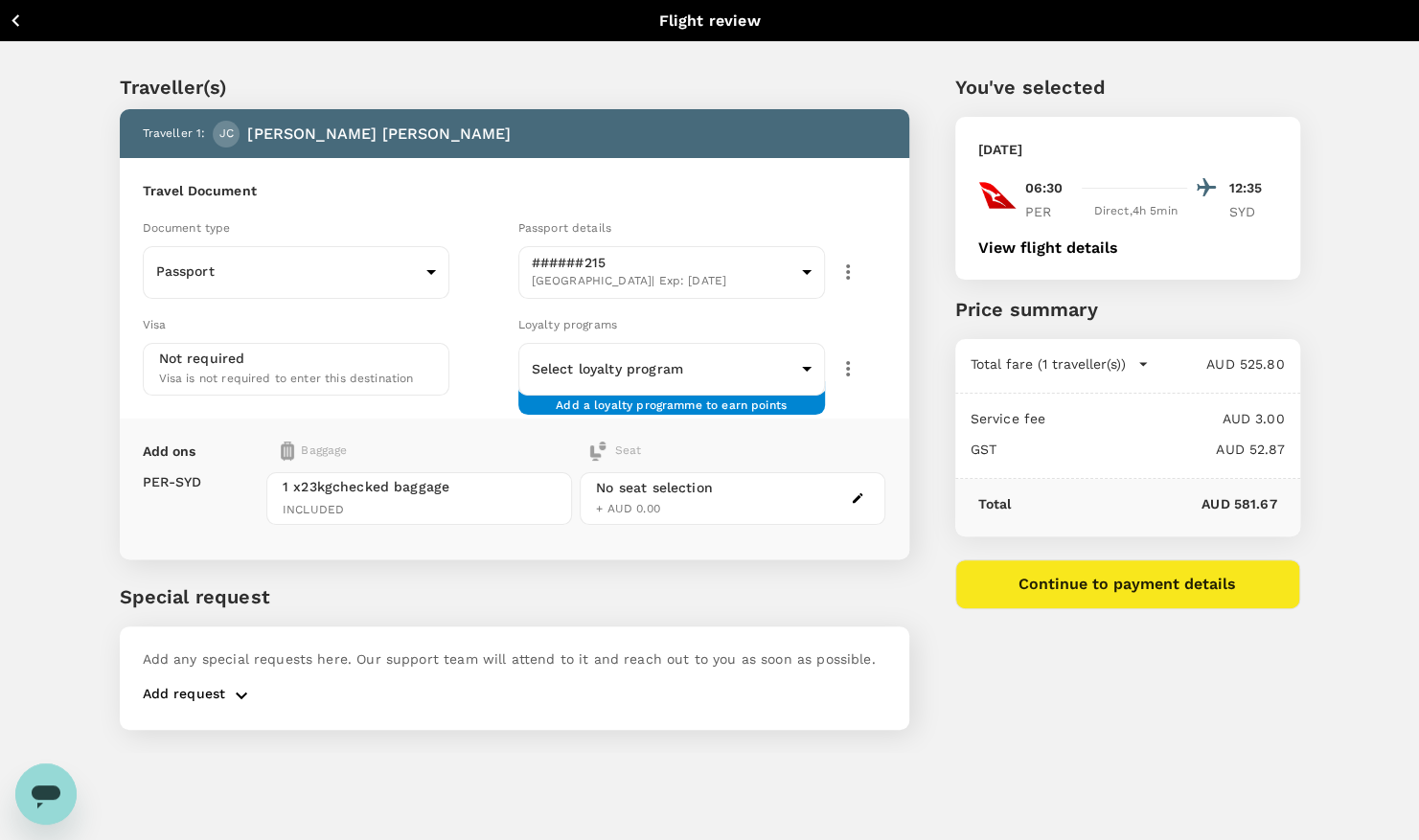
click at [674, 334] on div "Loyalty programs Select loyalty program ​ ​ Add a loyalty programme to earn poi…" at bounding box center [699, 351] width 376 height 90
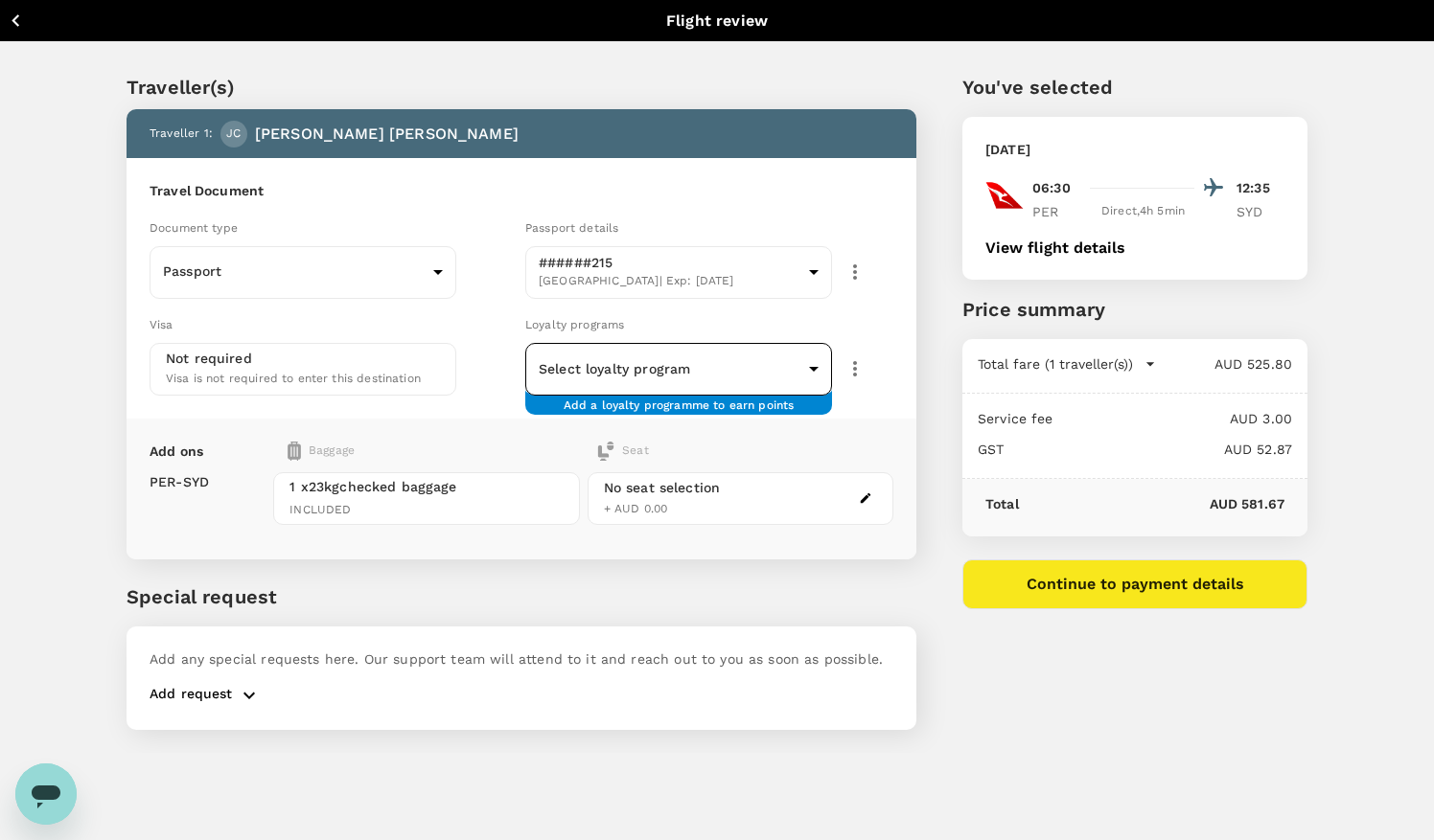
click at [646, 351] on body "Back to flight results Flight review Traveller(s) Traveller 1 : JC Joel Chuah C…" at bounding box center [717, 446] width 1434 height 893
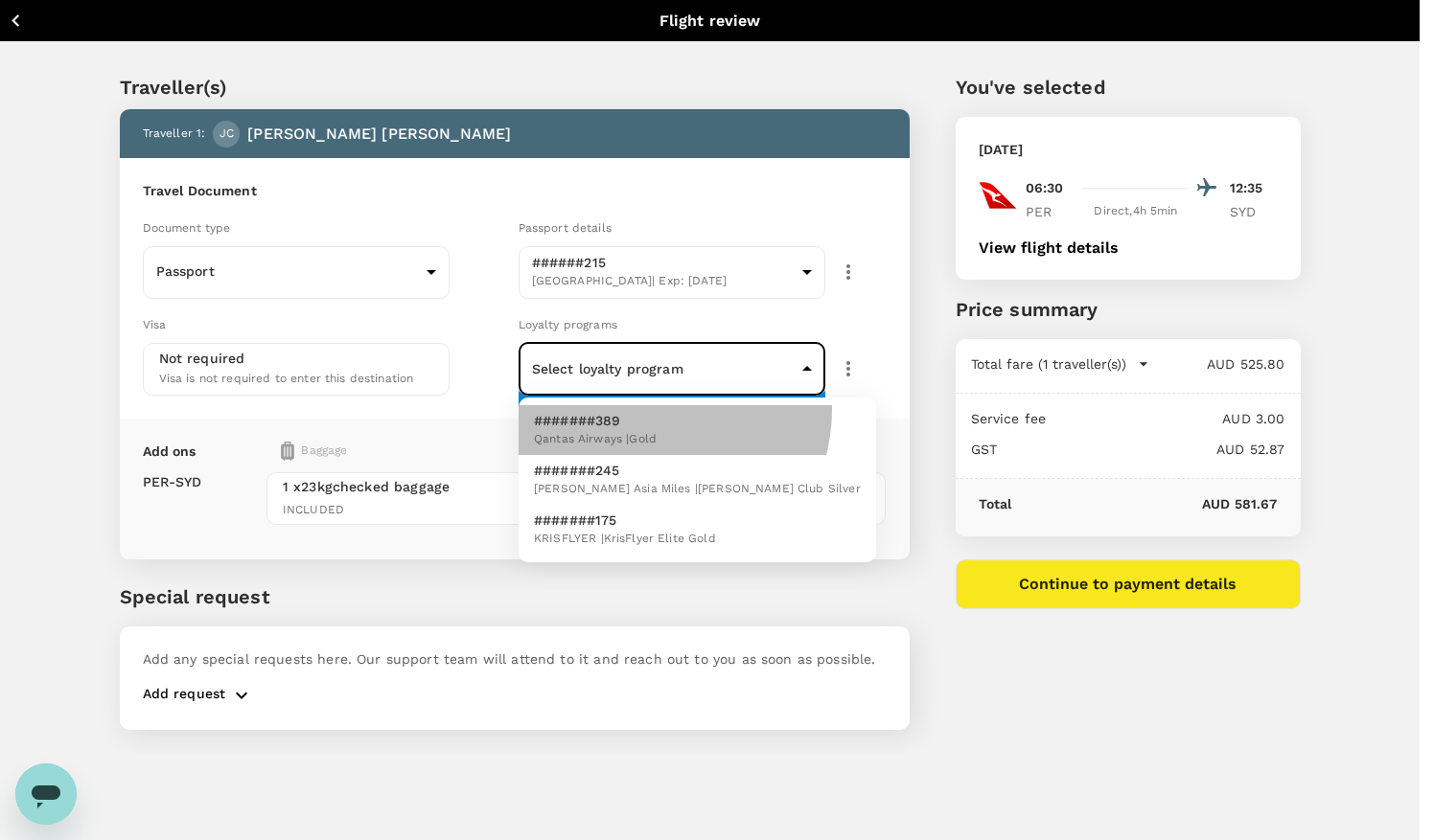
click at [635, 408] on li "#######389 Qantas Airways | Gold" at bounding box center [697, 429] width 357 height 50
type input "69b2b49e-81f2-466c-83da-abccaed59e56"
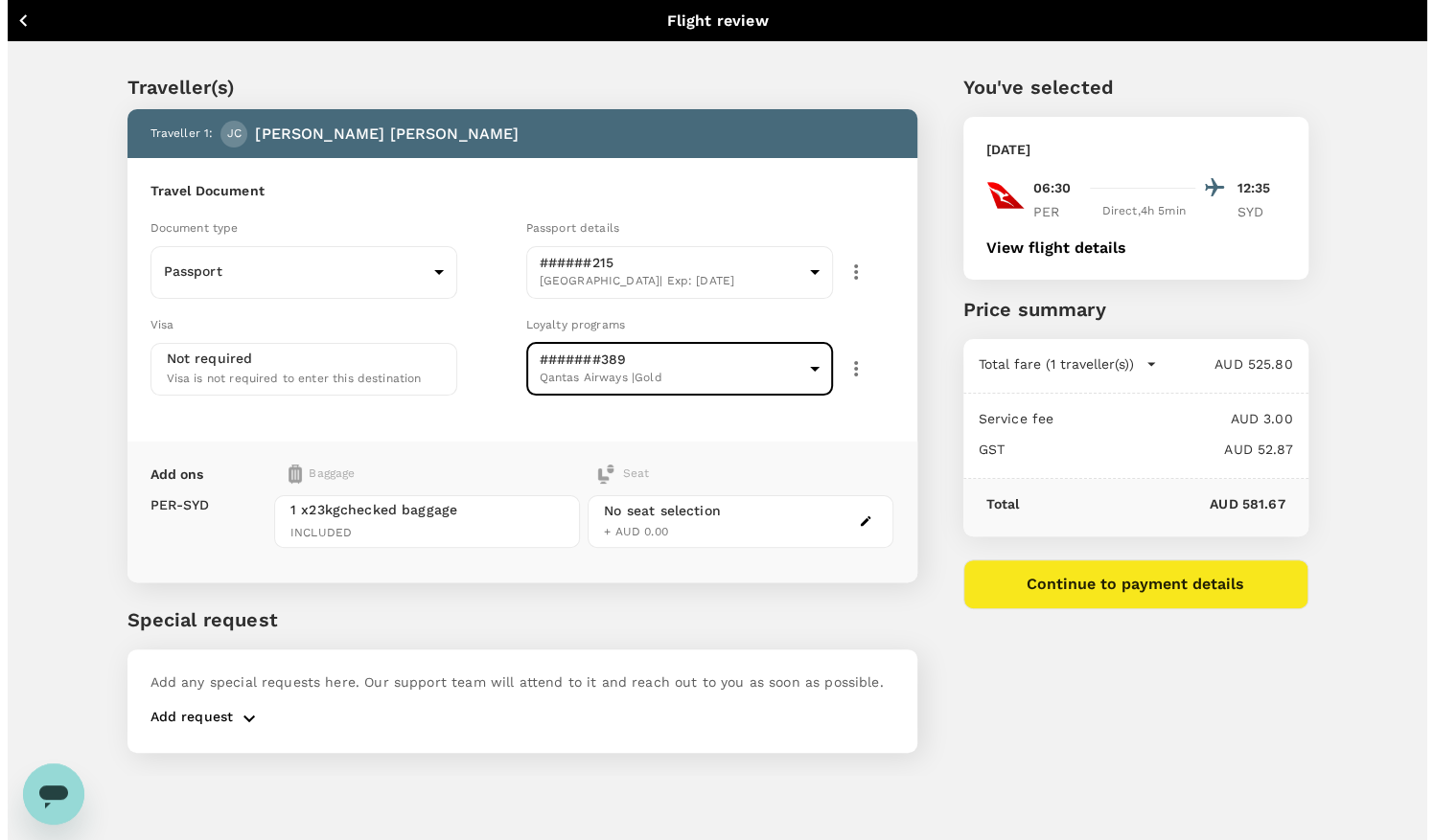
scroll to position [50, 0]
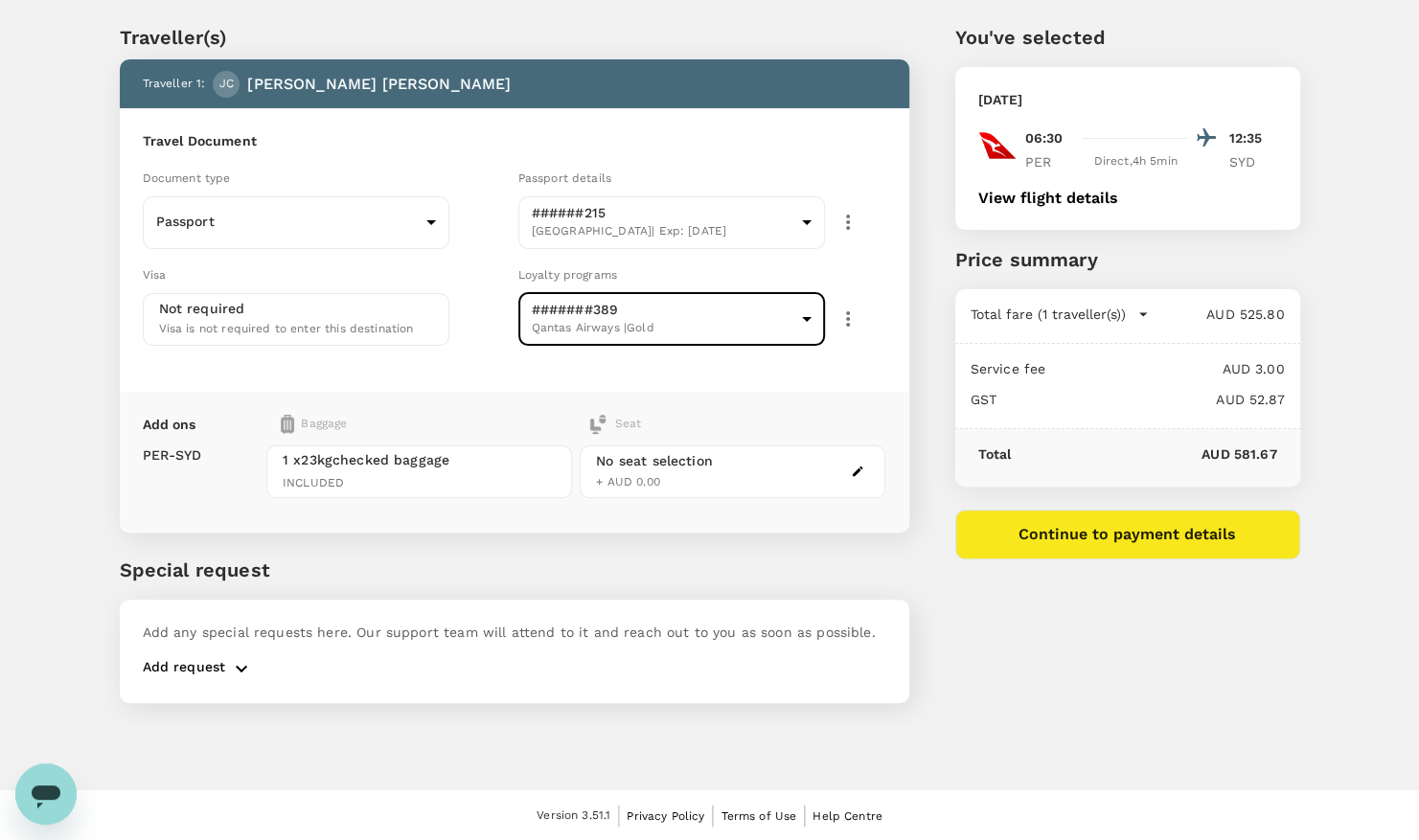
click at [1003, 539] on button "Continue to payment details" at bounding box center [1128, 534] width 345 height 50
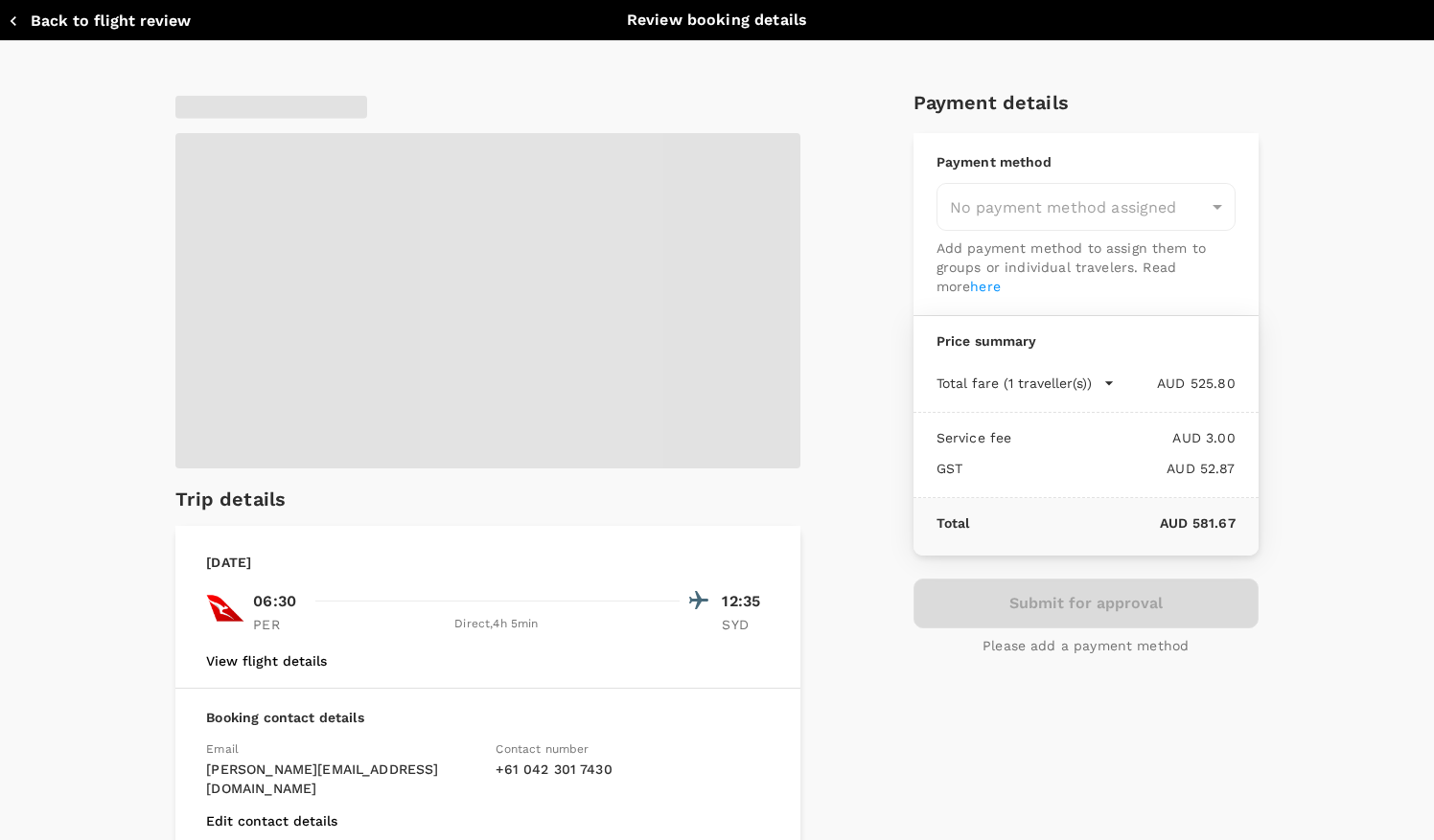
type input "9c4289b1-14a3-4119-8736-521306e5ca8f"
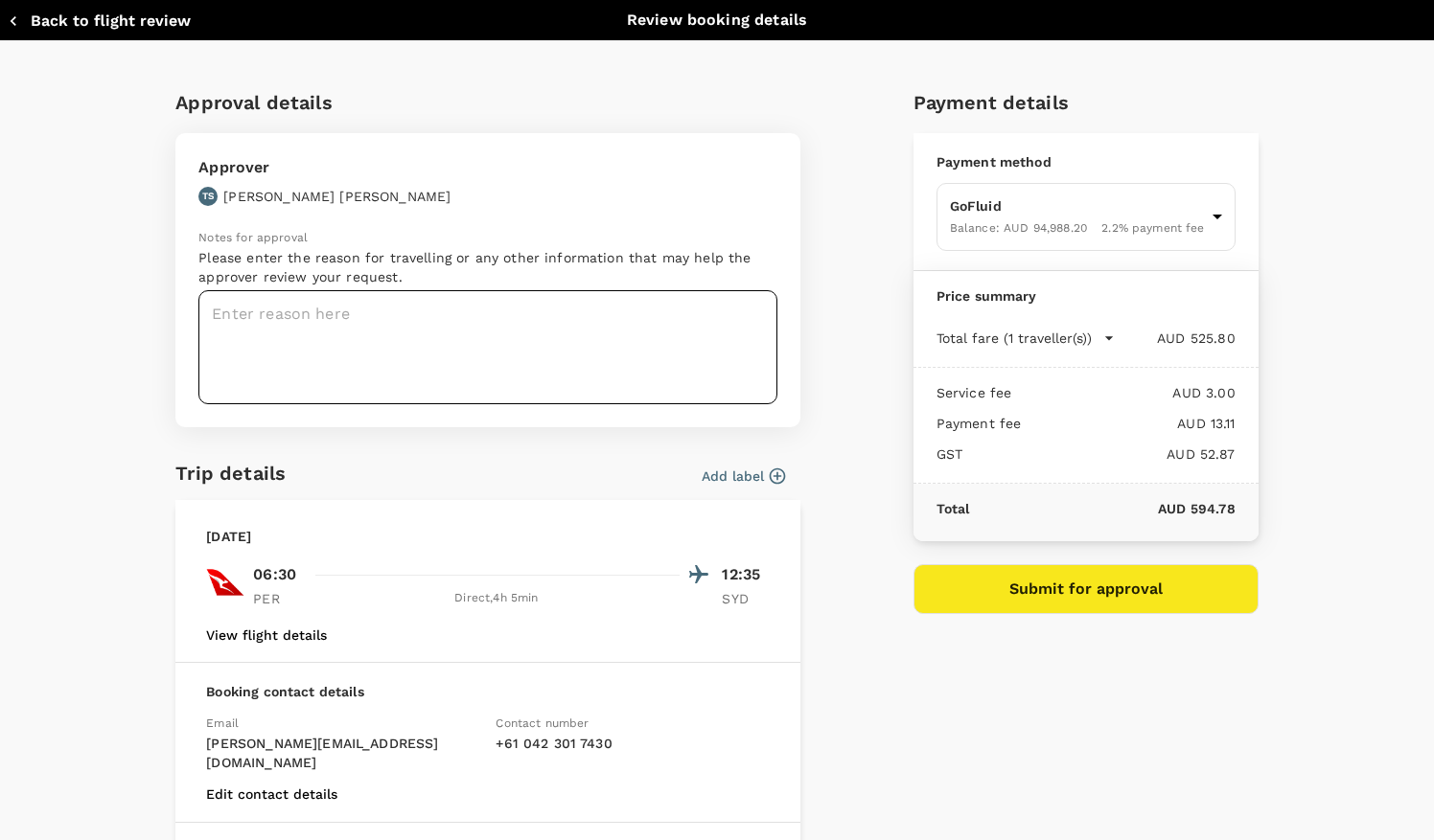
click at [465, 343] on textarea at bounding box center [488, 347] width 579 height 114
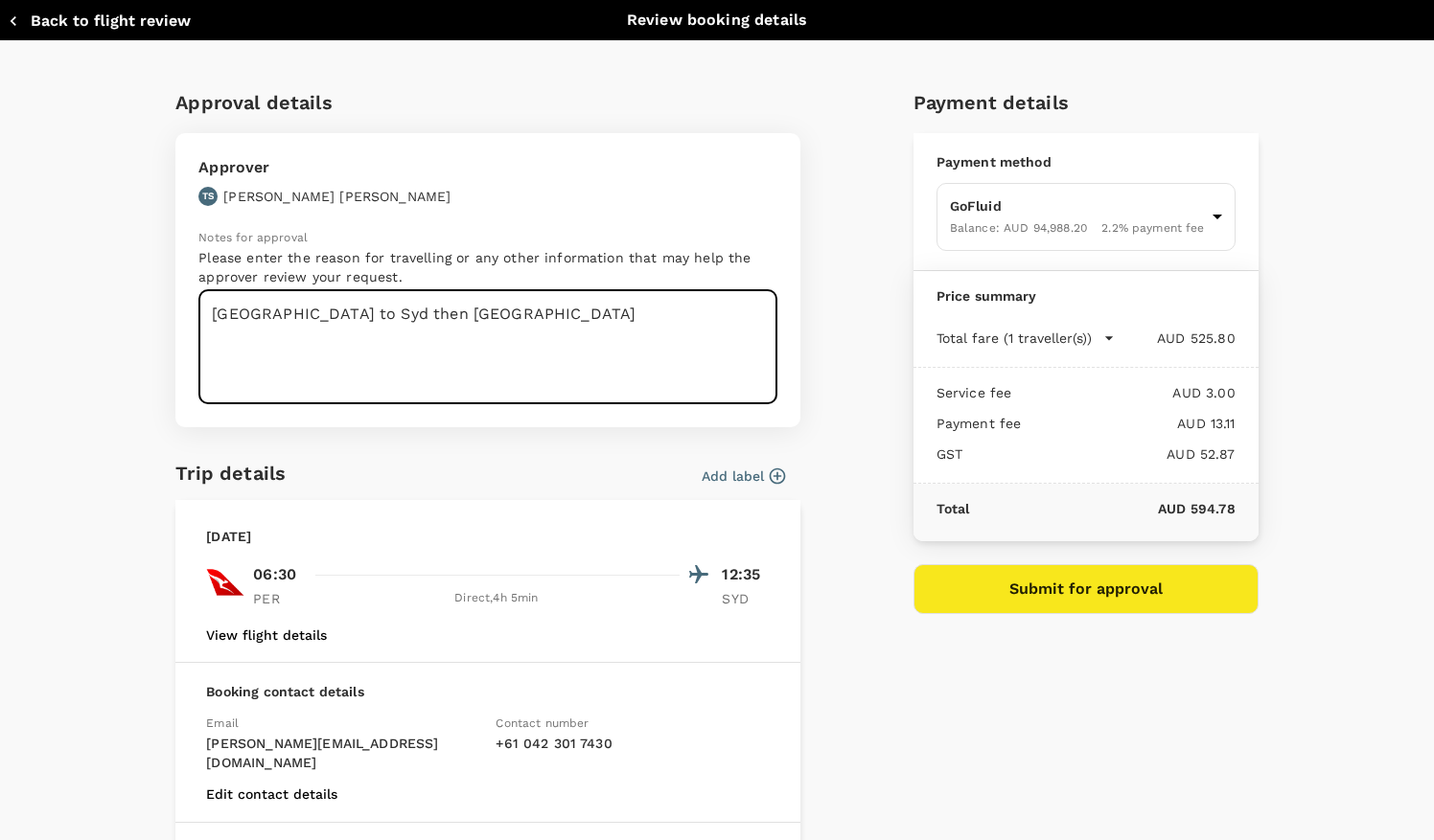
type textarea "Perth to Syd then Vancouver"
click at [1029, 587] on button "Submit for approval" at bounding box center [1085, 589] width 345 height 50
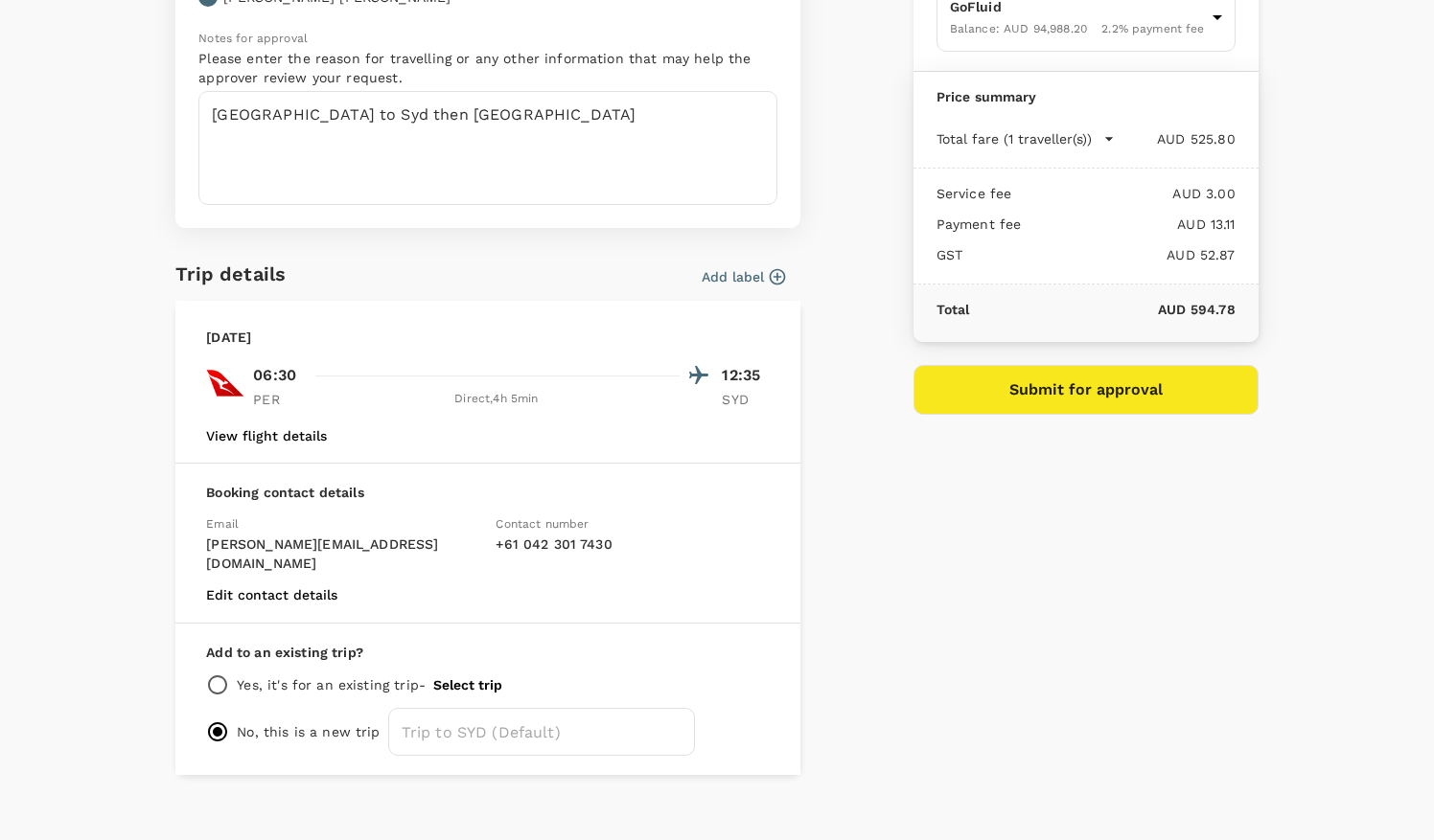
scroll to position [199, 0]
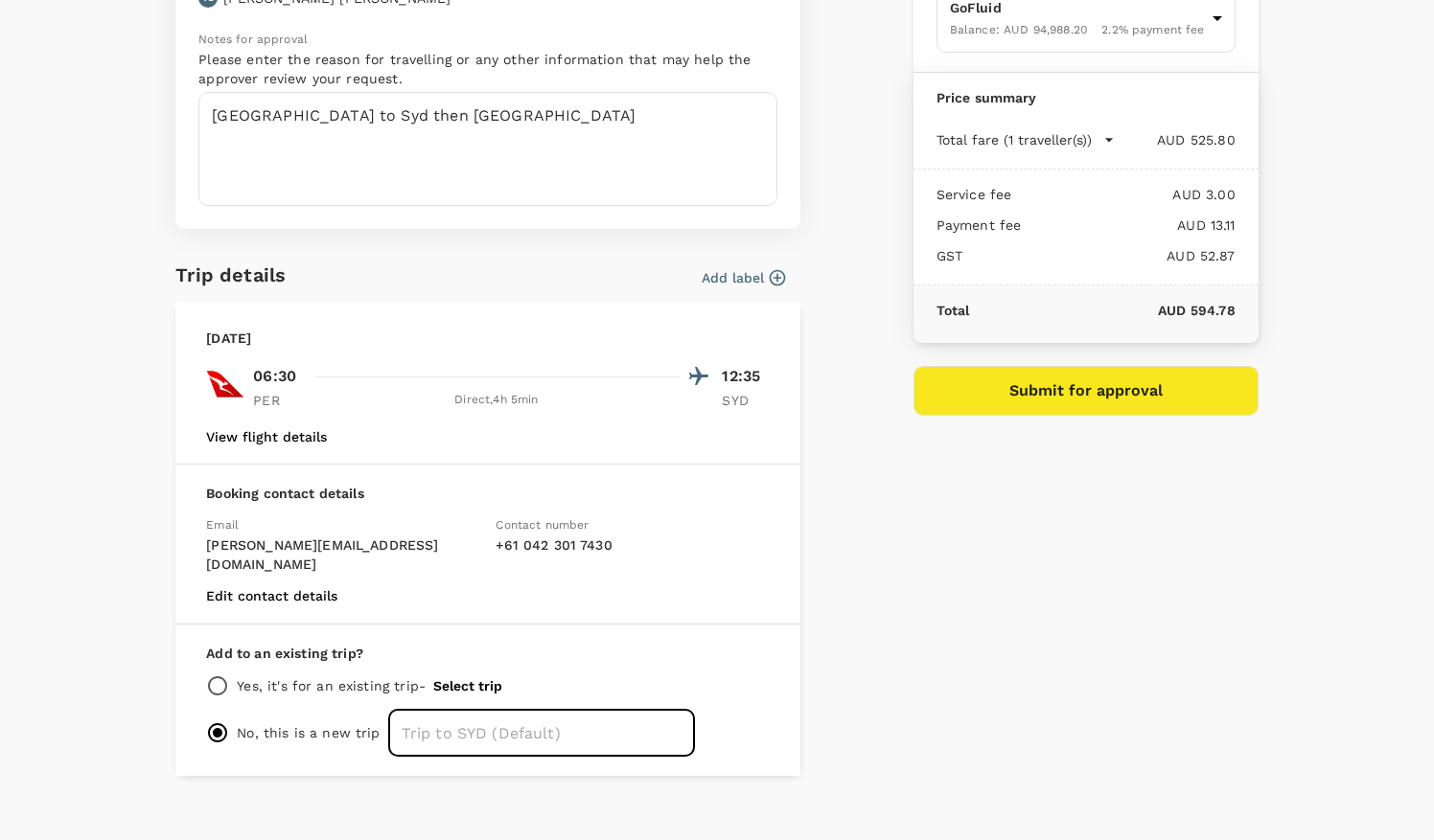
click at [465, 710] on input "text" at bounding box center [541, 733] width 307 height 48
click at [1019, 382] on button "Submit for approval" at bounding box center [1085, 390] width 345 height 50
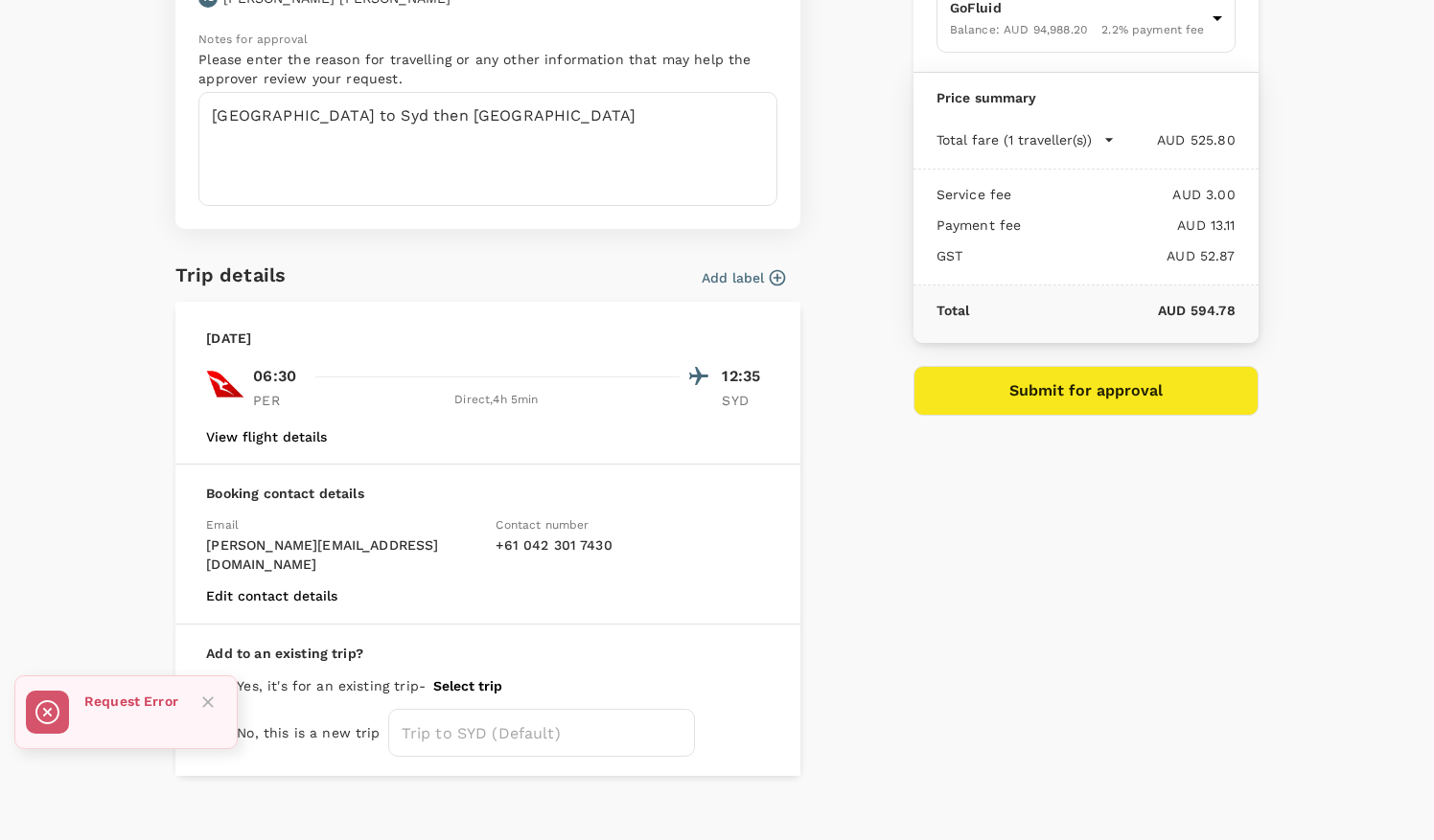
click at [181, 712] on div at bounding box center [200, 712] width 44 height 56
click at [202, 704] on icon "Close" at bounding box center [208, 703] width 19 height 19
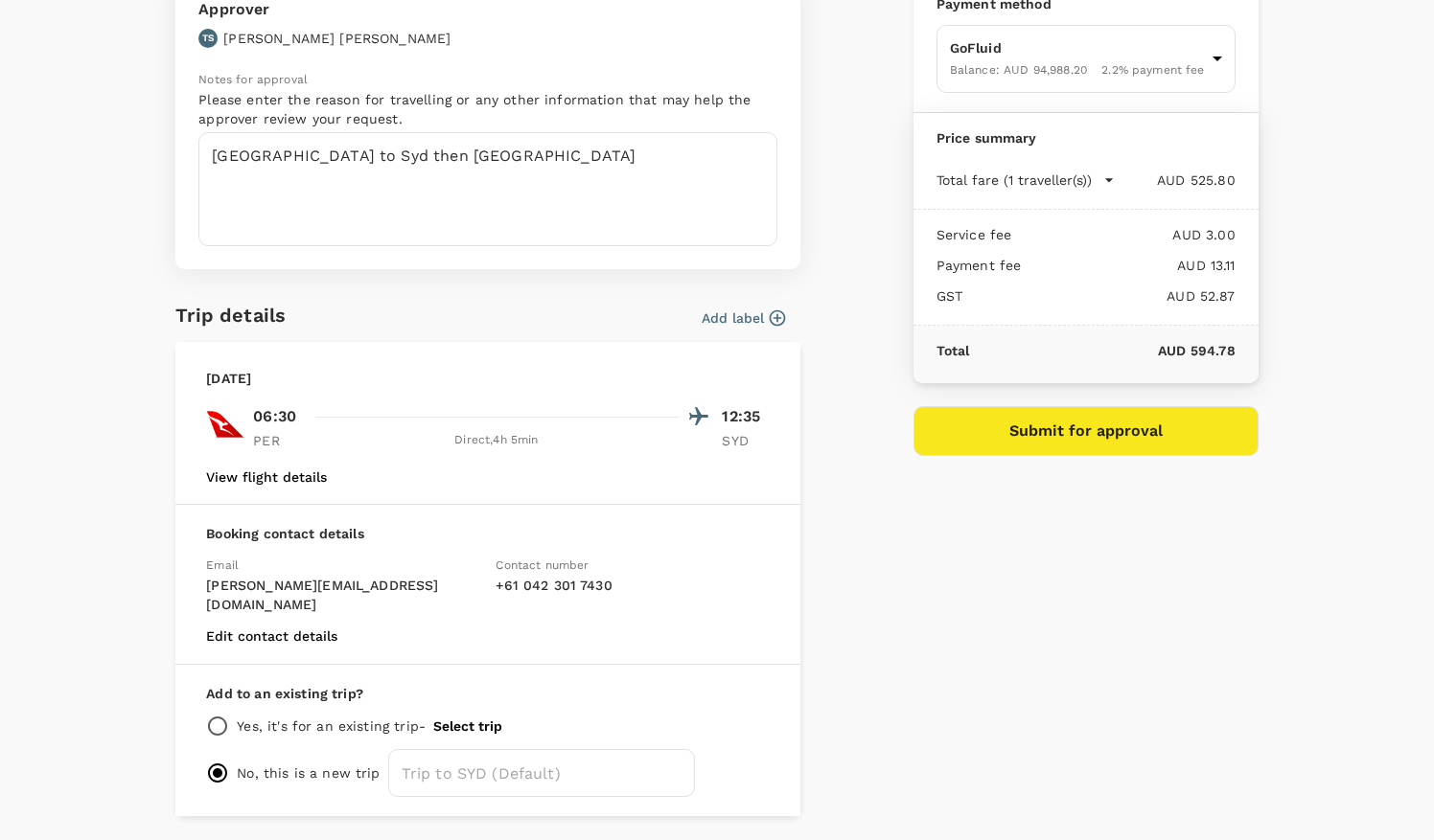
scroll to position [0, 0]
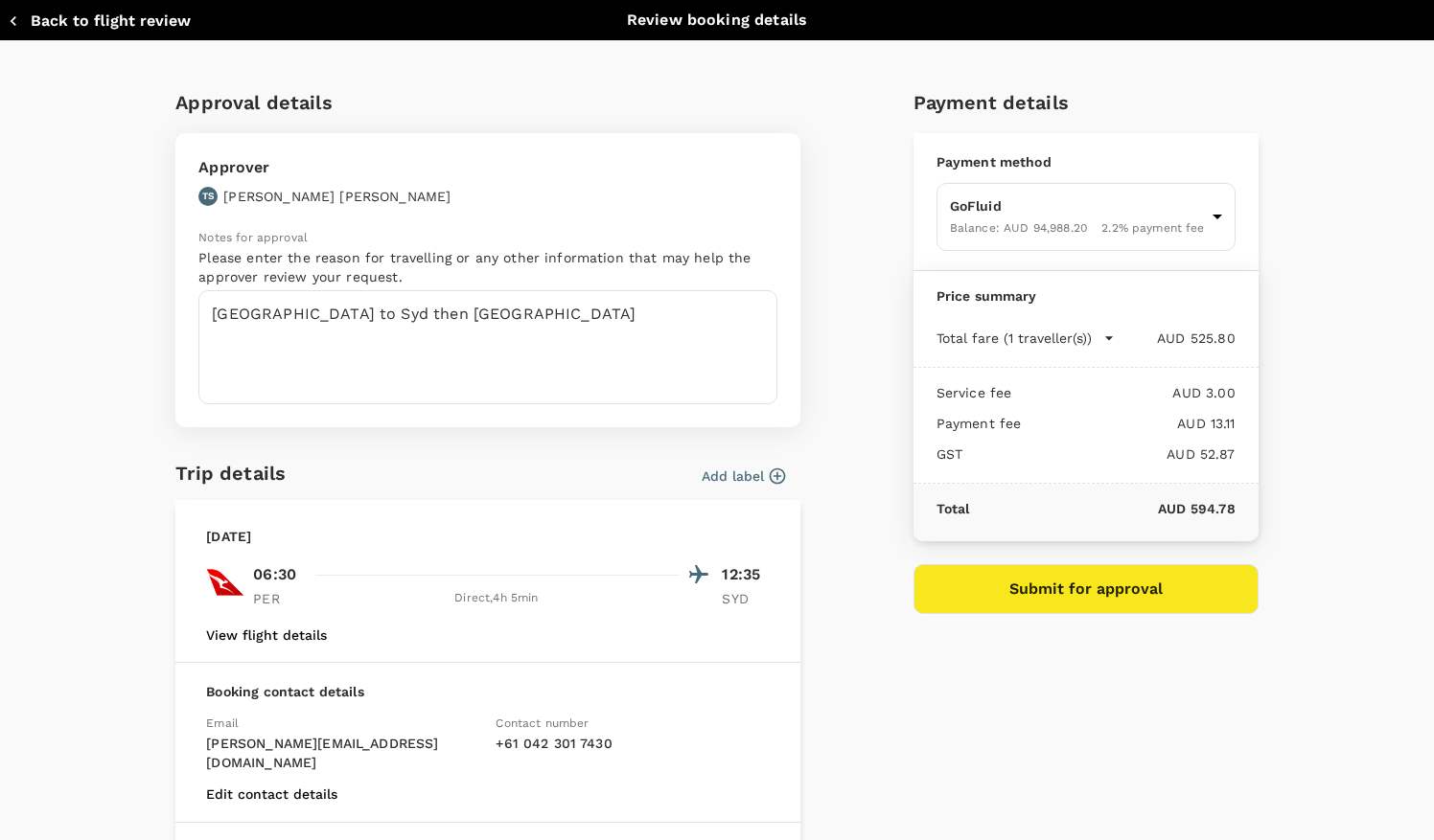
click at [77, 17] on button "Back to flight review" at bounding box center [99, 21] width 183 height 19
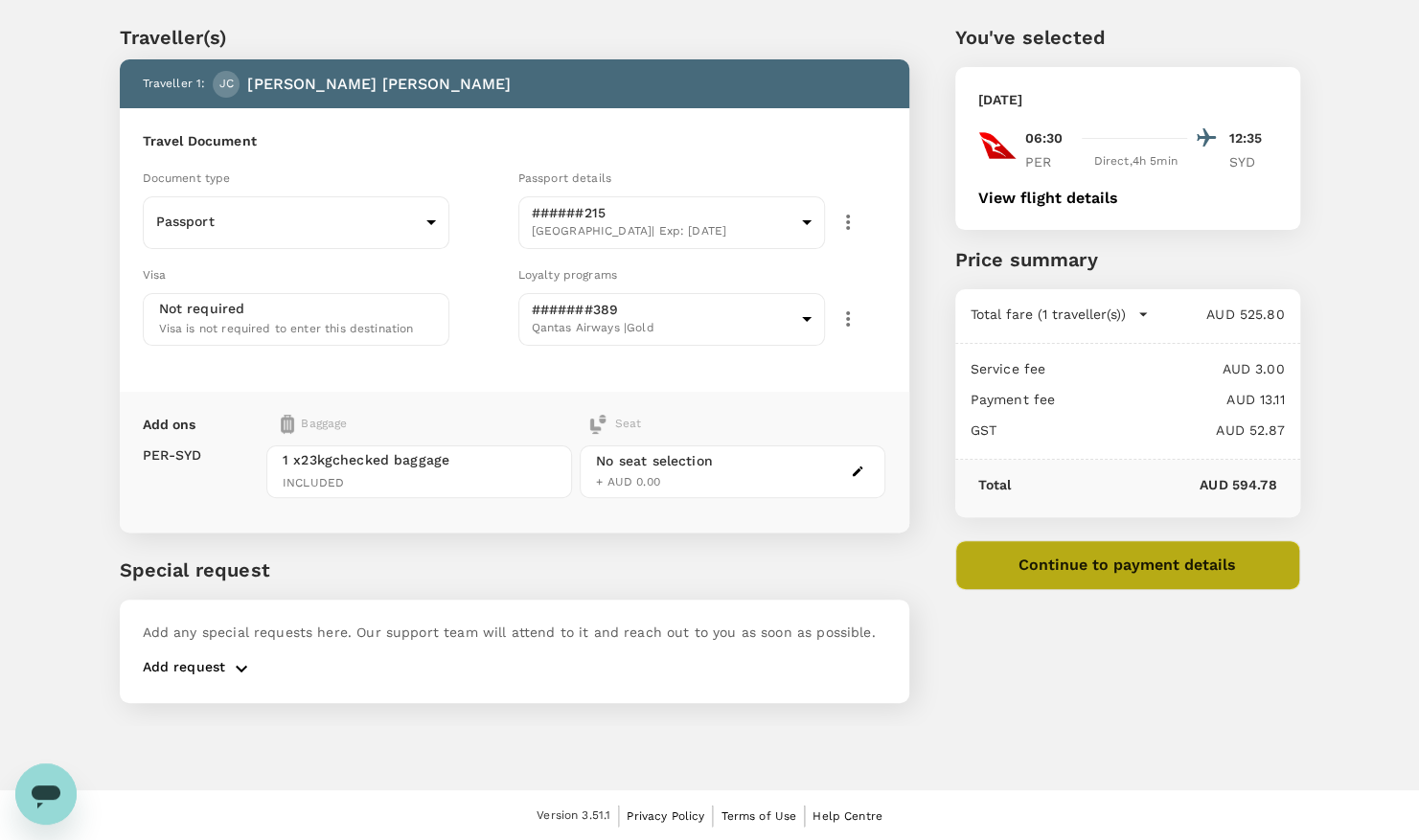
click at [1122, 558] on button "Continue to payment details" at bounding box center [1128, 565] width 345 height 50
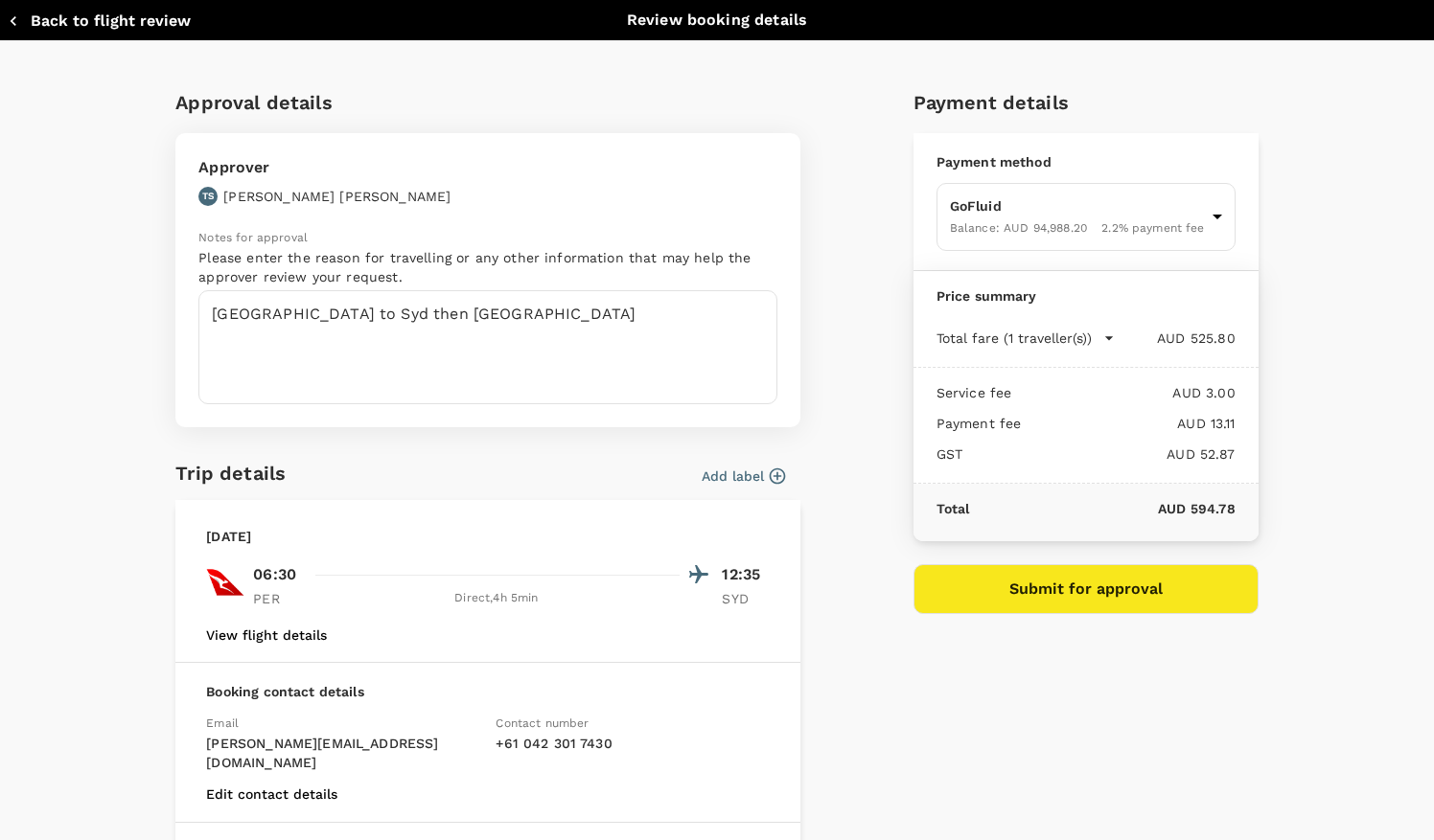
scroll to position [200, 0]
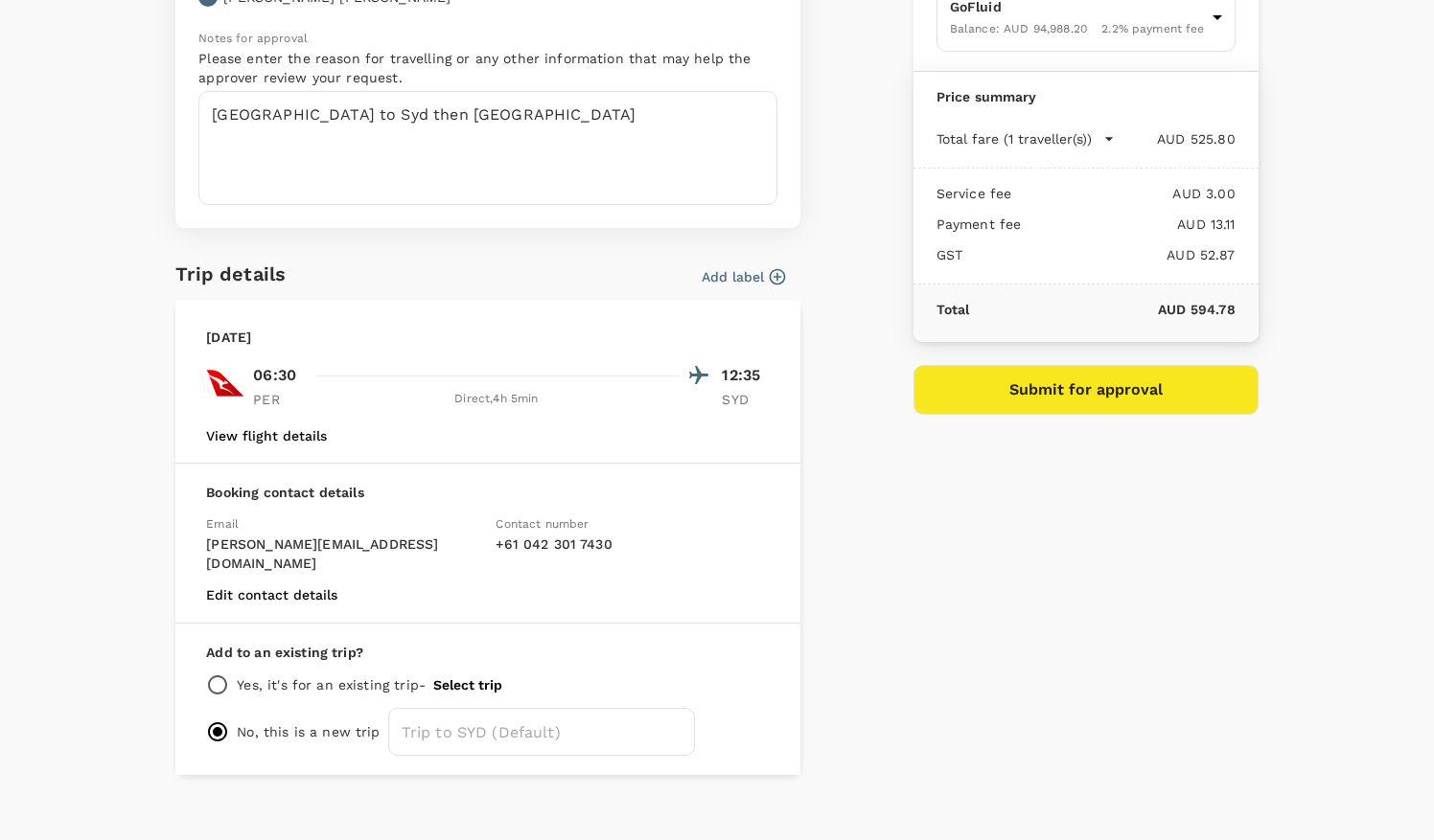
click at [950, 411] on button "Submit for approval" at bounding box center [1085, 389] width 345 height 50
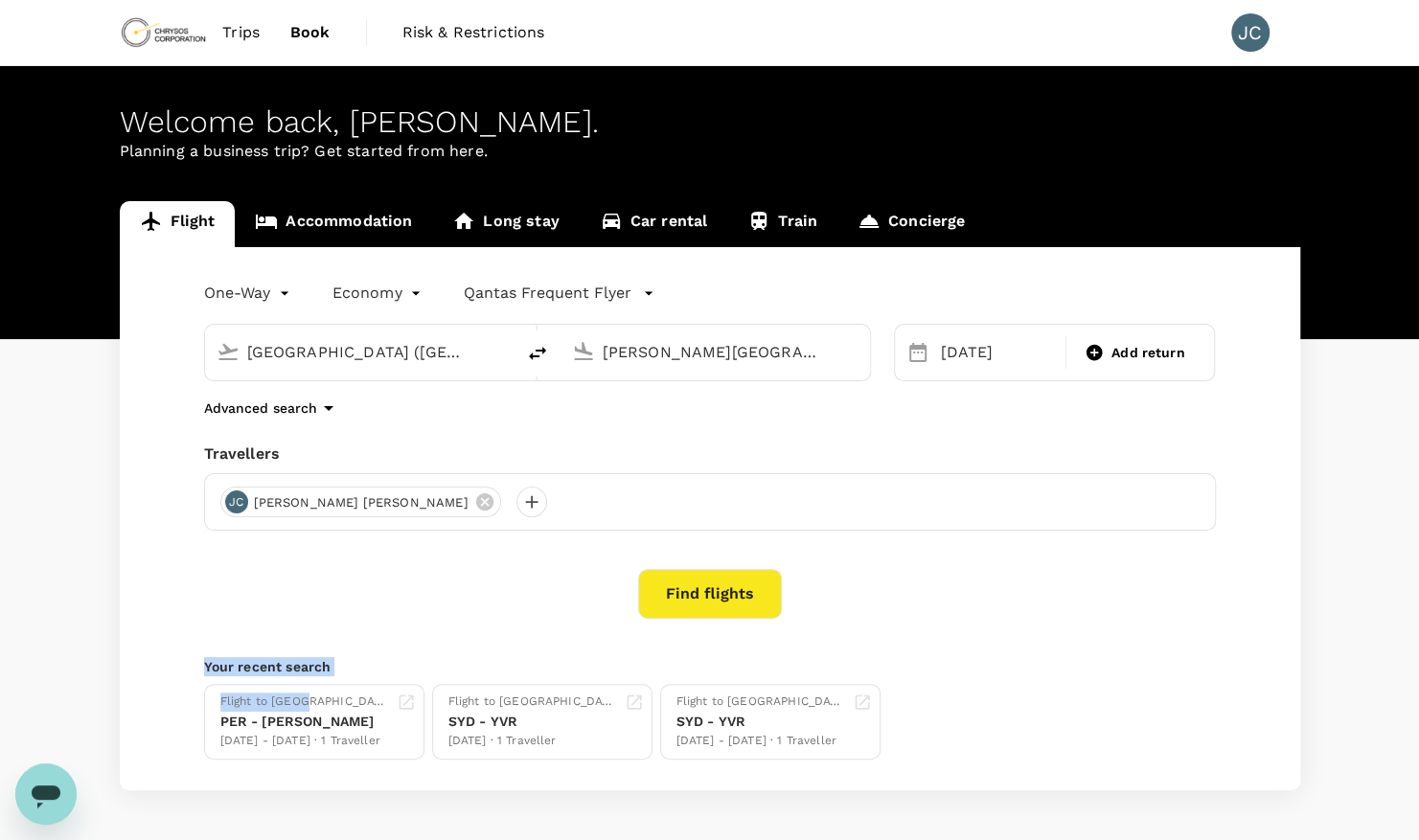
drag, startPoint x: 307, startPoint y: 708, endPoint x: 345, endPoint y: 555, distance: 157.6
click at [345, 555] on div "One-Way oneway Economy economy Qantas Frequent Flyer [GEOGRAPHIC_DATA] ([GEOGRA…" at bounding box center [710, 519] width 1181 height 543
drag, startPoint x: 345, startPoint y: 555, endPoint x: 447, endPoint y: 593, distance: 108.8
click at [447, 593] on div "Find flights" at bounding box center [710, 594] width 1012 height 50
click at [710, 579] on button "Find flights" at bounding box center [710, 594] width 144 height 50
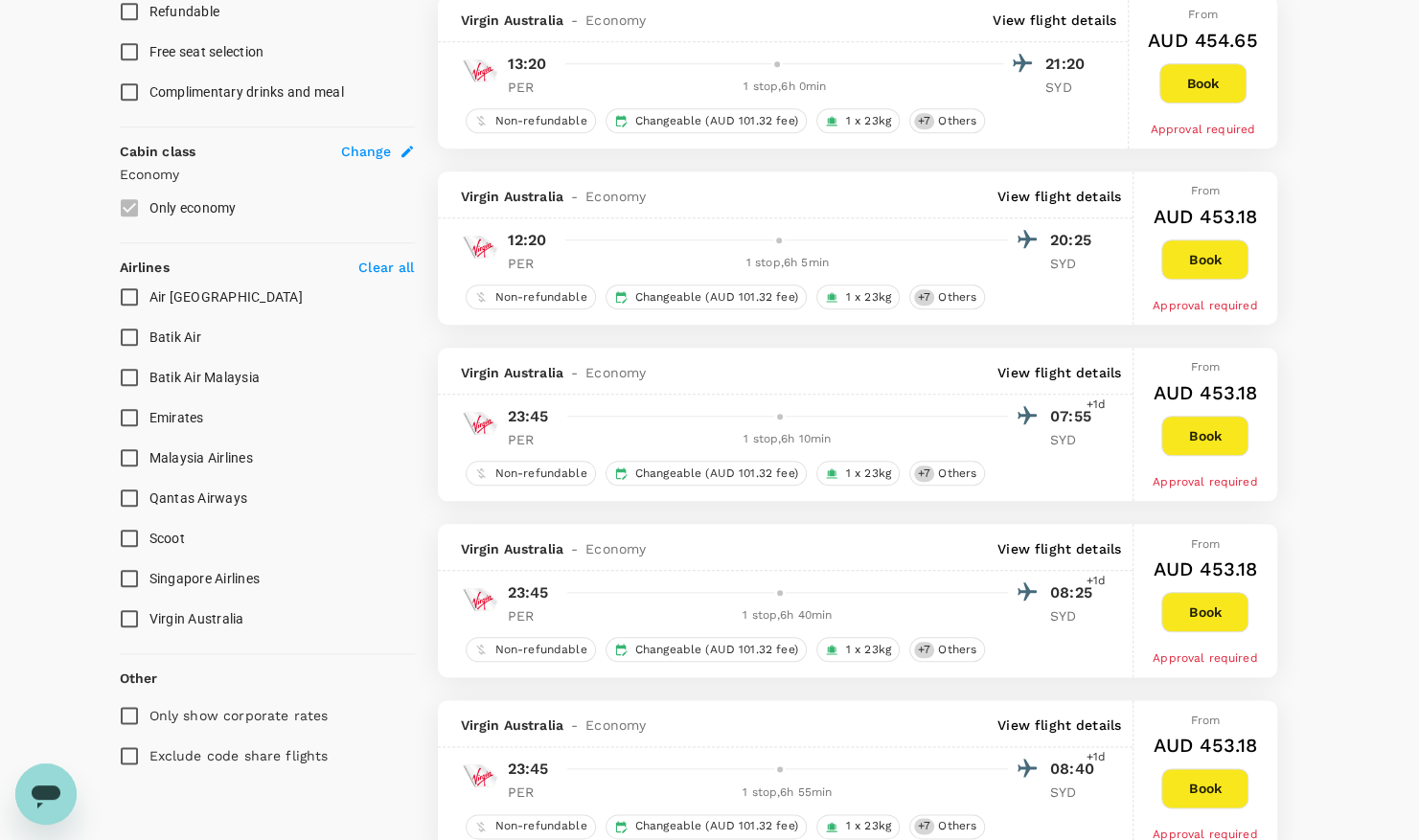
scroll to position [926, 0]
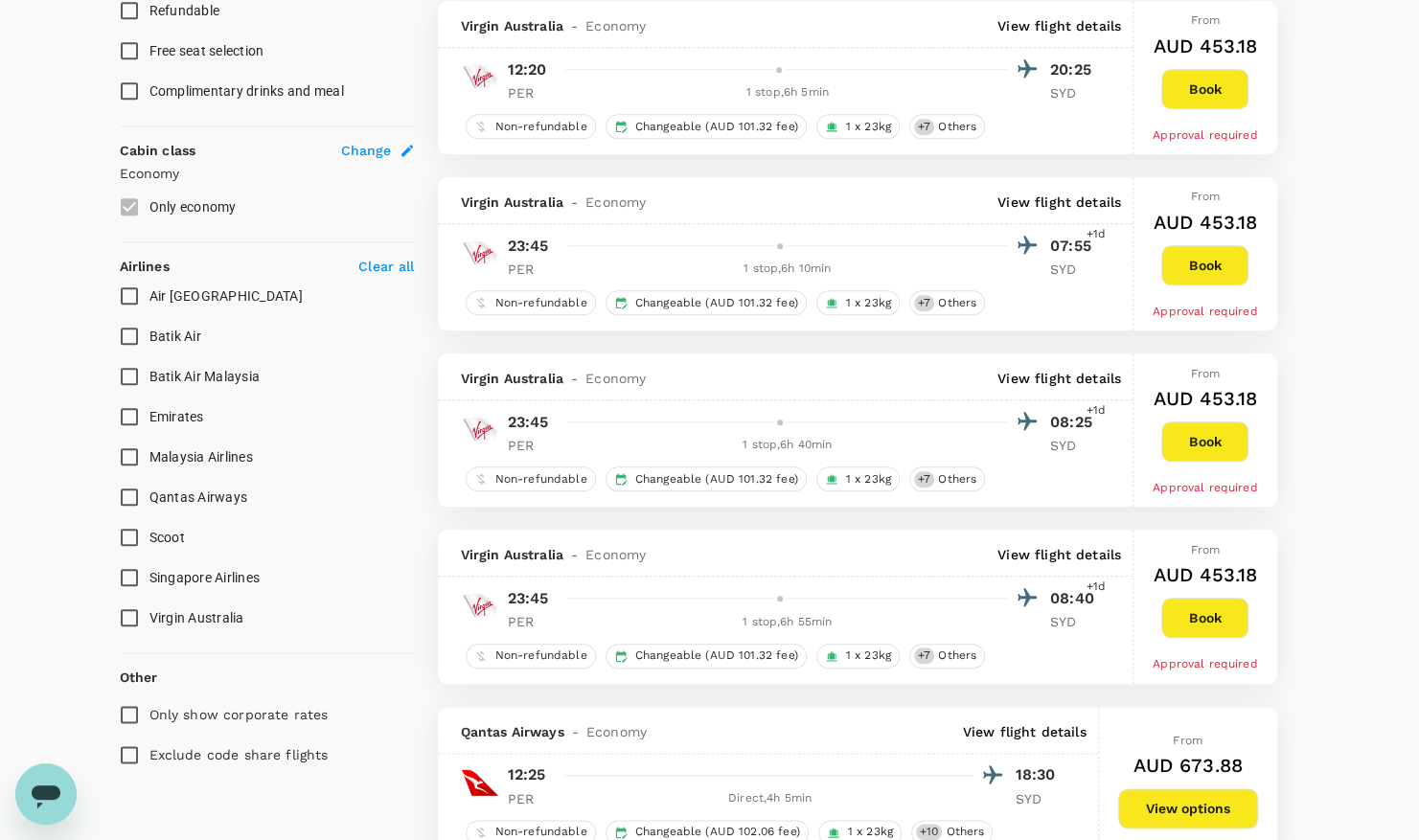
click at [169, 490] on span "Qantas Airways" at bounding box center [199, 497] width 98 height 16
click at [150, 489] on input "Qantas Airways" at bounding box center [128, 496] width 40 height 40
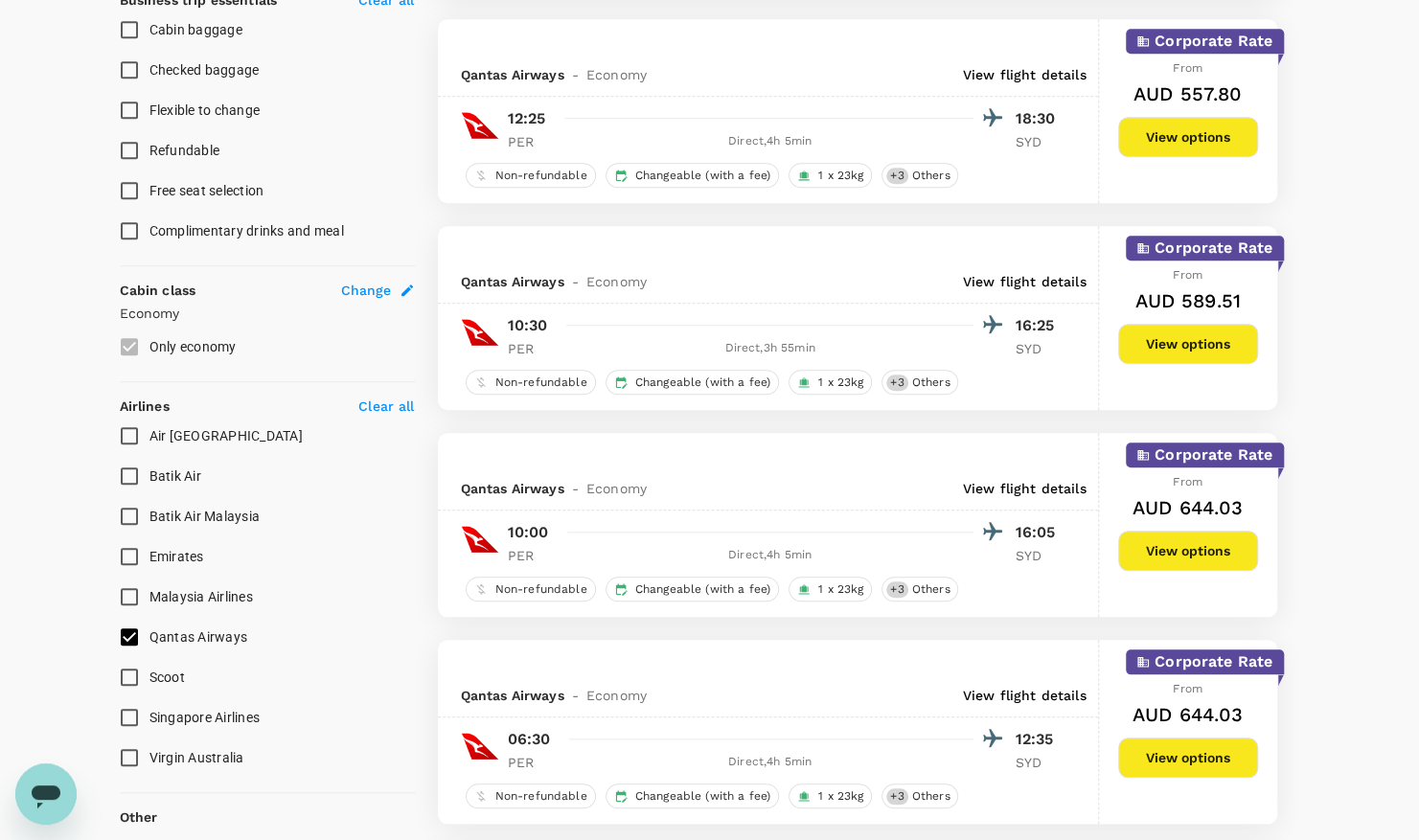
scroll to position [1017, 0]
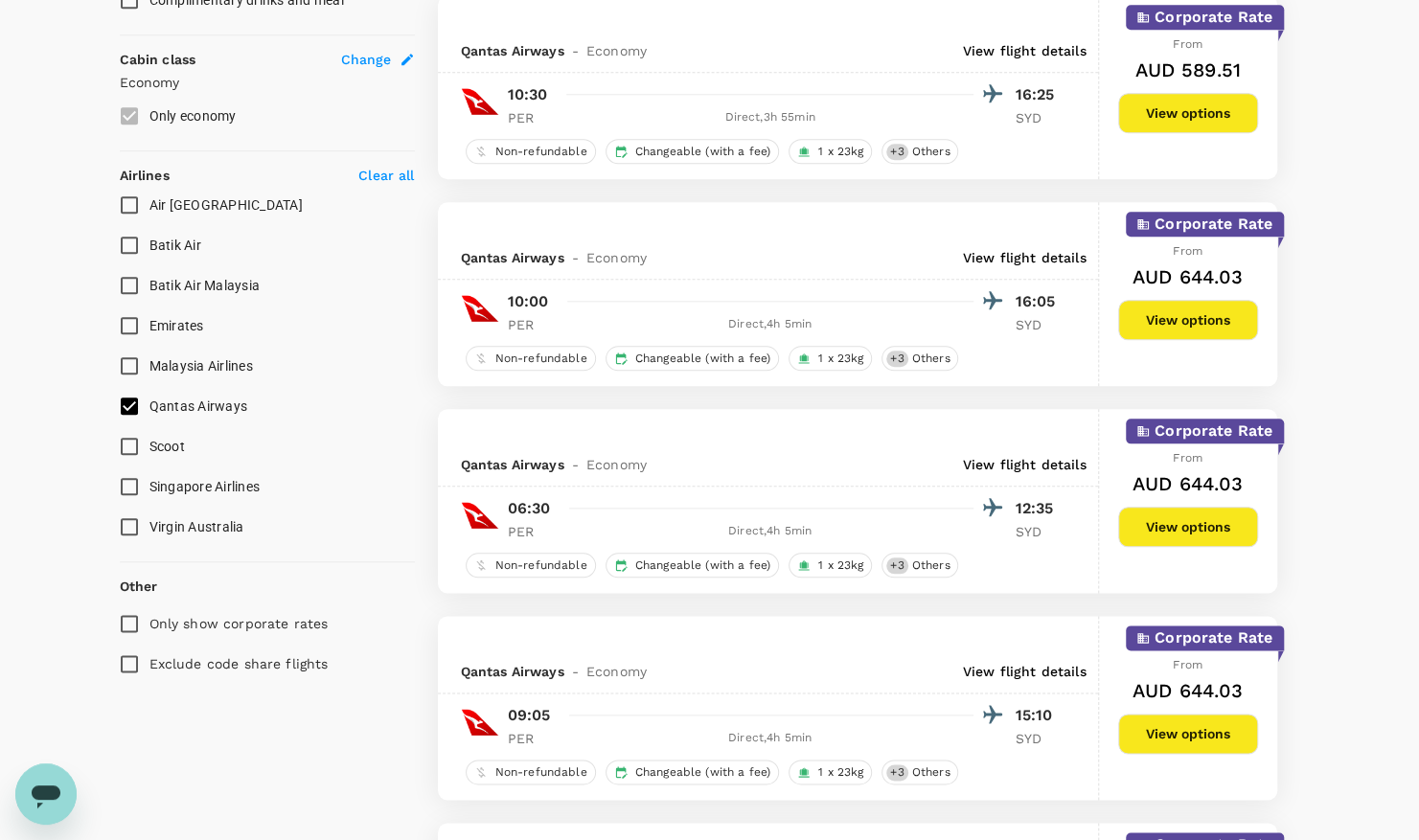
click at [1163, 527] on button "View options" at bounding box center [1188, 527] width 140 height 40
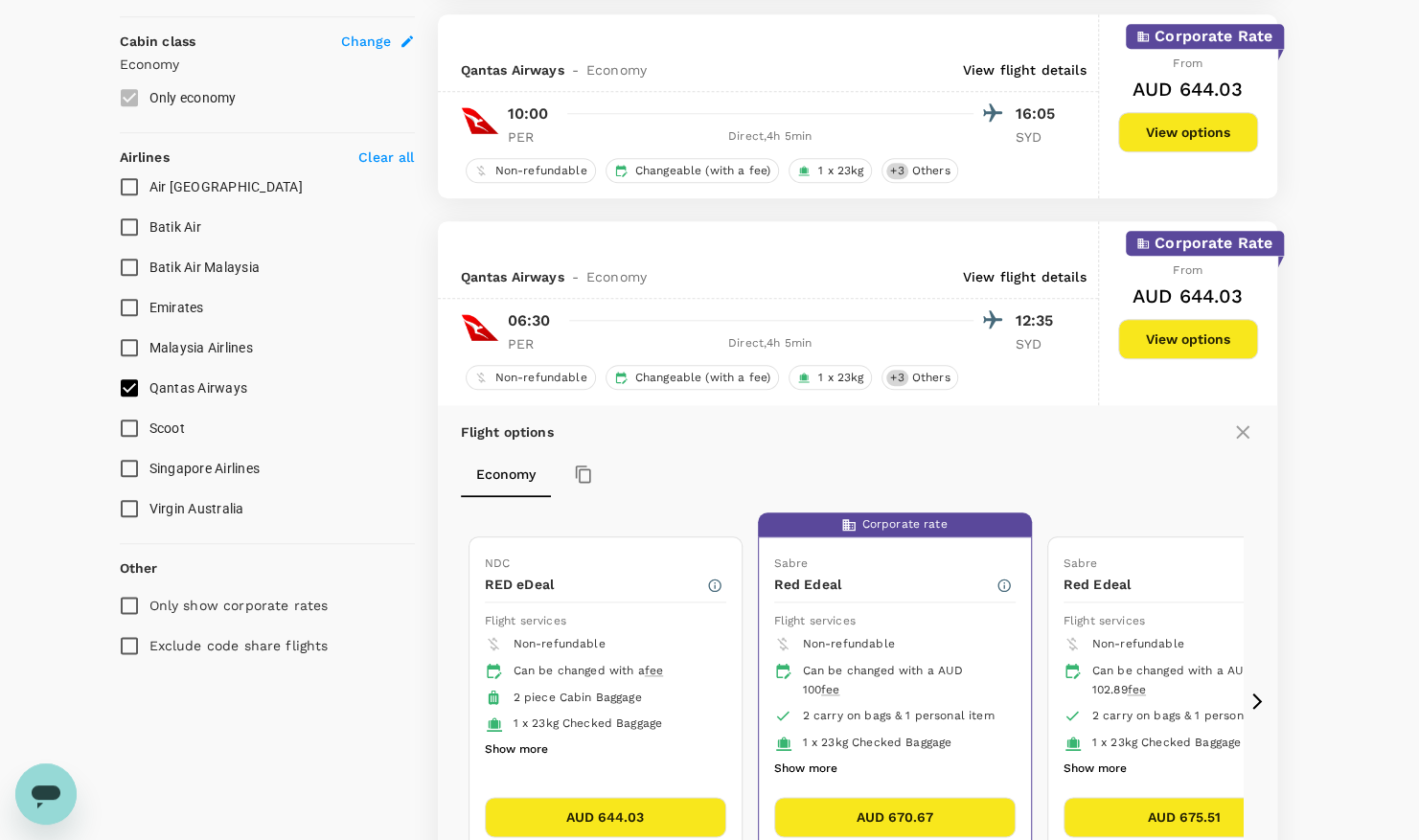
scroll to position [1036, 0]
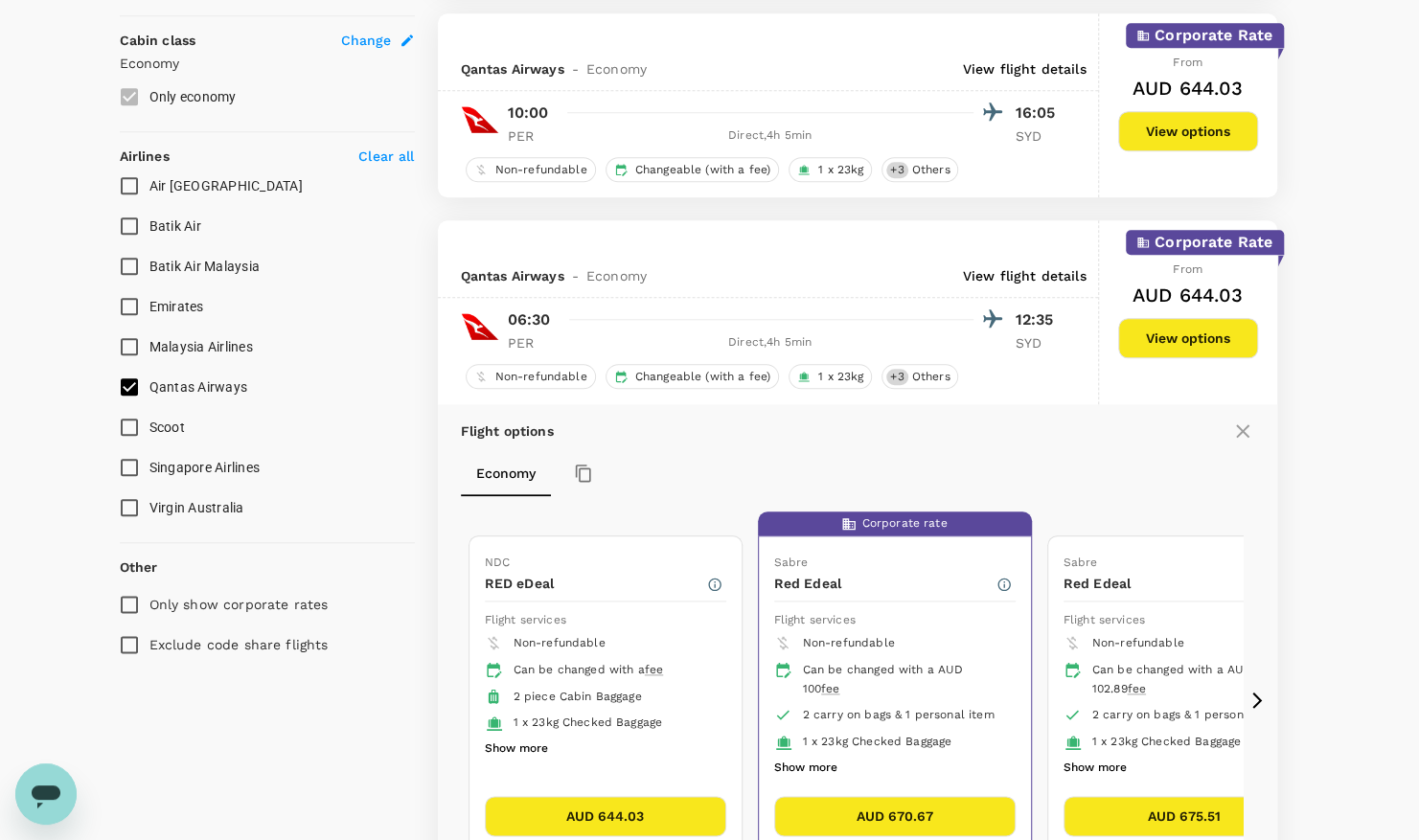
checkbox input "false"
checkbox input "true"
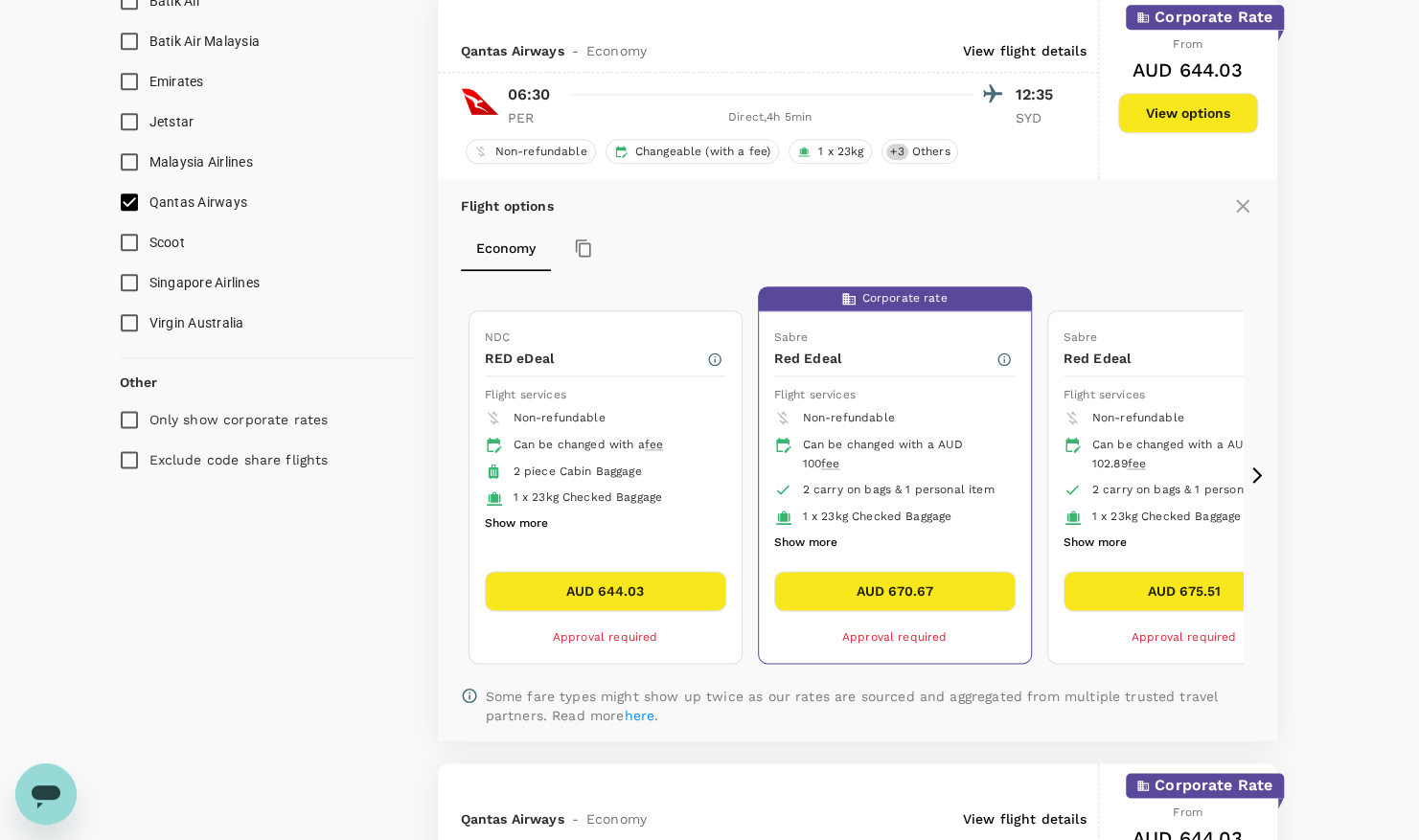
scroll to position [1262, 0]
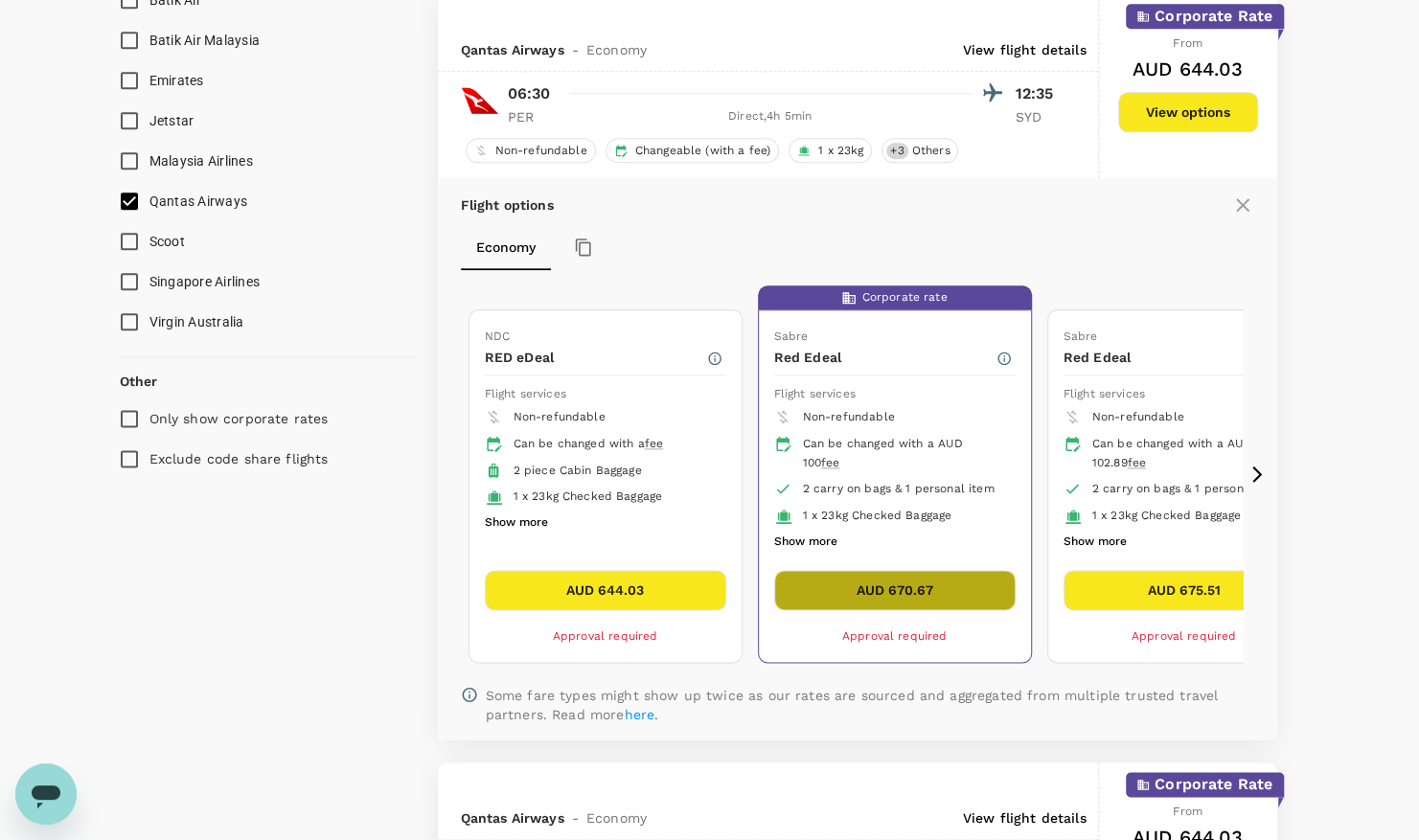
click at [889, 585] on button "AUD 670.67" at bounding box center [895, 590] width 241 height 40
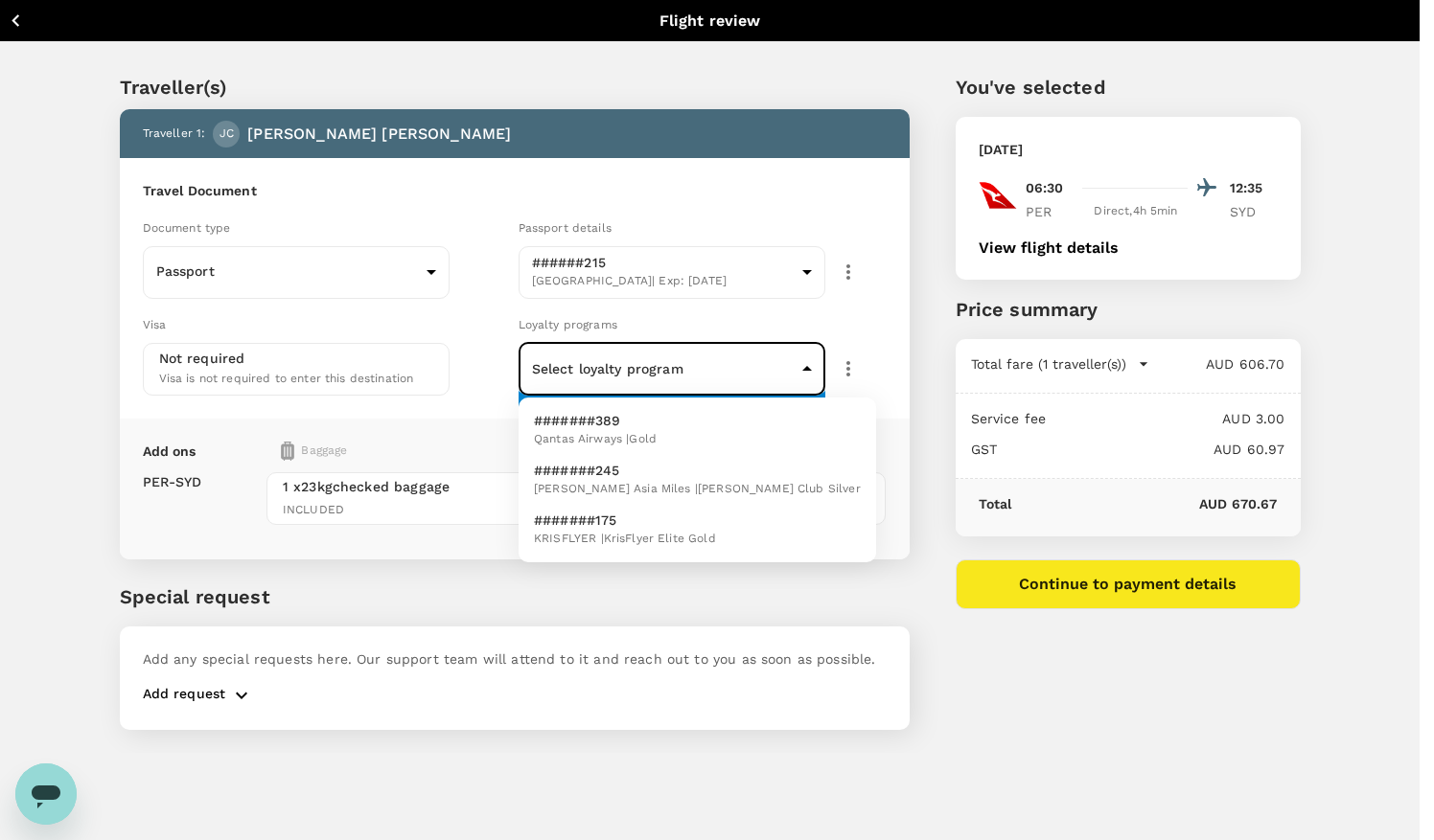
click at [646, 379] on body "Back to flight results Flight review Traveller(s) Traveller 1 : [PERSON_NAME] […" at bounding box center [717, 446] width 1434 height 893
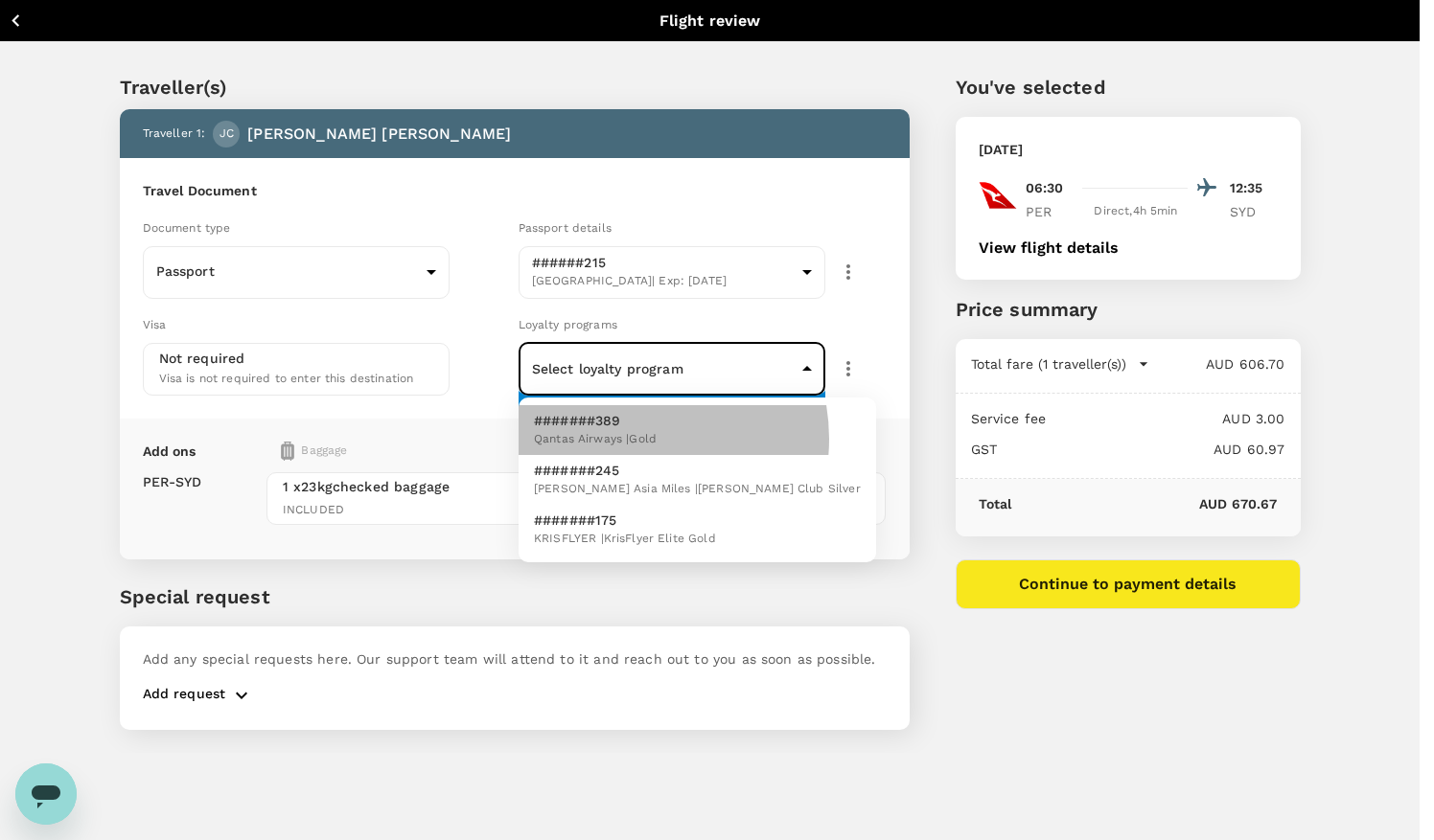
click at [629, 439] on span "Qantas Airways | Gold" at bounding box center [595, 440] width 123 height 19
type input "69b2b49e-81f2-466c-83da-abccaed59e56"
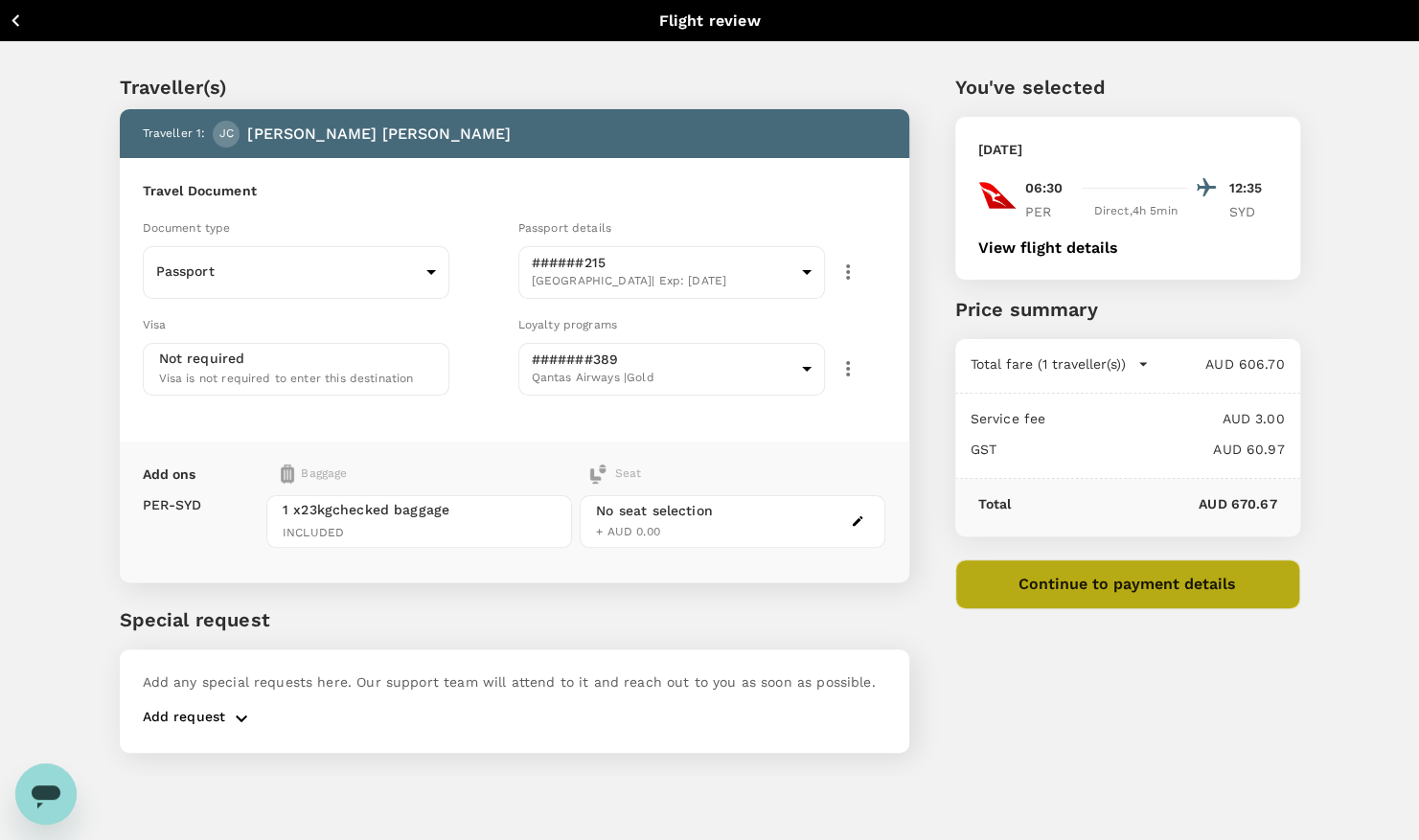
click at [1113, 597] on button "Continue to payment details" at bounding box center [1128, 584] width 345 height 50
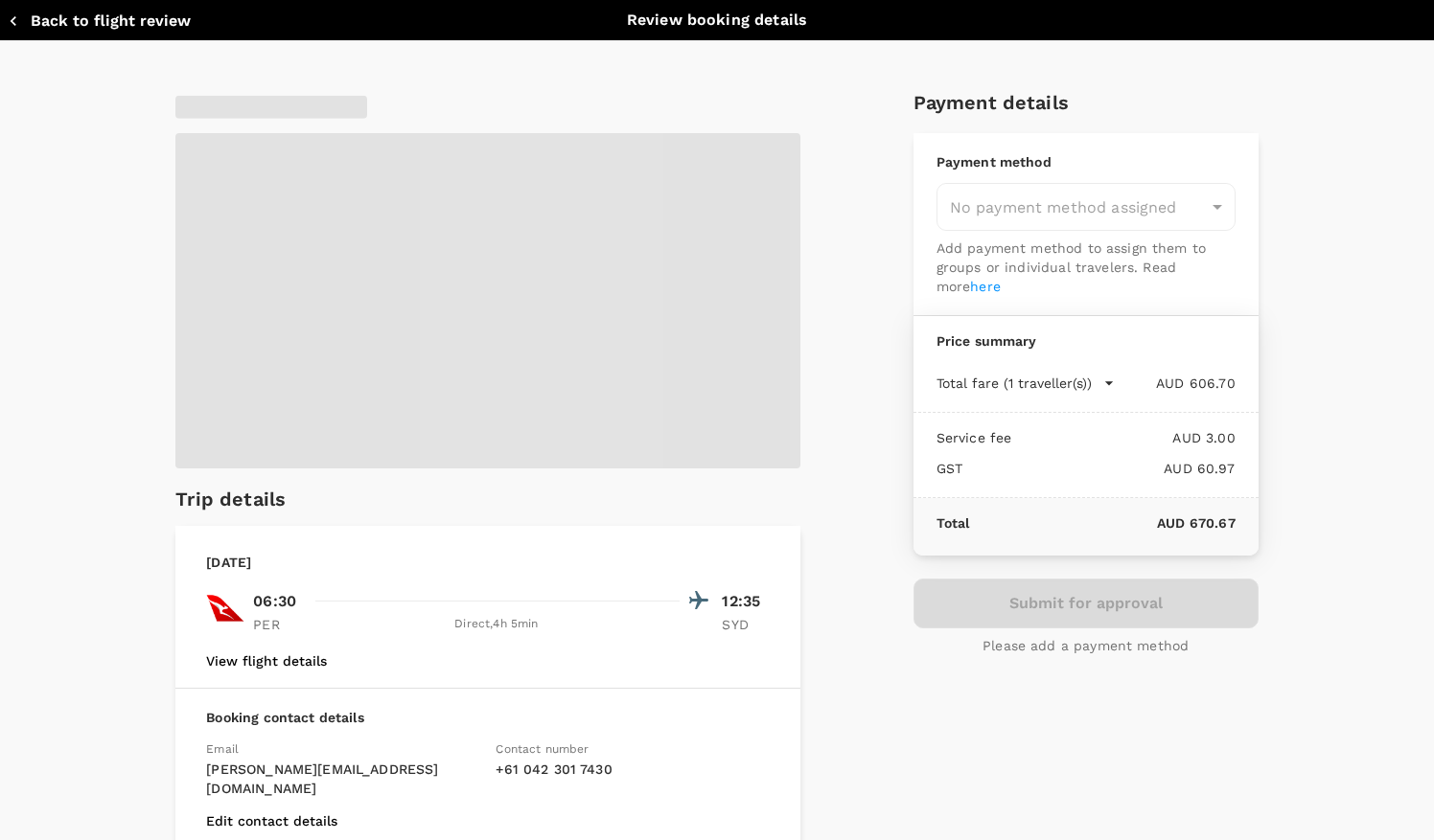
type input "9c4289b1-14a3-4119-8736-521306e5ca8f"
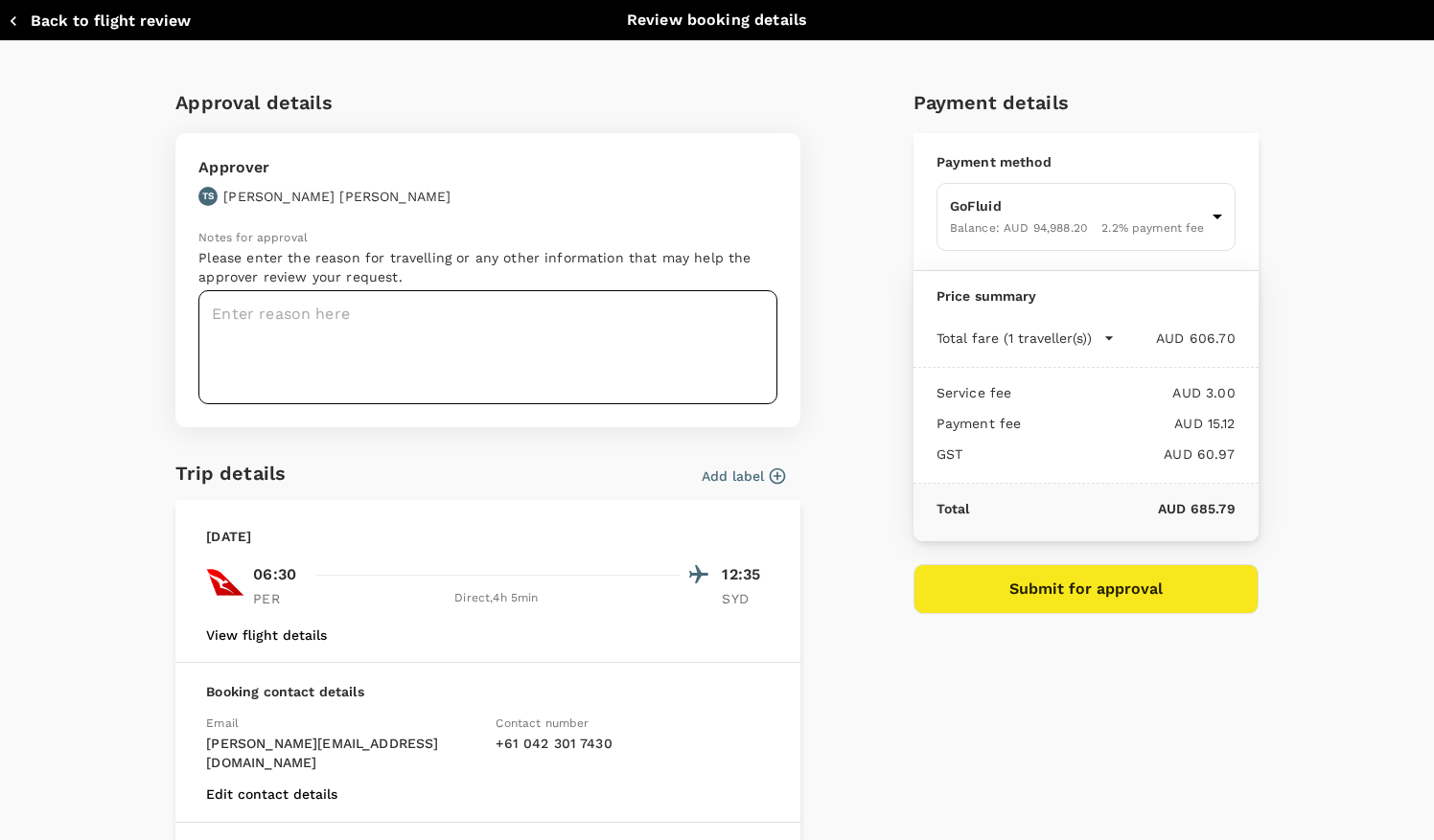
click at [362, 322] on textarea at bounding box center [488, 347] width 579 height 114
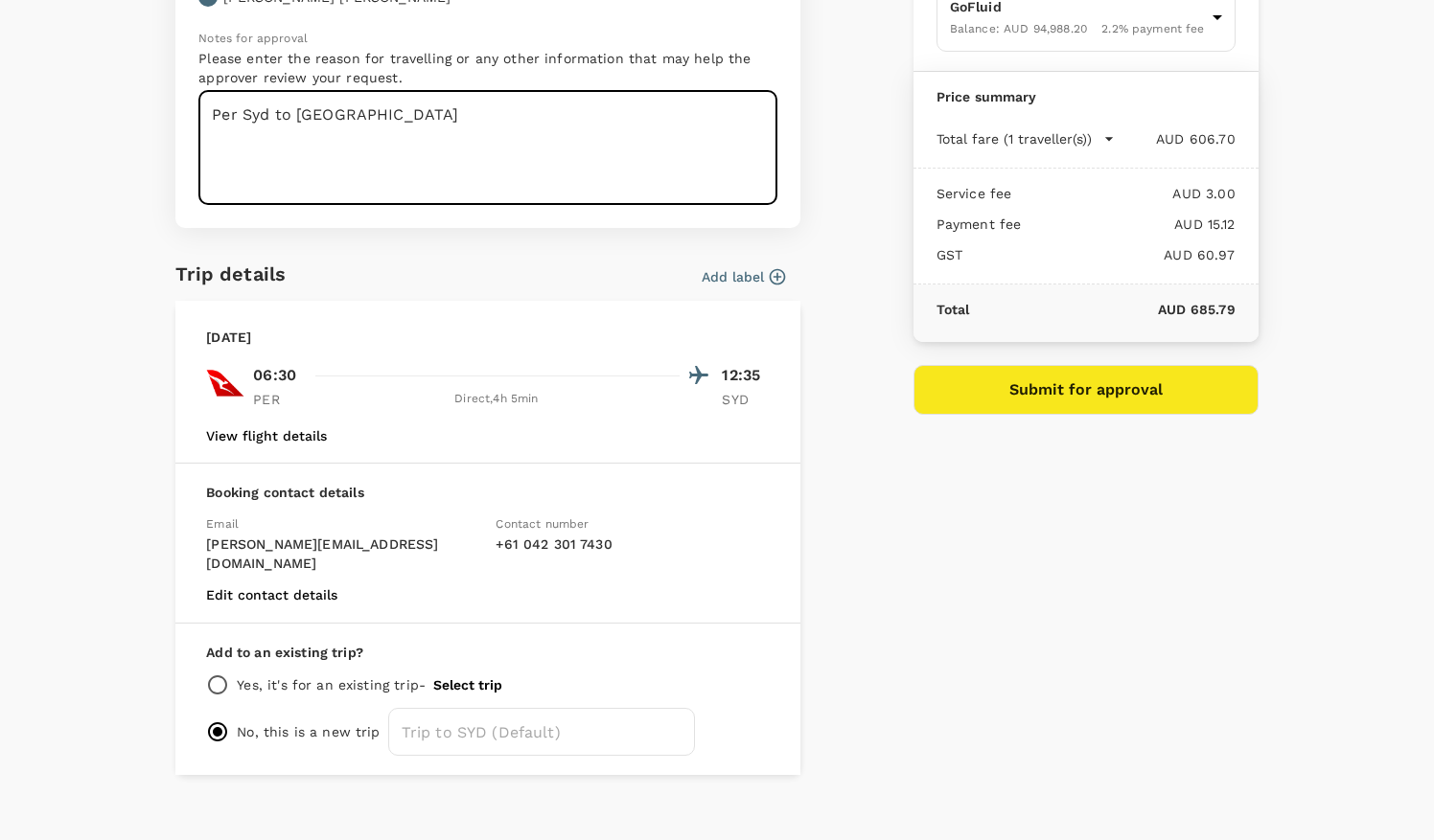
type textarea "Per Syd to [GEOGRAPHIC_DATA]"
click at [1045, 390] on button "Submit for approval" at bounding box center [1085, 389] width 345 height 50
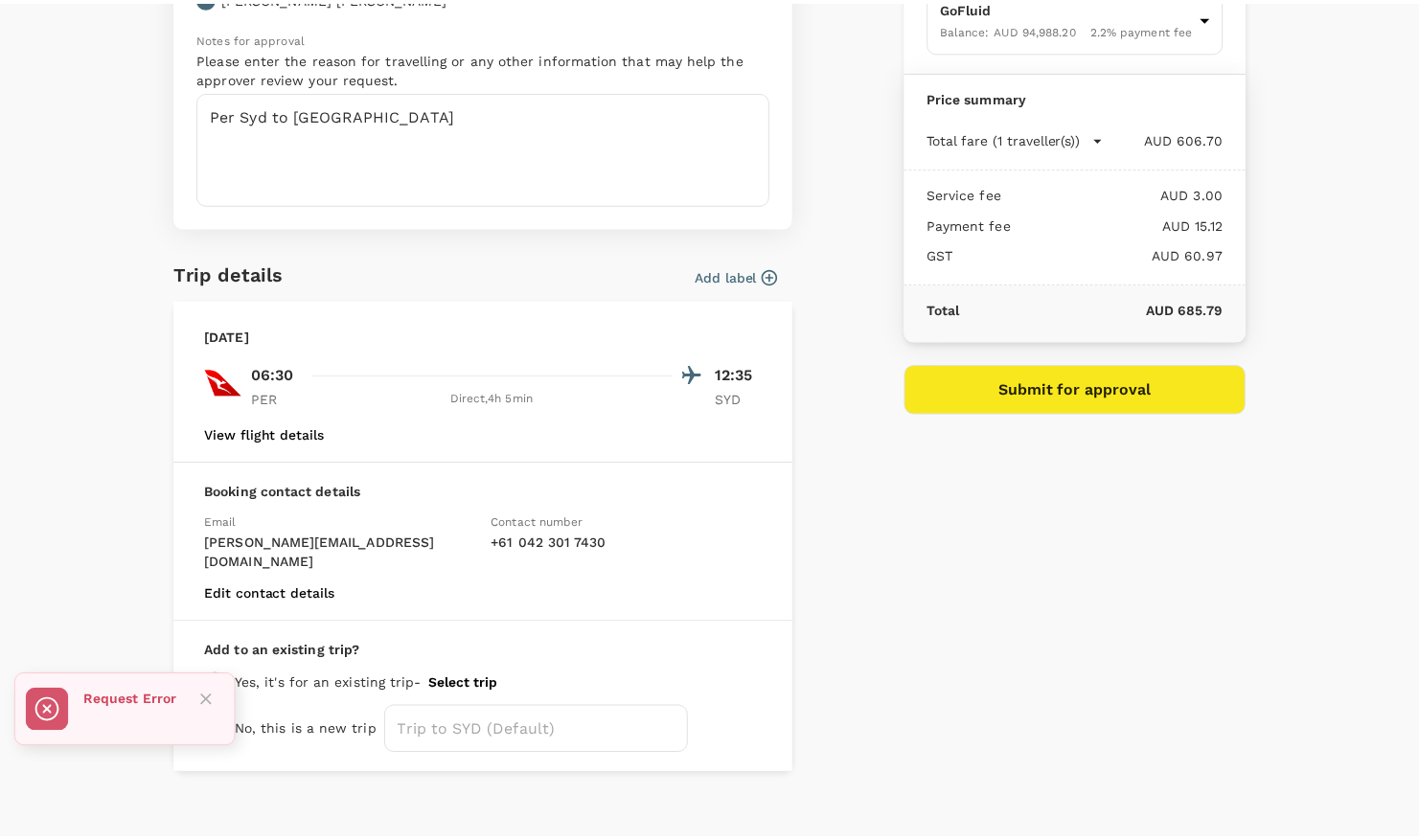
scroll to position [0, 0]
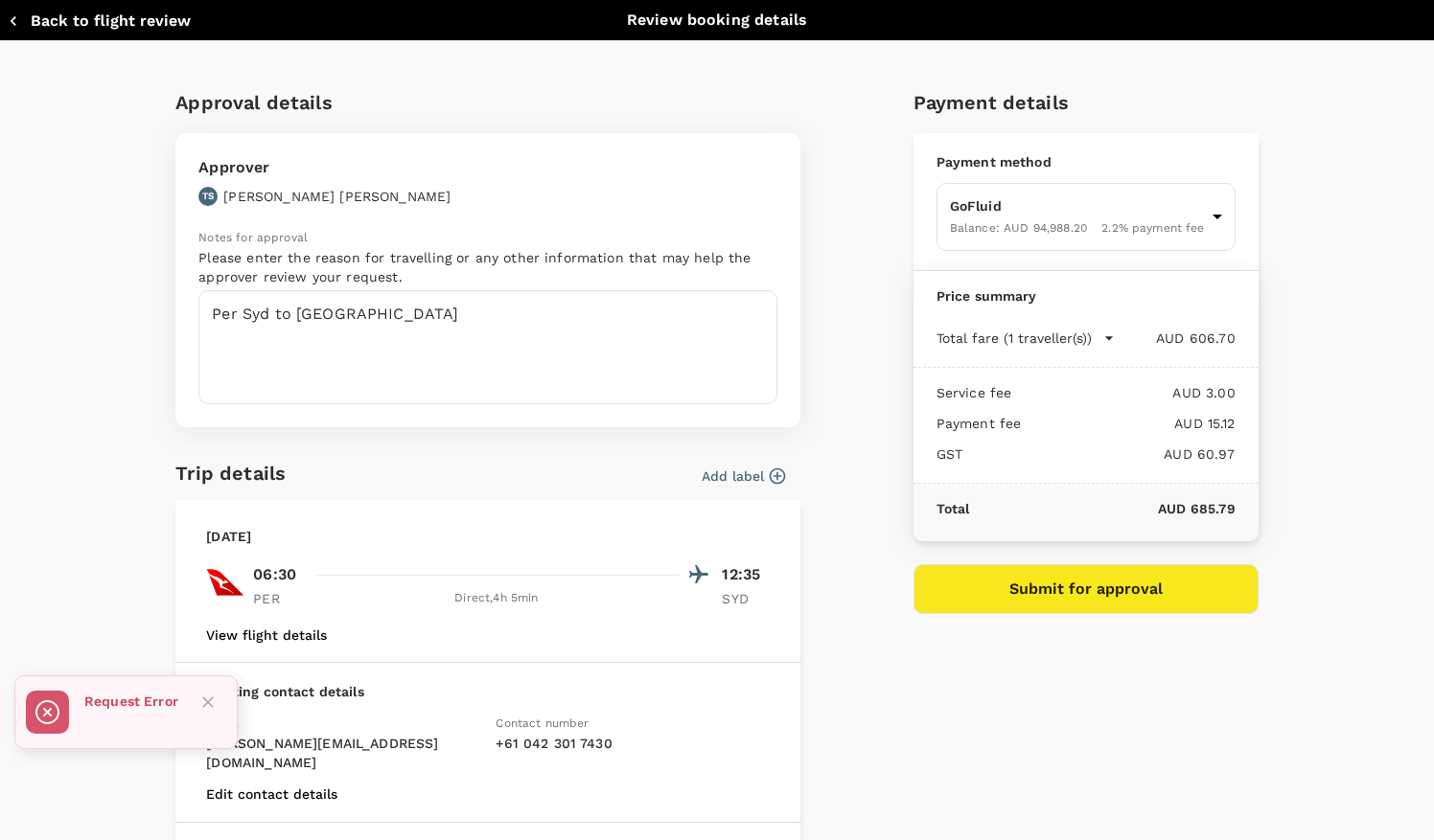
click at [58, 31] on div "Back to flight review Review booking details" at bounding box center [717, 20] width 1418 height 23
click at [68, 25] on button "Back to flight review" at bounding box center [99, 21] width 183 height 19
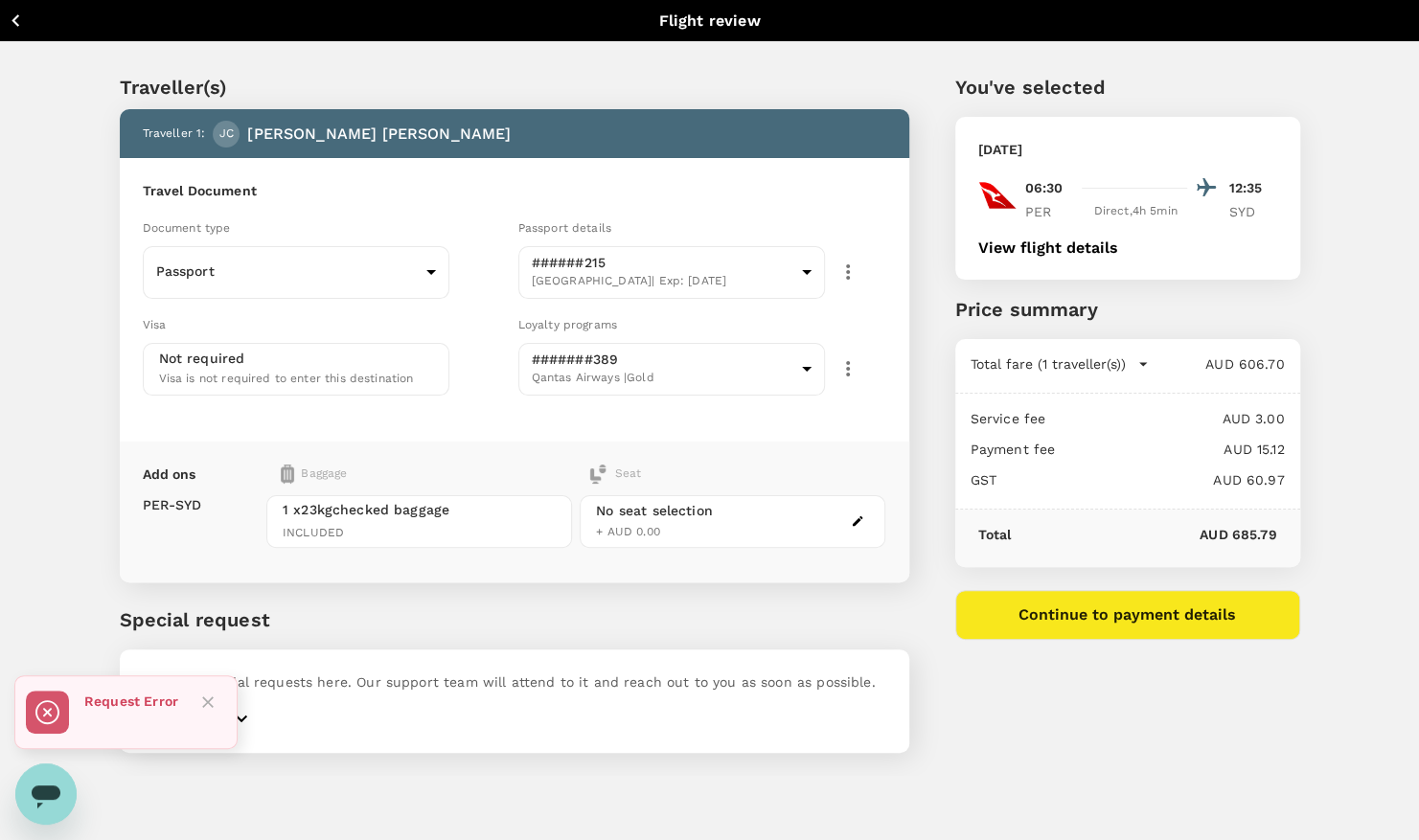
click at [68, 25] on p "Back to flight results" at bounding box center [105, 20] width 140 height 19
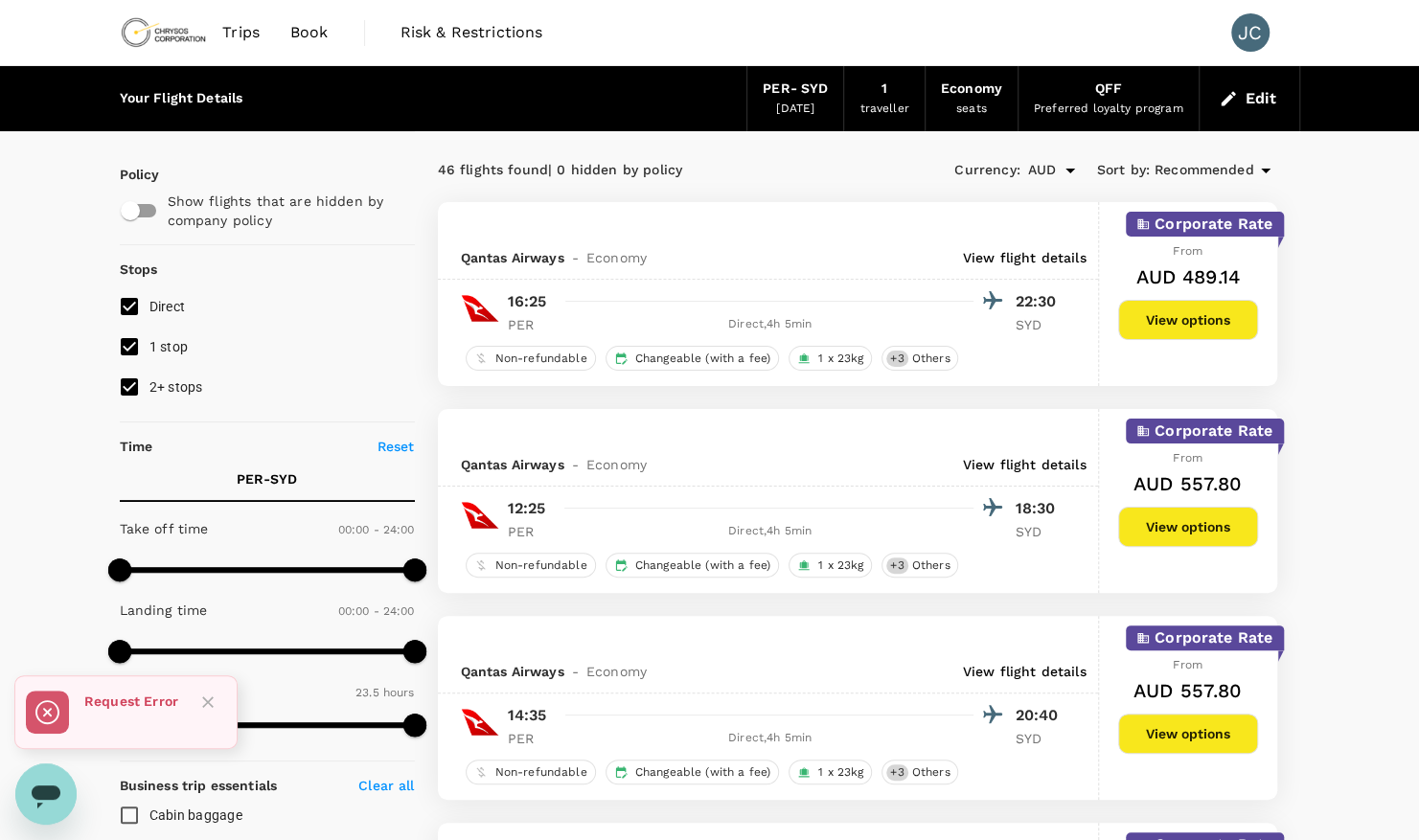
type input "1440"
checkbox input "true"
click at [251, 19] on link "Trips" at bounding box center [241, 32] width 68 height 65
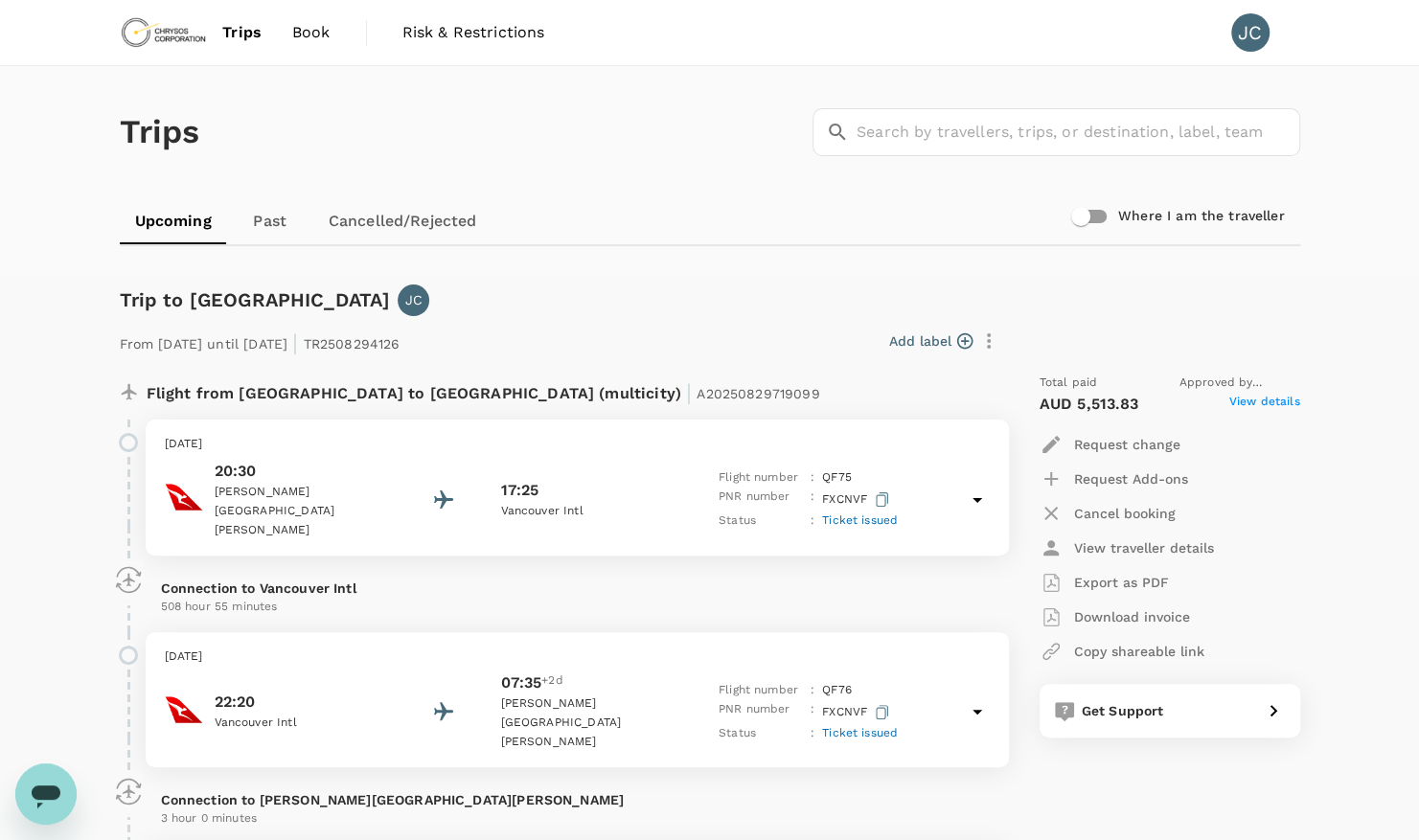
click at [178, 29] on img at bounding box center [164, 32] width 89 height 42
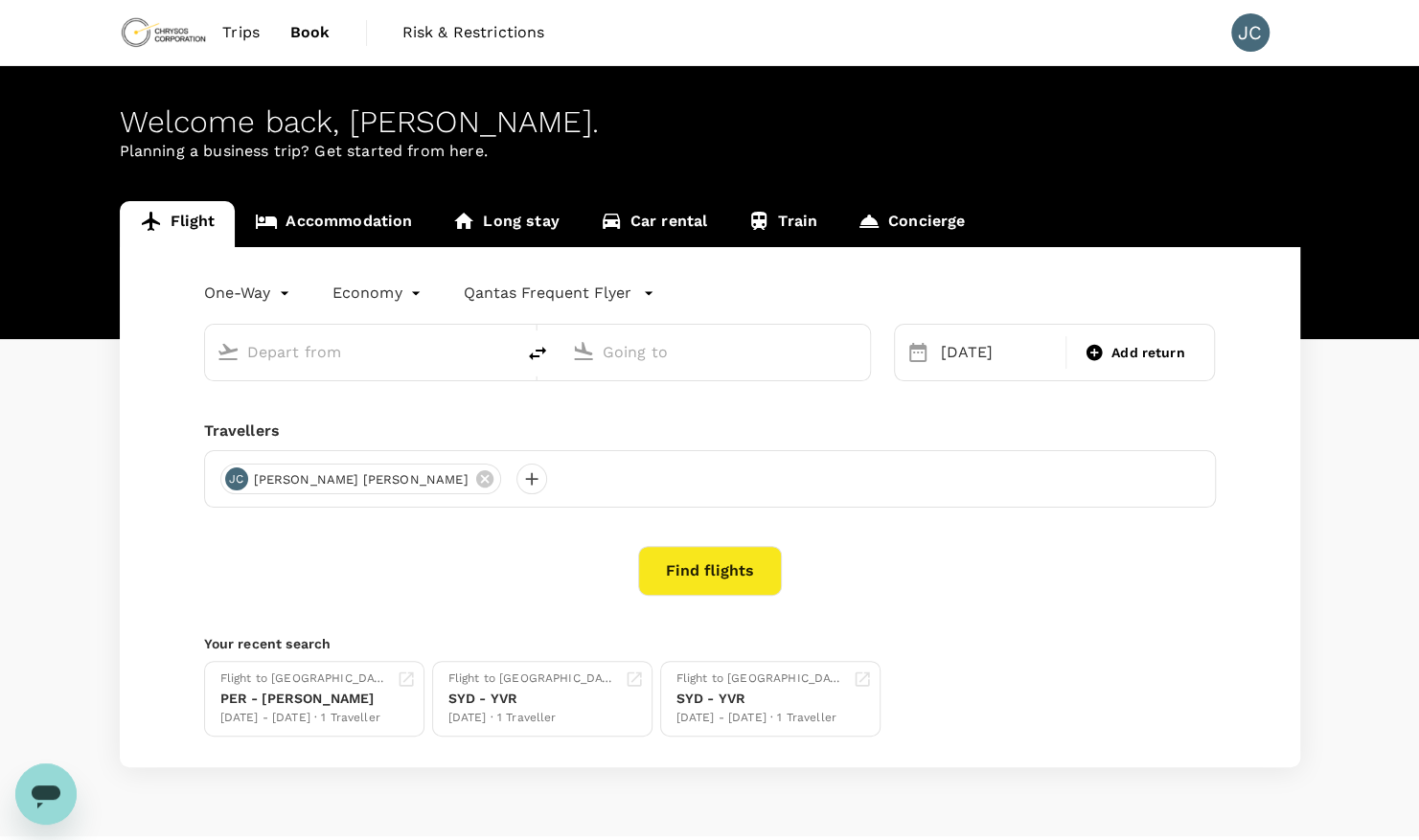
type input "[GEOGRAPHIC_DATA] ([GEOGRAPHIC_DATA])"
type input "[PERSON_NAME][GEOGRAPHIC_DATA][PERSON_NAME] (SYD)"
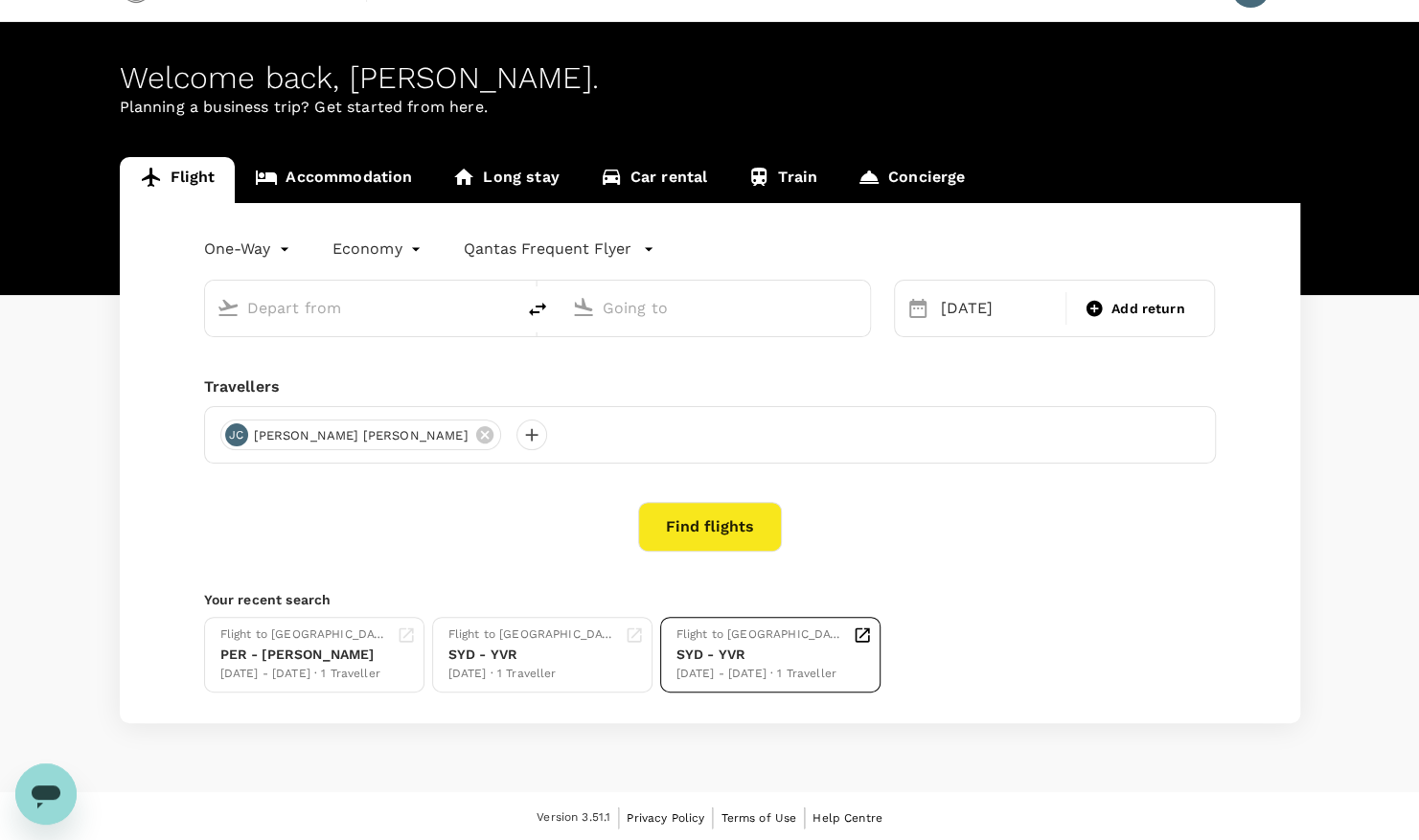
type input "[GEOGRAPHIC_DATA] ([GEOGRAPHIC_DATA])"
type input "[PERSON_NAME][GEOGRAPHIC_DATA][PERSON_NAME] (SYD)"
